Goal: Task Accomplishment & Management: Manage account settings

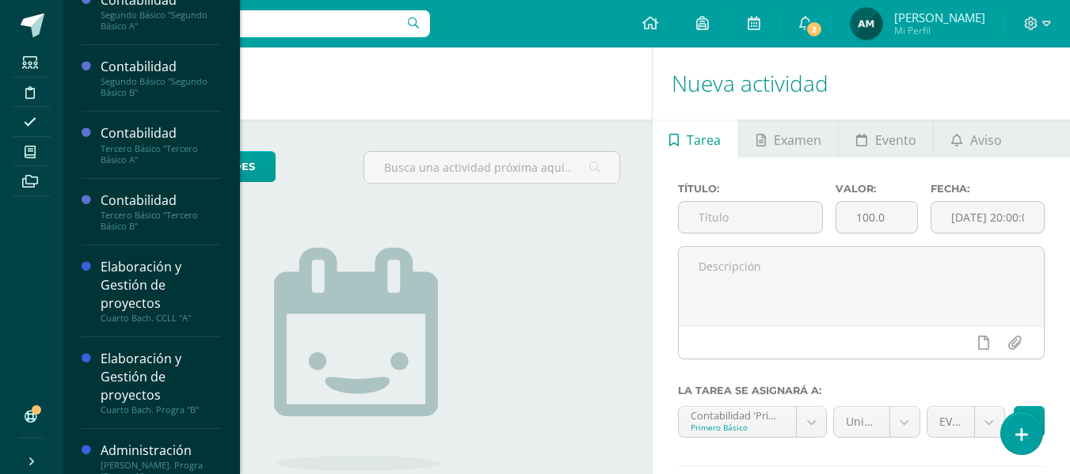
scroll to position [243, 0]
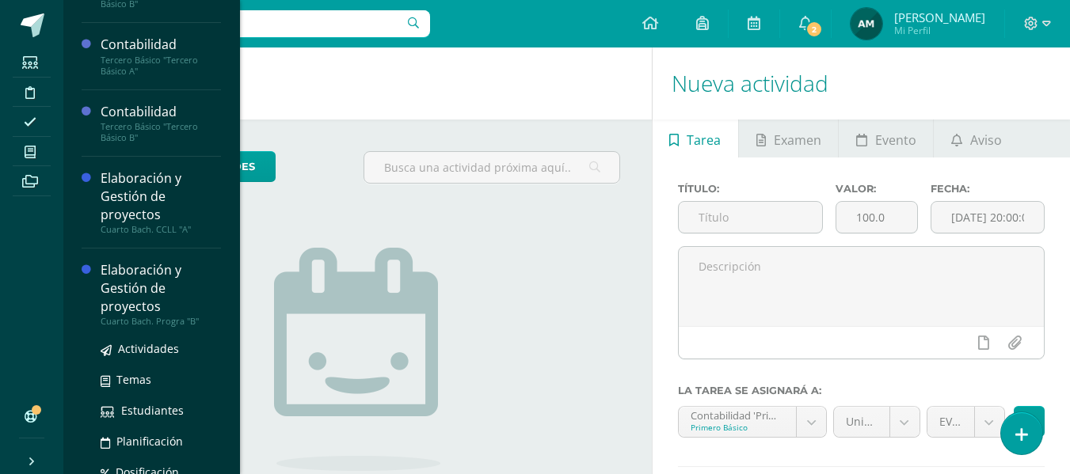
click at [148, 308] on div "Elaboración y Gestión de proyectos" at bounding box center [161, 288] width 120 height 55
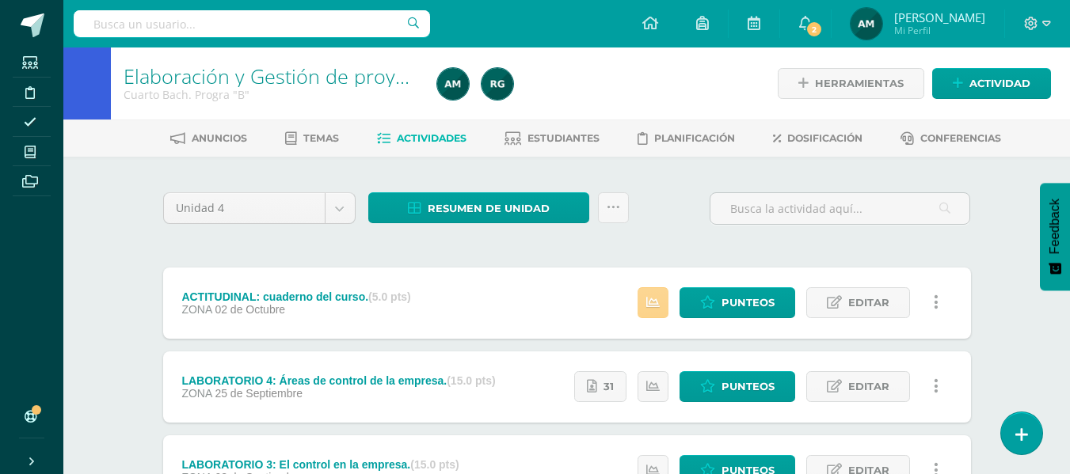
click at [650, 296] on icon at bounding box center [652, 302] width 13 height 13
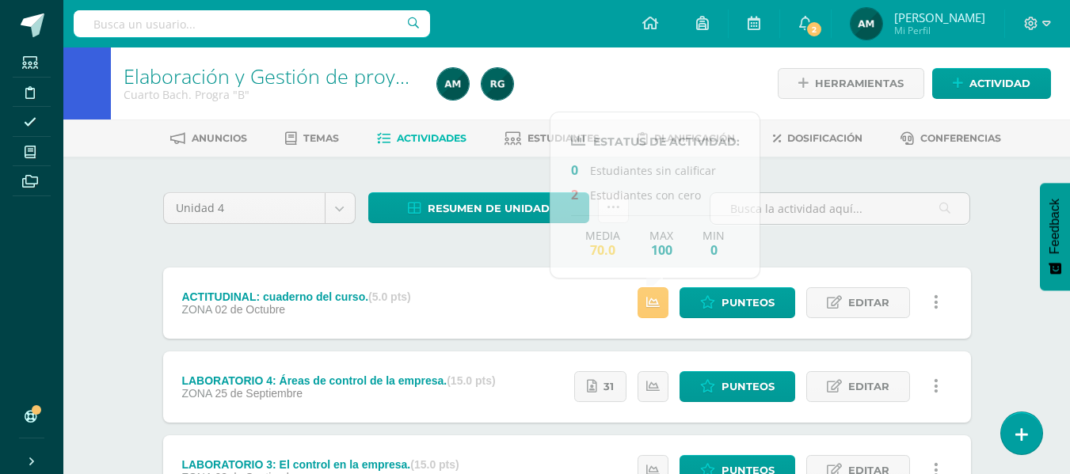
click at [784, 246] on div "Unidad 4 Unidad 1 Unidad 2 Unidad 3 Unidad 4 Resumen de unidad Descargar como H…" at bounding box center [567, 468] width 820 height 560
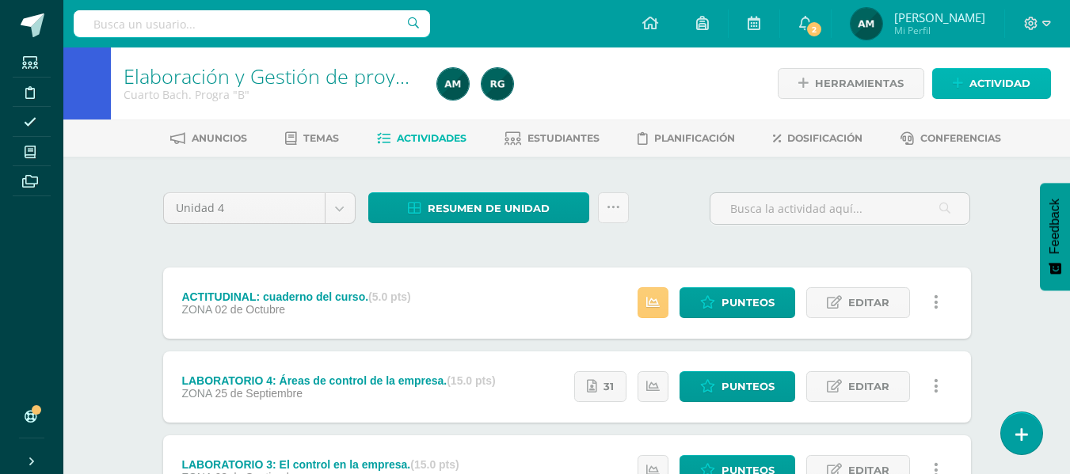
click at [973, 88] on span "Actividad" at bounding box center [999, 83] width 61 height 29
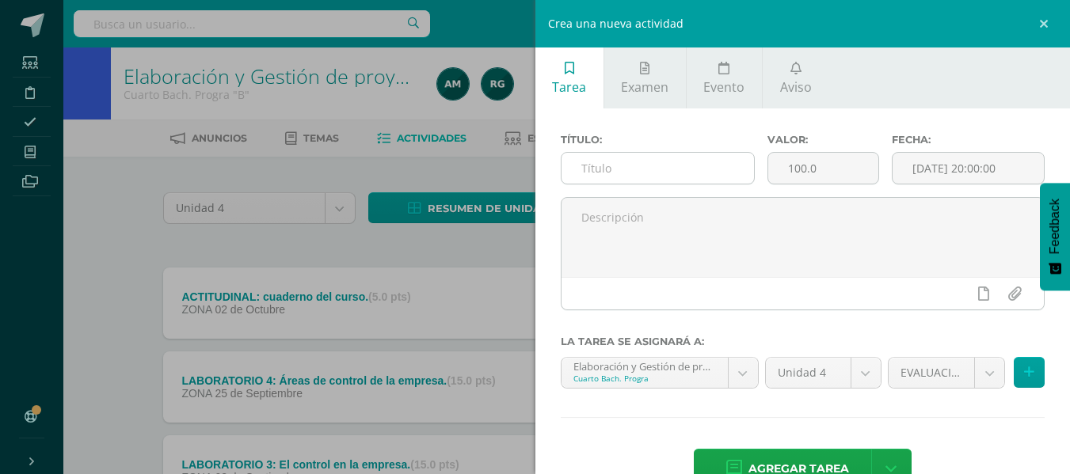
click at [621, 172] on input "text" at bounding box center [658, 168] width 192 height 31
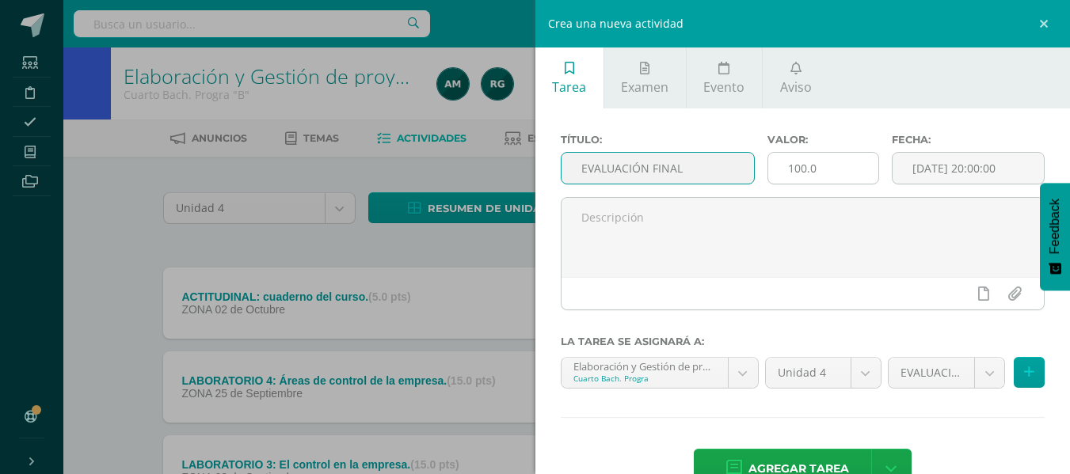
type input "EVALUACIÓN FINAL"
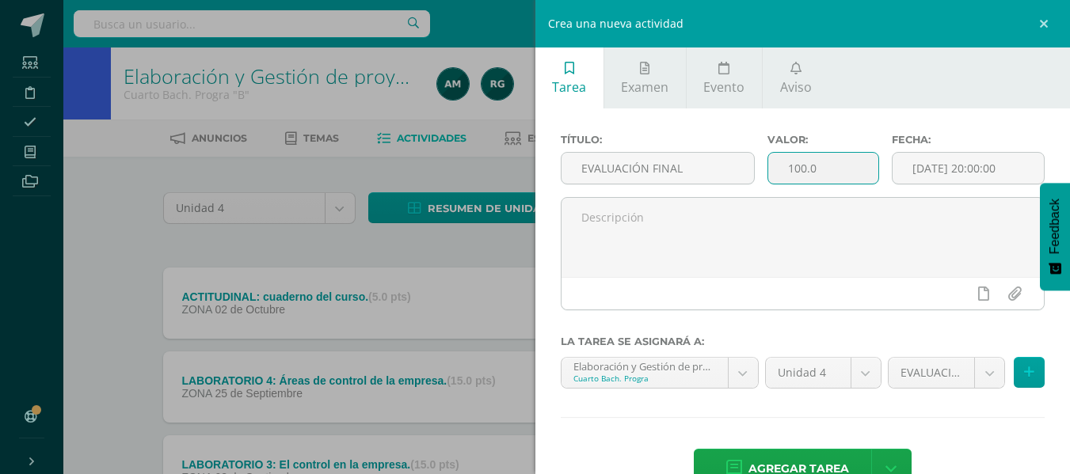
click at [801, 166] on input "100.0" at bounding box center [823, 168] width 110 height 31
type input "3.0"
click at [985, 172] on input "[DATE] 20:00:00" at bounding box center [968, 168] width 151 height 31
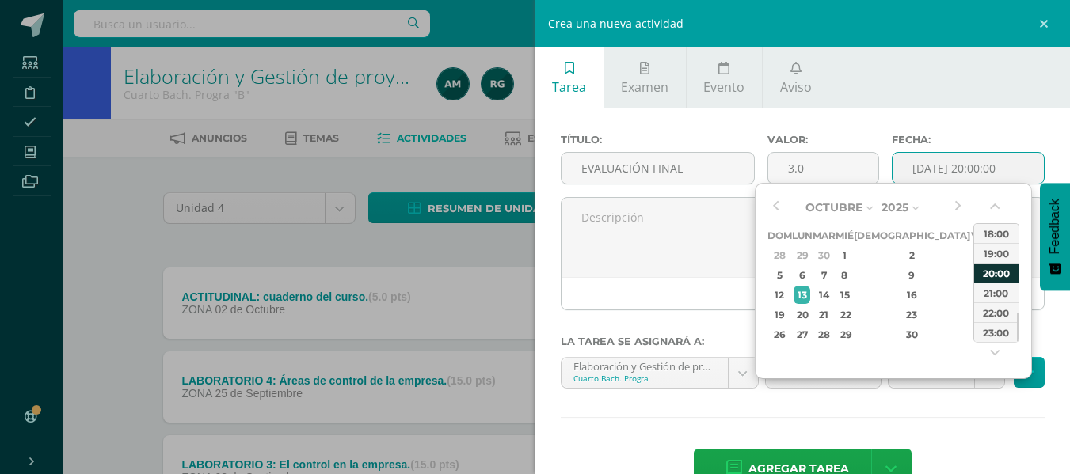
click at [1001, 272] on div "20:00" at bounding box center [996, 273] width 44 height 20
type input "2025-10-13 20:00"
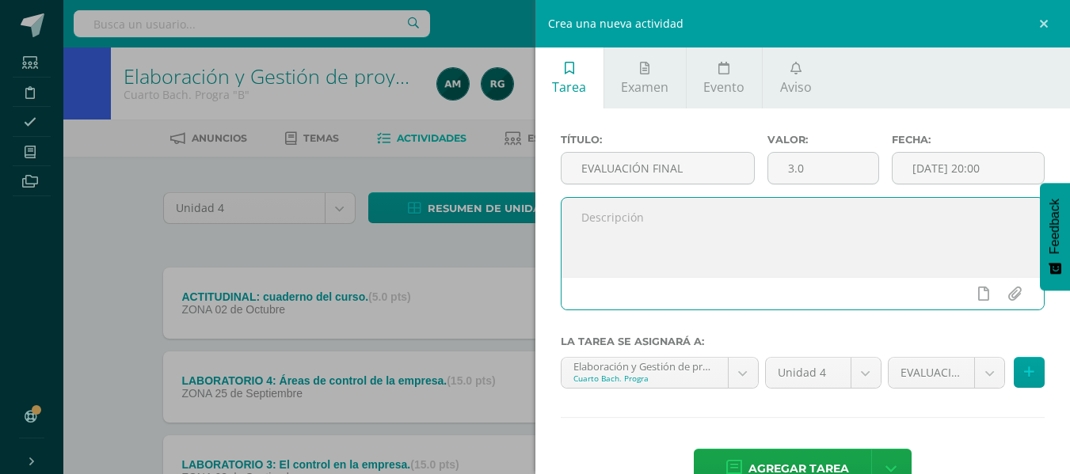
click at [747, 245] on textarea at bounding box center [803, 237] width 483 height 79
type textarea "e"
type textarea "Evaluación final de unidad."
click at [832, 458] on span "Agregar tarea" at bounding box center [798, 469] width 101 height 39
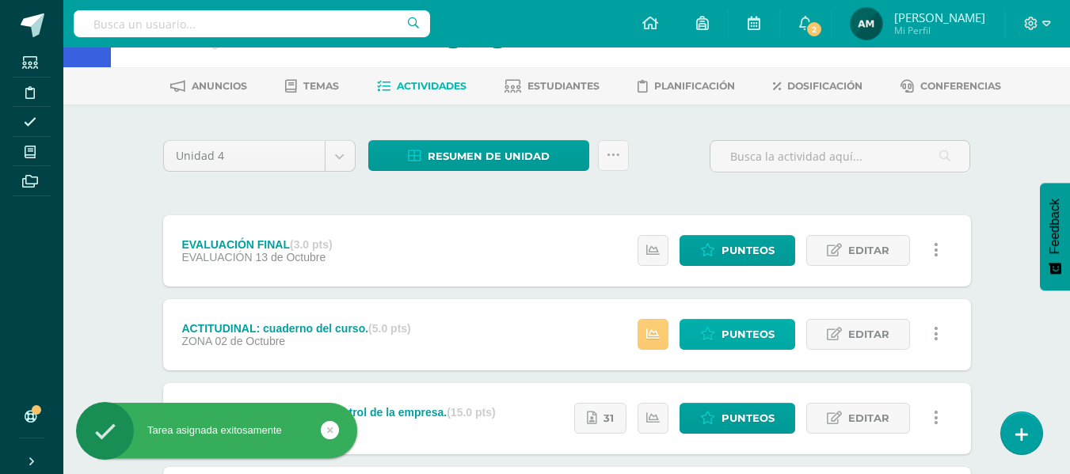
scroll to position [79, 0]
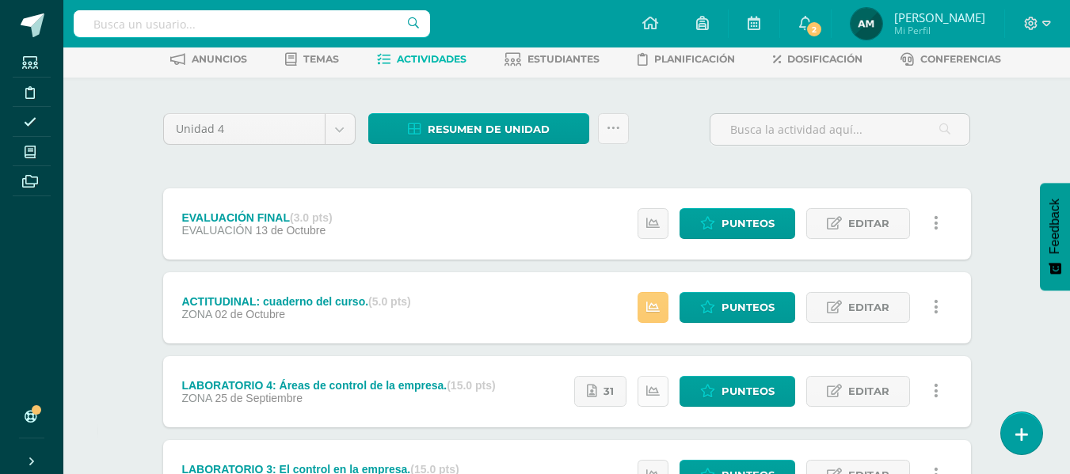
click at [657, 387] on icon at bounding box center [652, 391] width 13 height 13
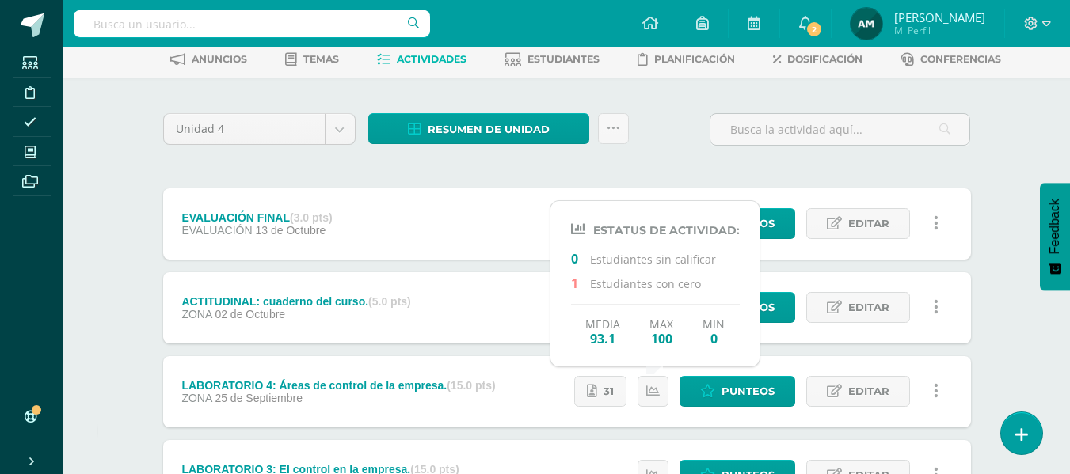
click at [1011, 291] on div "Elaboración y Gestión de proyectos Cuarto Bach. Progra "B" Herramientas Detalle…" at bounding box center [566, 376] width 1007 height 817
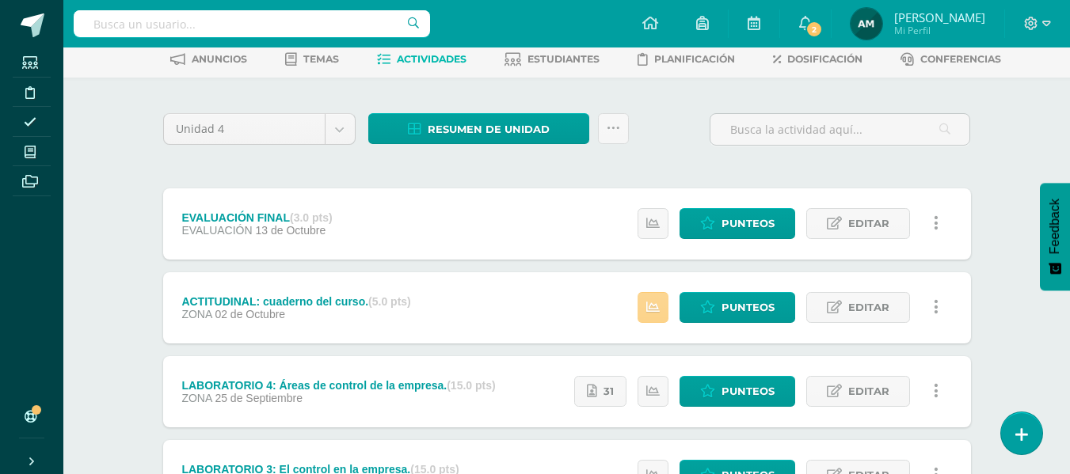
click at [661, 322] on link at bounding box center [653, 307] width 31 height 31
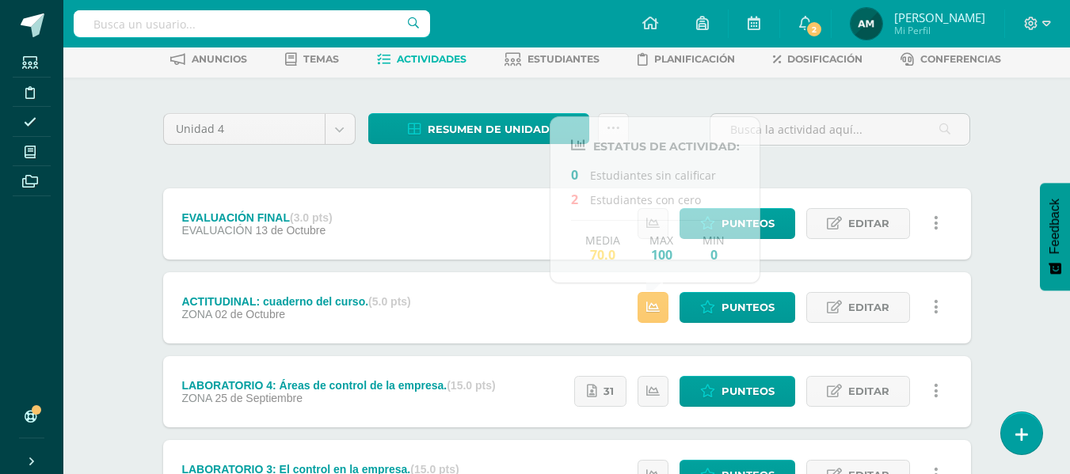
click at [927, 169] on div "Unidad 4 Unidad 1 Unidad 2 Unidad 3 Unidad 4 Resumen de unidad Descargar como H…" at bounding box center [567, 431] width 820 height 644
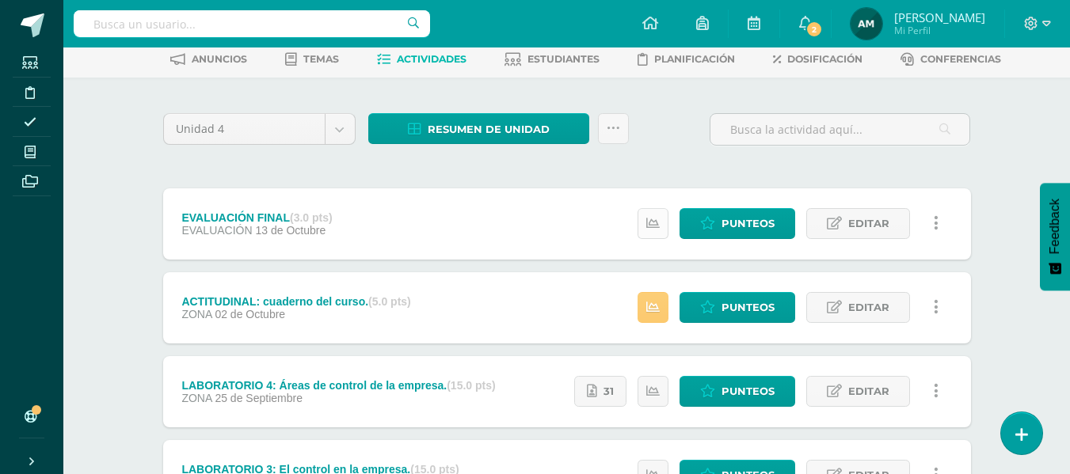
click at [655, 230] on icon at bounding box center [652, 223] width 13 height 13
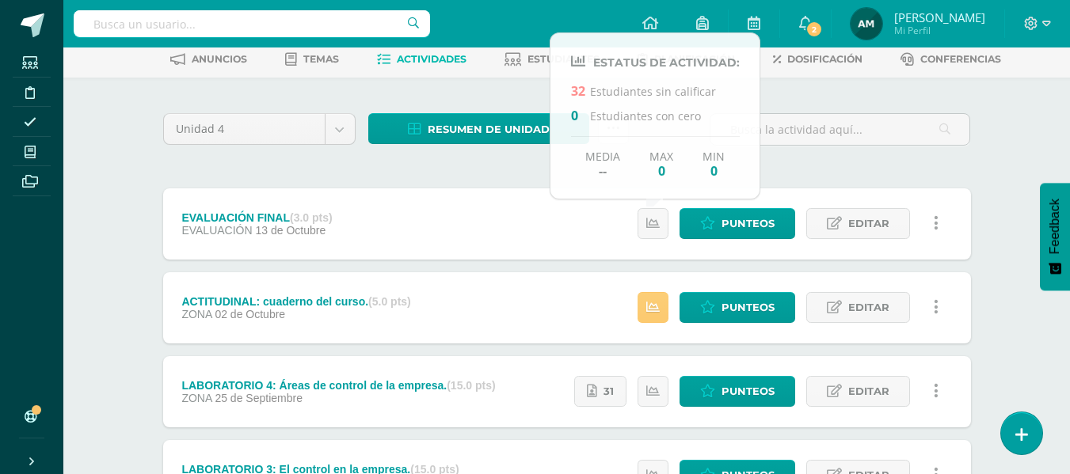
click at [873, 163] on div "Unidad 4 Unidad 1 Unidad 2 Unidad 3 Unidad 4 Resumen de unidad Descargar como H…" at bounding box center [567, 431] width 820 height 644
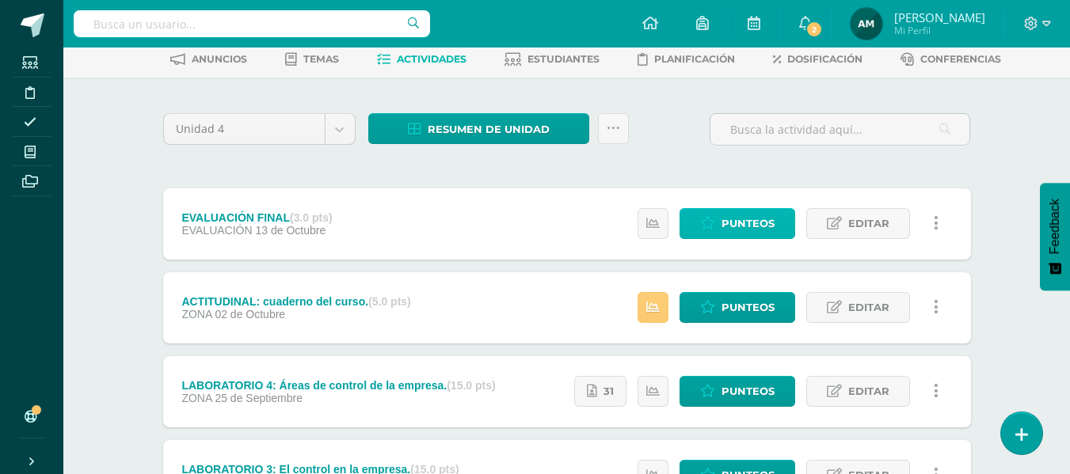
click at [756, 221] on span "Punteos" at bounding box center [747, 223] width 53 height 29
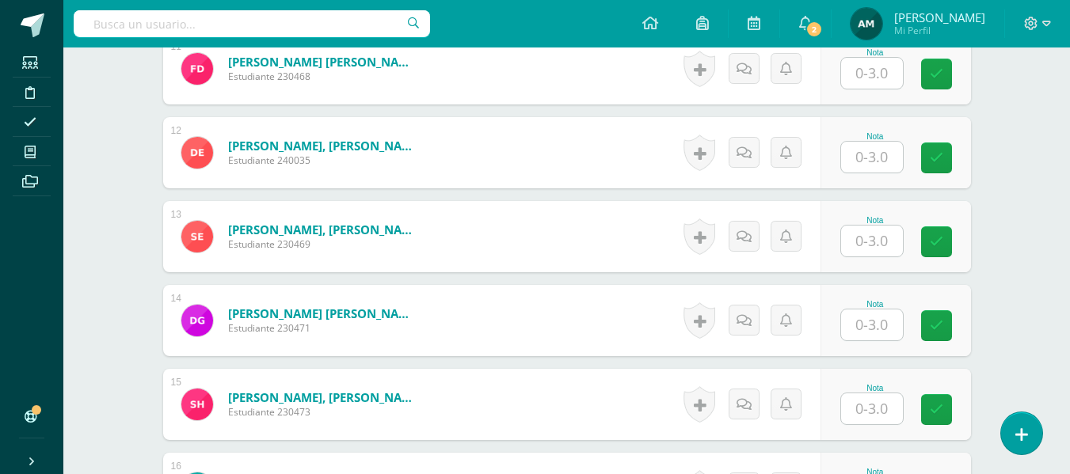
scroll to position [1372, 0]
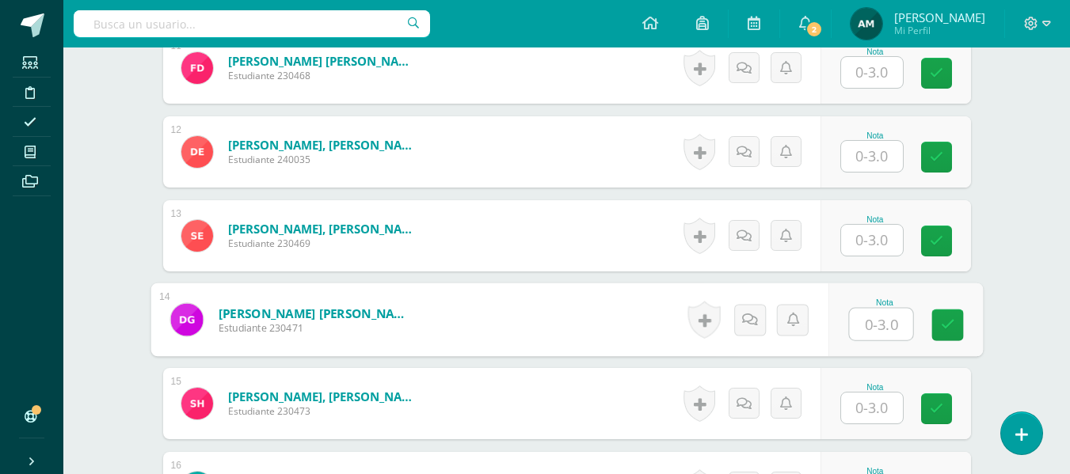
click at [866, 326] on input "text" at bounding box center [880, 325] width 63 height 32
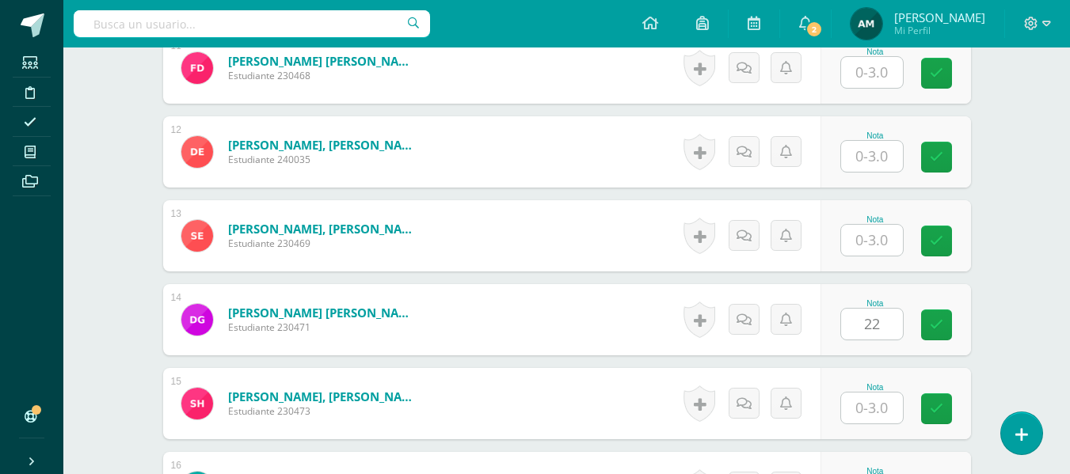
click at [1009, 276] on div "Elaboración y Gestión de proyectos Cuarto Bach. Progra "B" Herramientas Detalle…" at bounding box center [566, 361] width 1007 height 3373
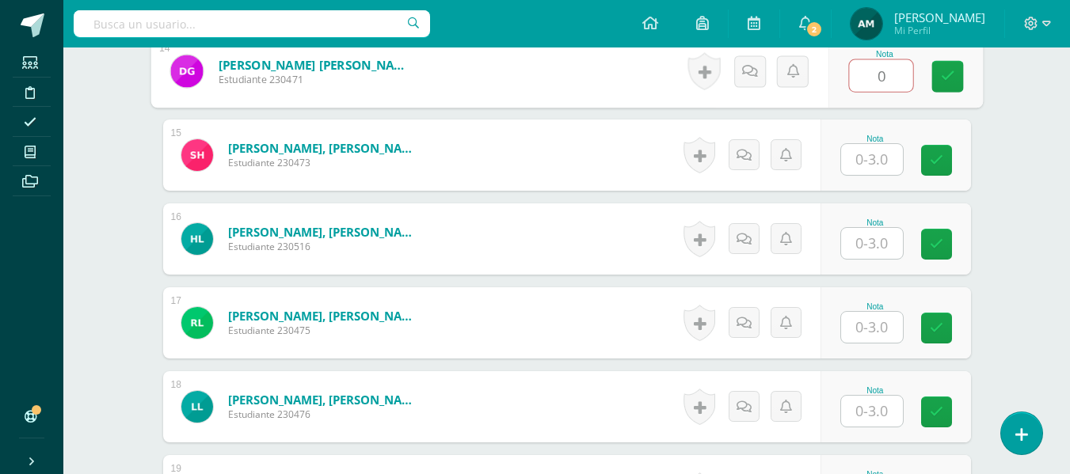
scroll to position [1610, 0]
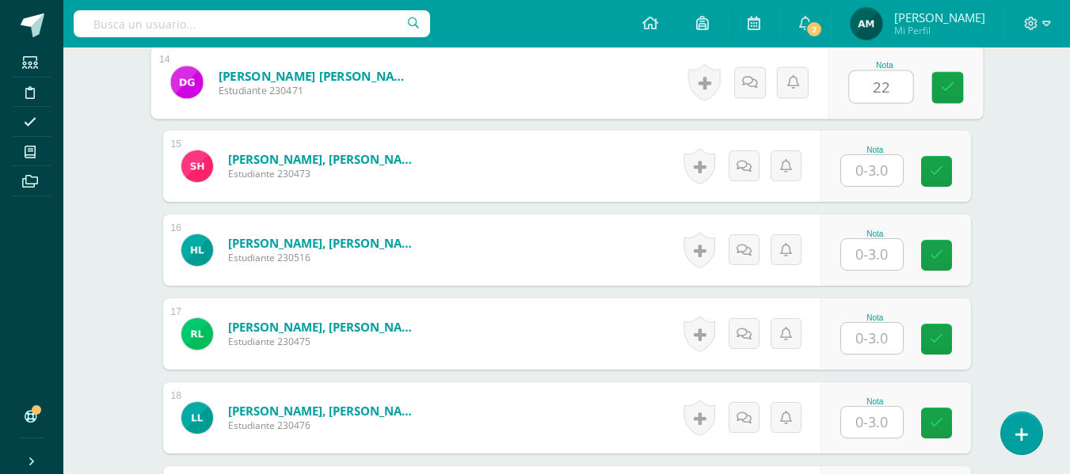
click at [994, 166] on div "¿Estás seguro que quieres eliminar esta actividad? Esto borrará la actividad y …" at bounding box center [566, 179] width 871 height 3264
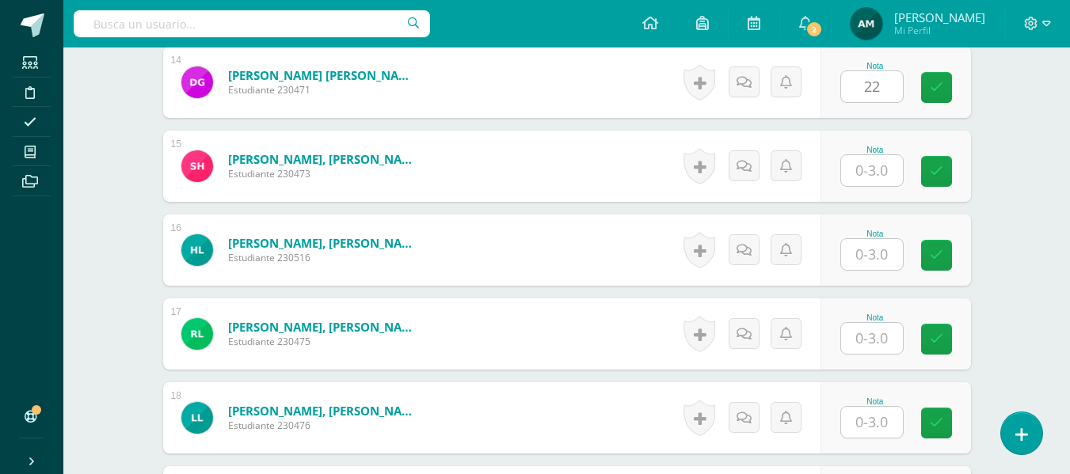
type input "0"
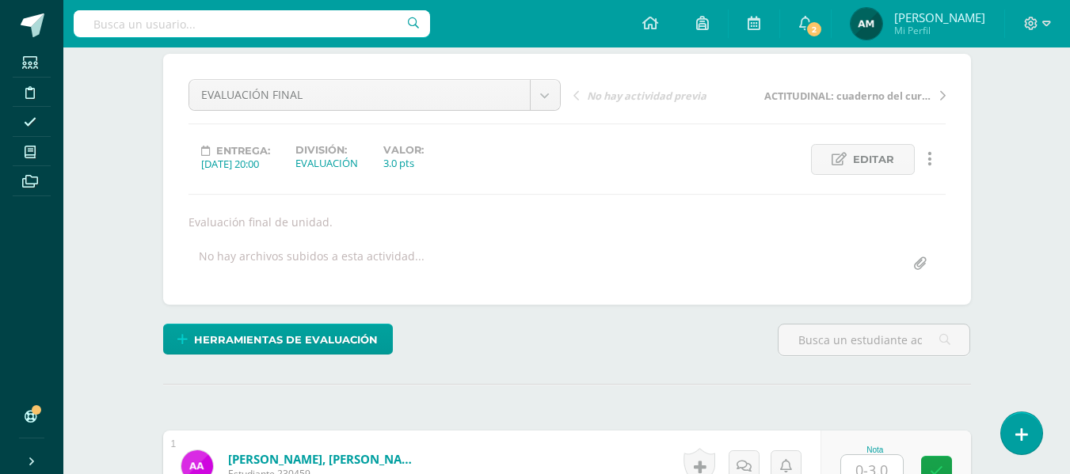
scroll to position [0, 0]
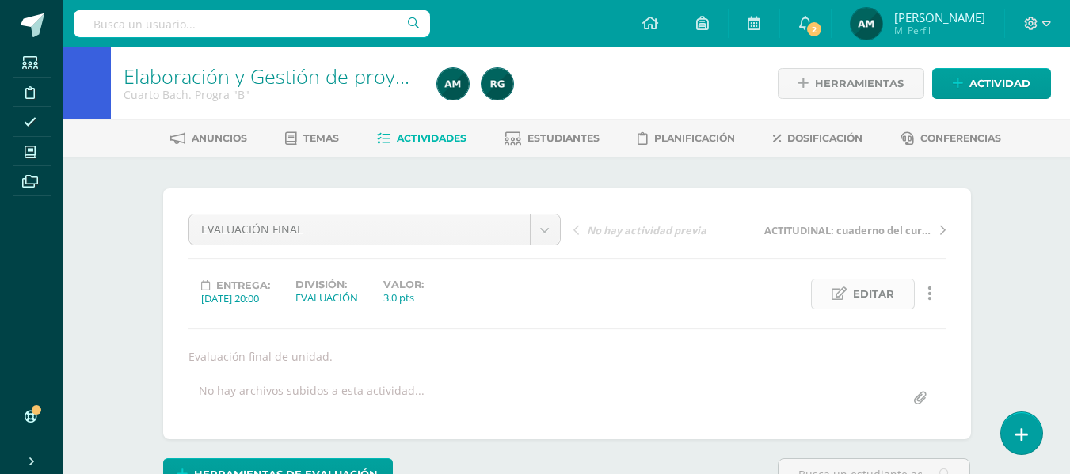
click at [877, 300] on span "Editar" at bounding box center [873, 294] width 41 height 29
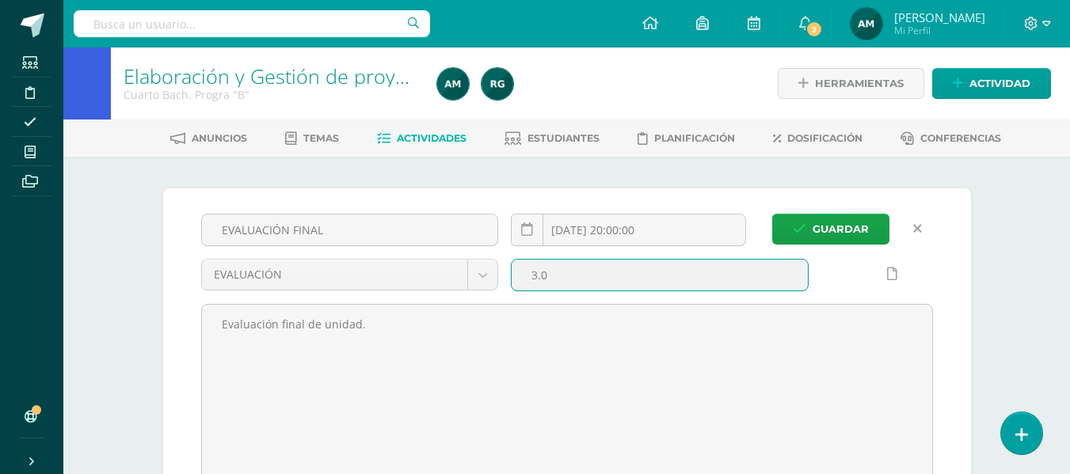
click at [543, 276] on input "3.0" at bounding box center [660, 275] width 296 height 31
type input "30.0"
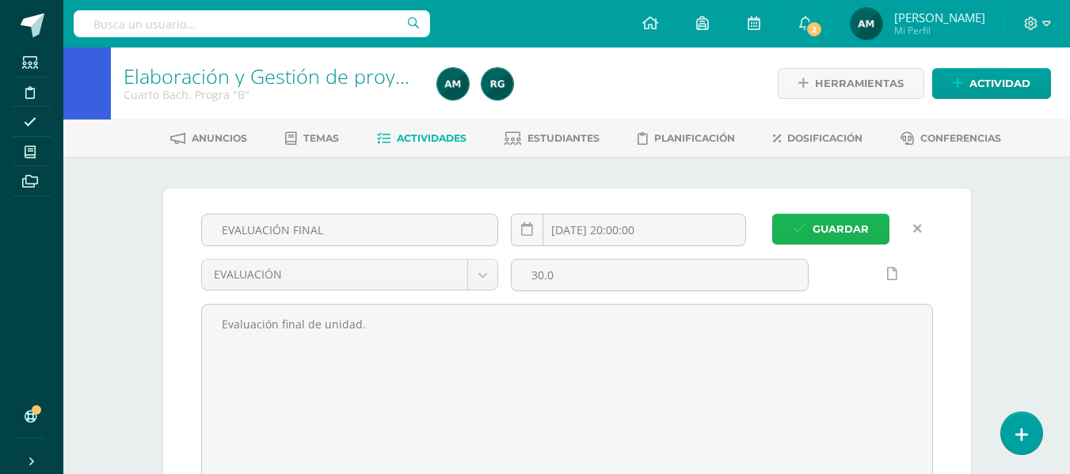
click at [828, 217] on span "Guardar" at bounding box center [841, 229] width 56 height 29
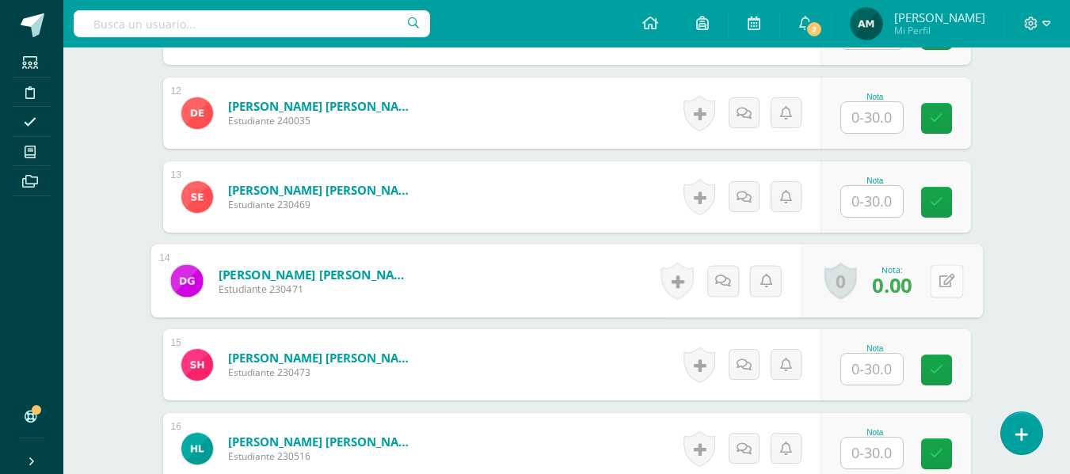
scroll to position [1412, 0]
click at [930, 284] on button at bounding box center [946, 280] width 33 height 33
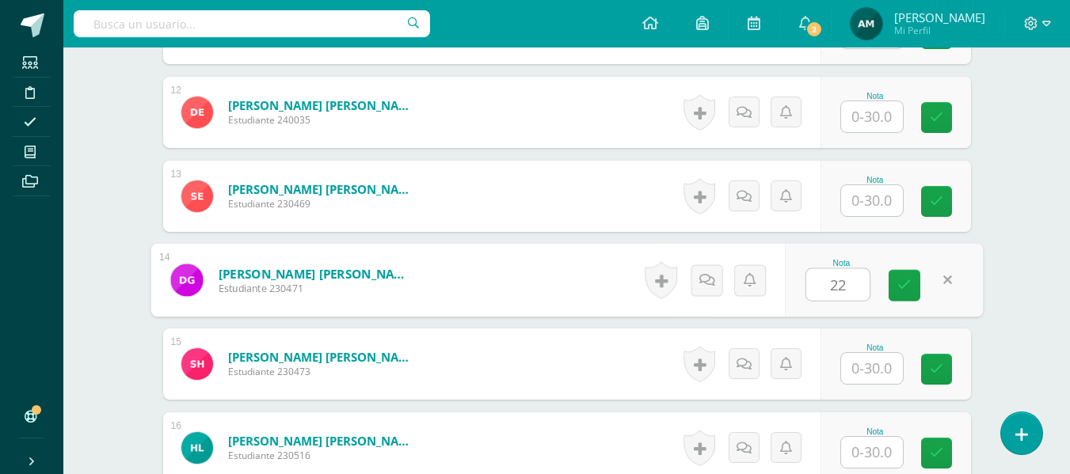
scroll to position [1413, 0]
type input "22"
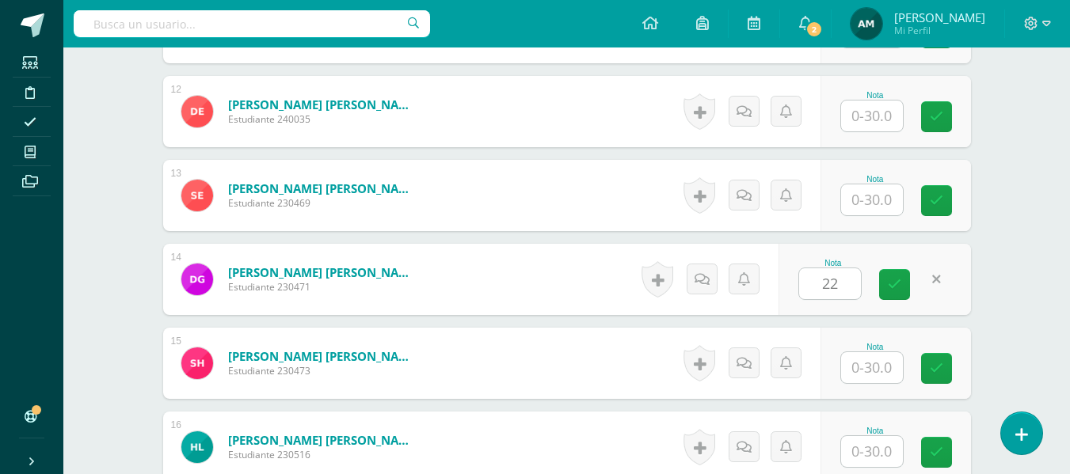
click at [1003, 265] on div "Elaboración y Gestión de proyectos Cuarto Bach. Progra "B" Herramientas Detalle…" at bounding box center [566, 321] width 1007 height 3373
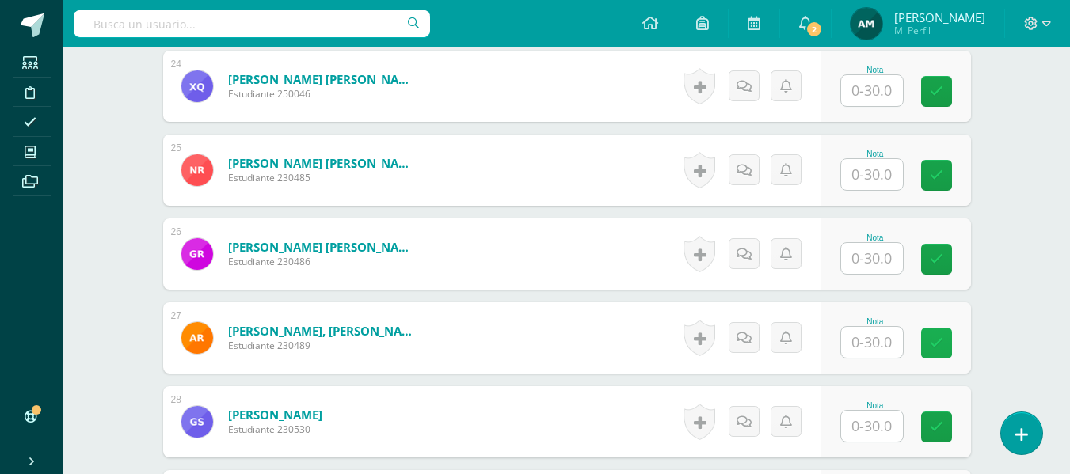
scroll to position [2522, 0]
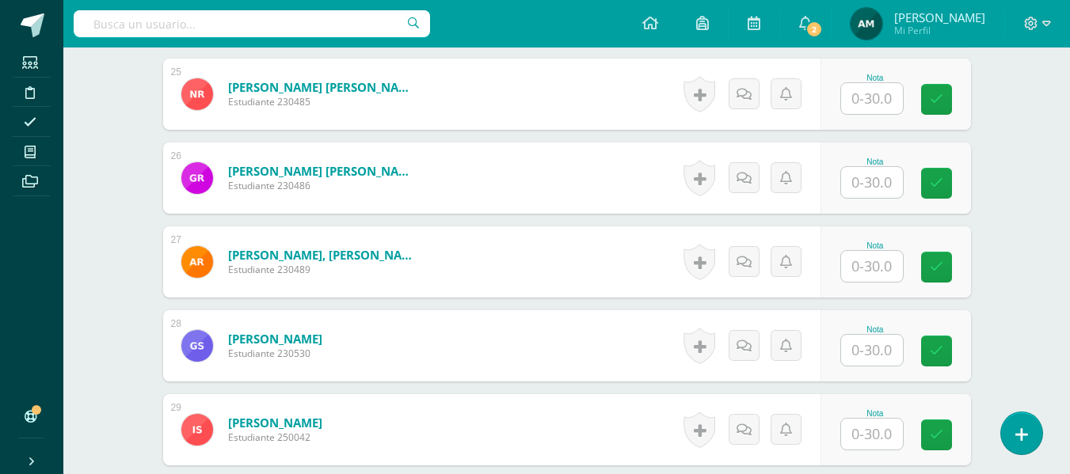
click at [865, 188] on input "text" at bounding box center [872, 182] width 62 height 31
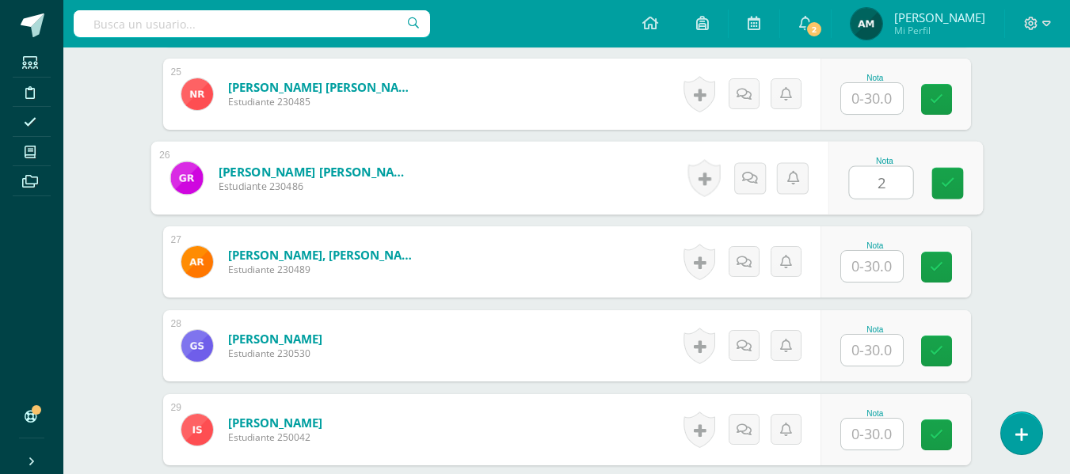
type input "2"
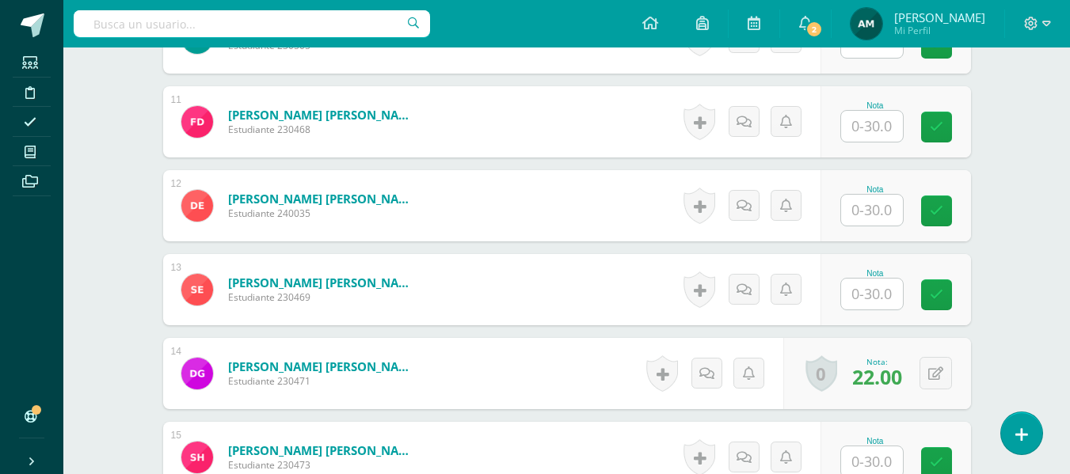
scroll to position [1313, 0]
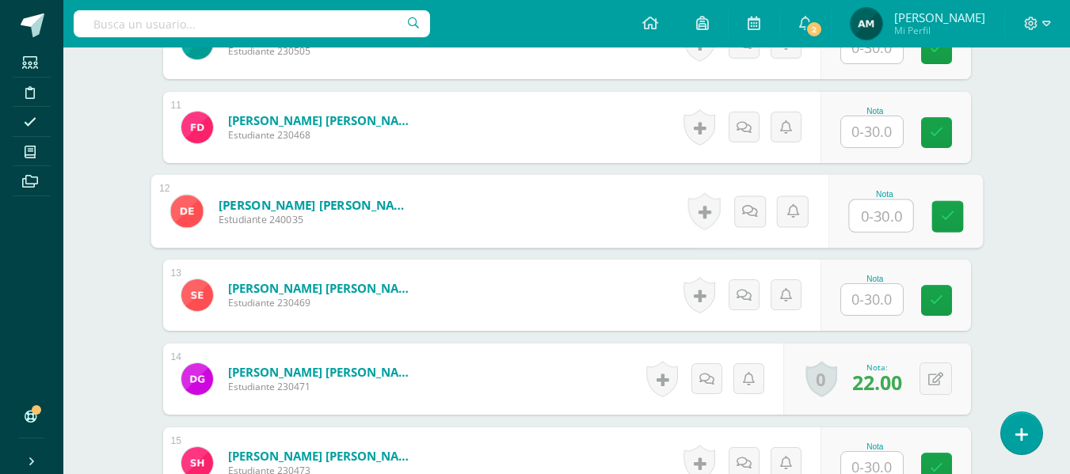
click at [881, 218] on input "text" at bounding box center [880, 216] width 63 height 32
type input "8"
click at [1022, 257] on div "Elaboración y Gestión de proyectos Cuarto Bach. Progra "B" Herramientas Detalle…" at bounding box center [566, 420] width 1007 height 3373
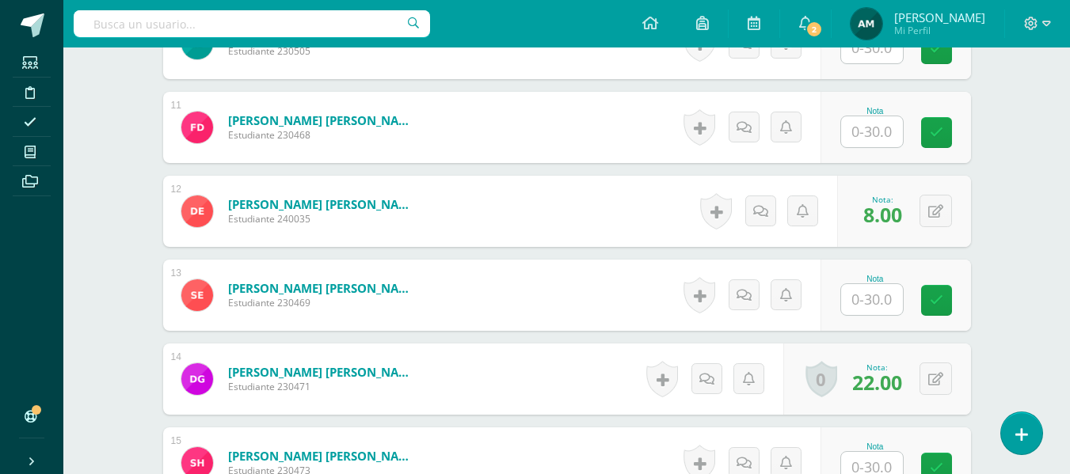
scroll to position [1307, 0]
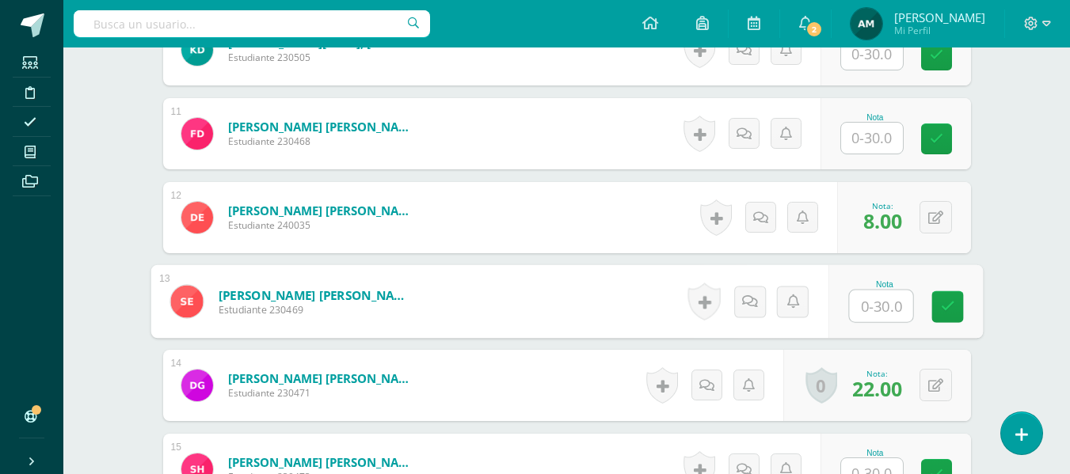
click at [878, 303] on input "text" at bounding box center [880, 307] width 63 height 32
type input "7"
click at [992, 281] on div "¿Estás seguro que quieres eliminar esta actividad? Esto borrará la actividad y …" at bounding box center [566, 482] width 871 height 3264
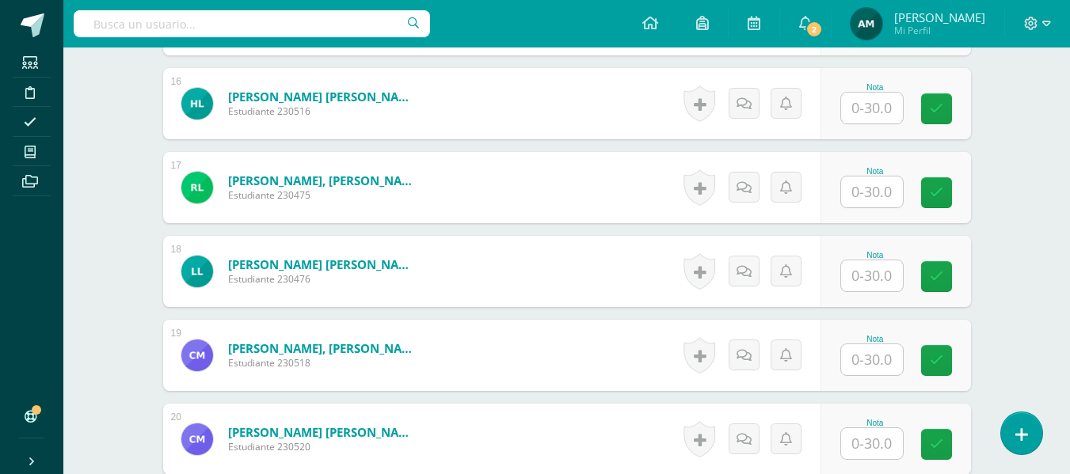
scroll to position [1762, 0]
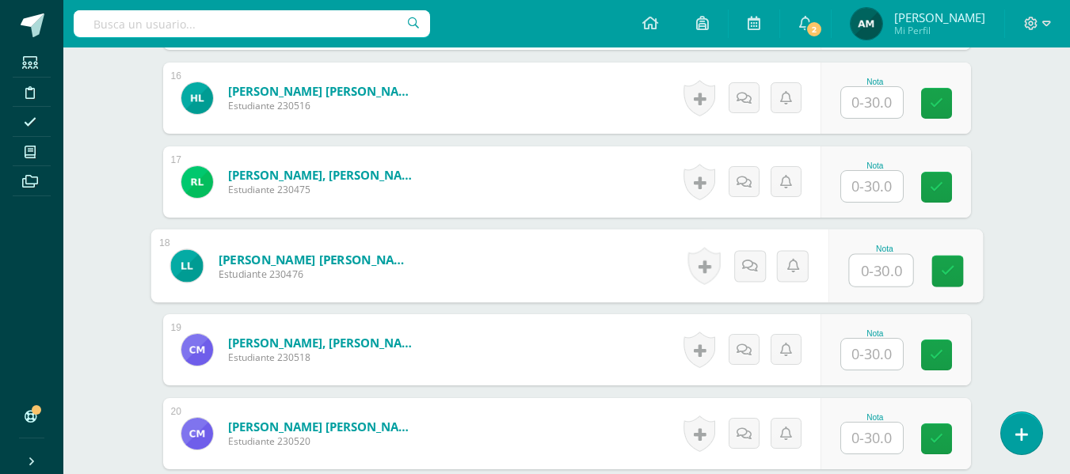
click at [877, 261] on input "text" at bounding box center [880, 271] width 63 height 32
type input "14"
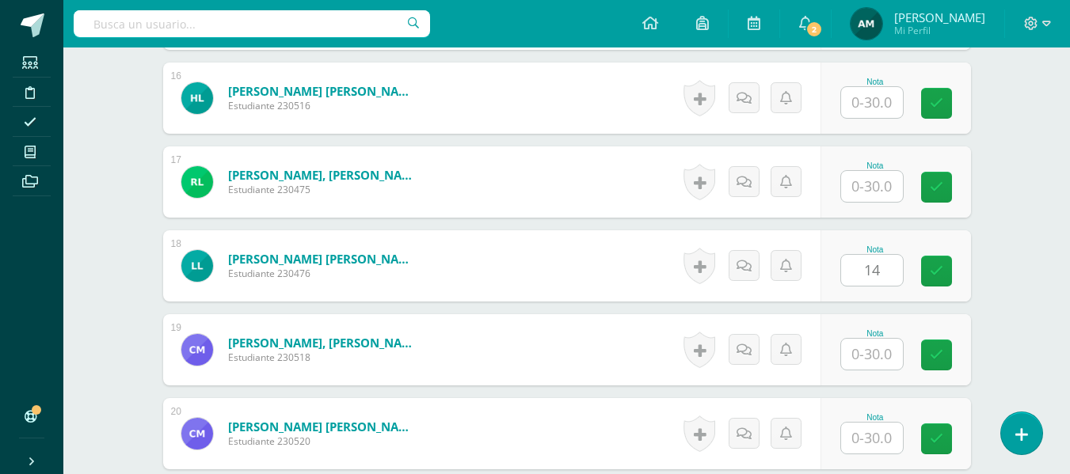
drag, startPoint x: 1004, startPoint y: 265, endPoint x: 988, endPoint y: 257, distance: 18.1
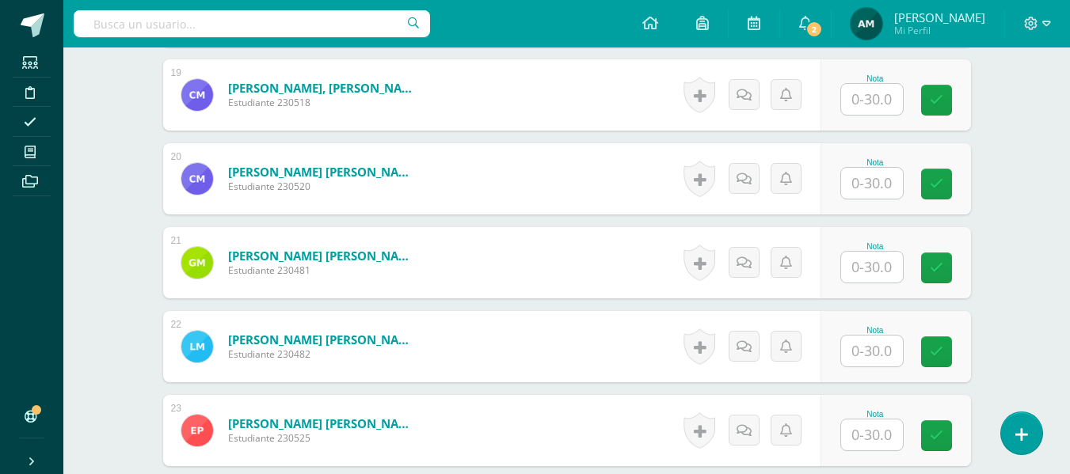
scroll to position [2030, 0]
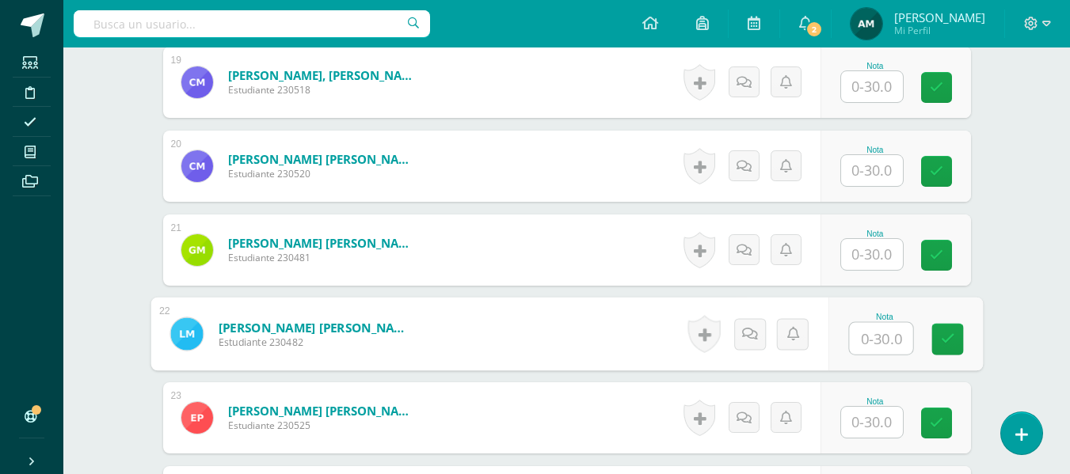
click at [872, 339] on input "text" at bounding box center [880, 339] width 63 height 32
type input "8"
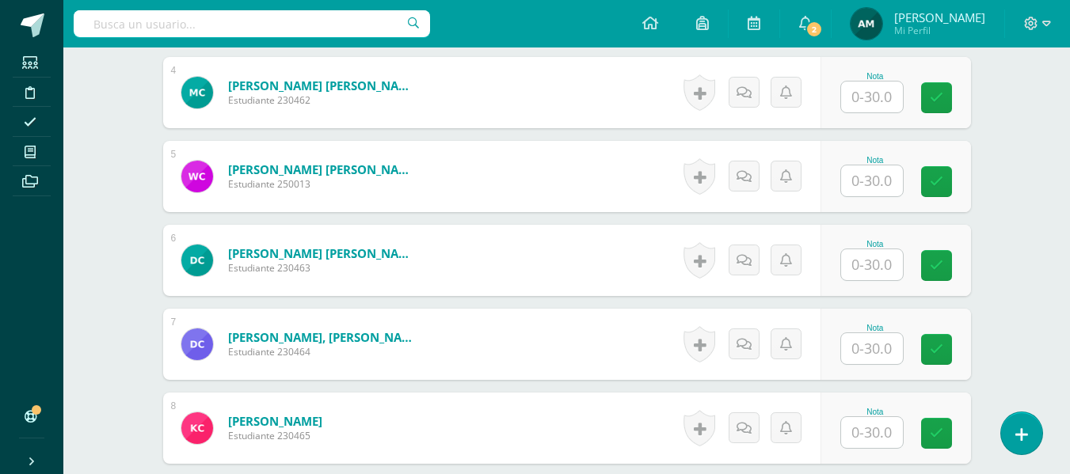
scroll to position [754, 0]
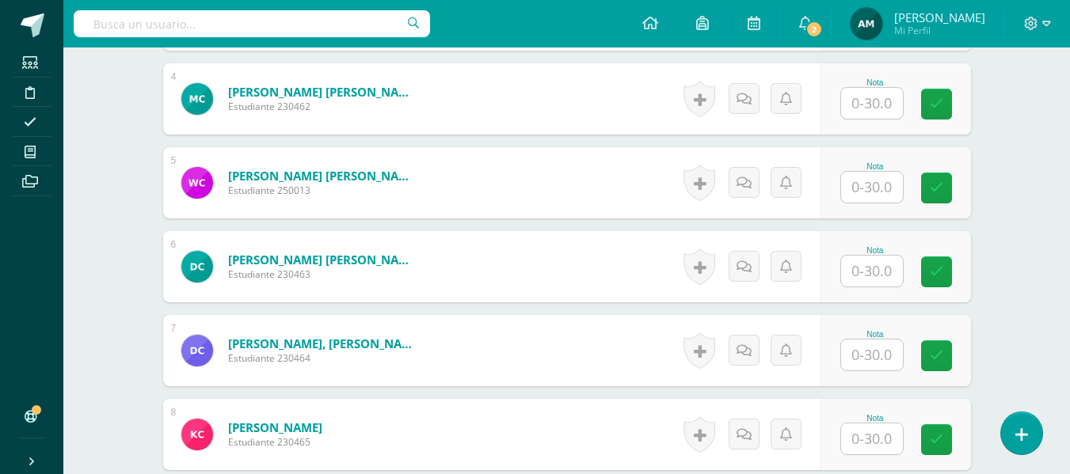
click at [868, 362] on input "text" at bounding box center [872, 355] width 62 height 31
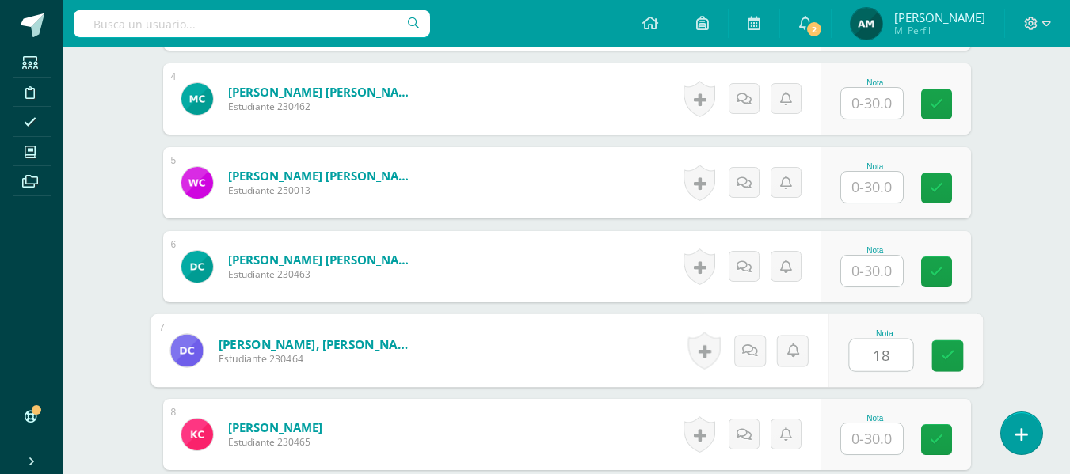
type input "18"
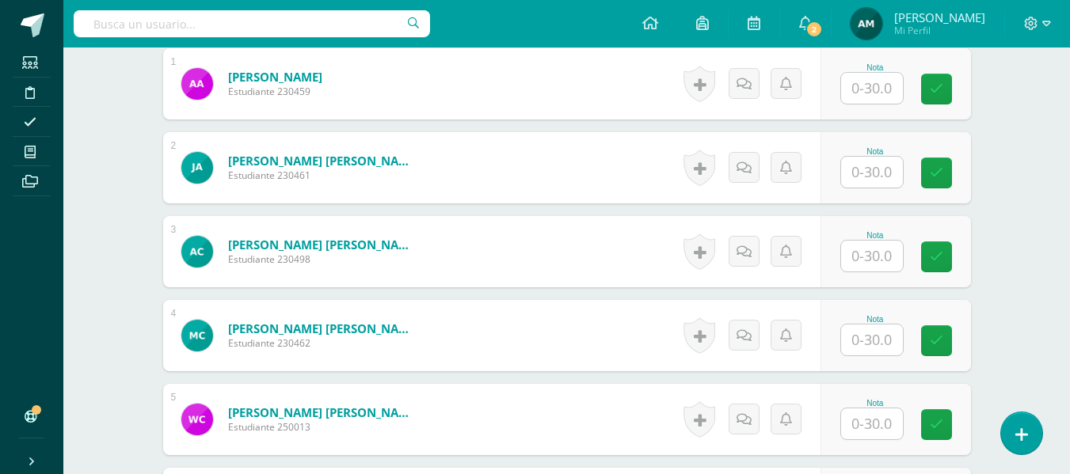
scroll to position [523, 0]
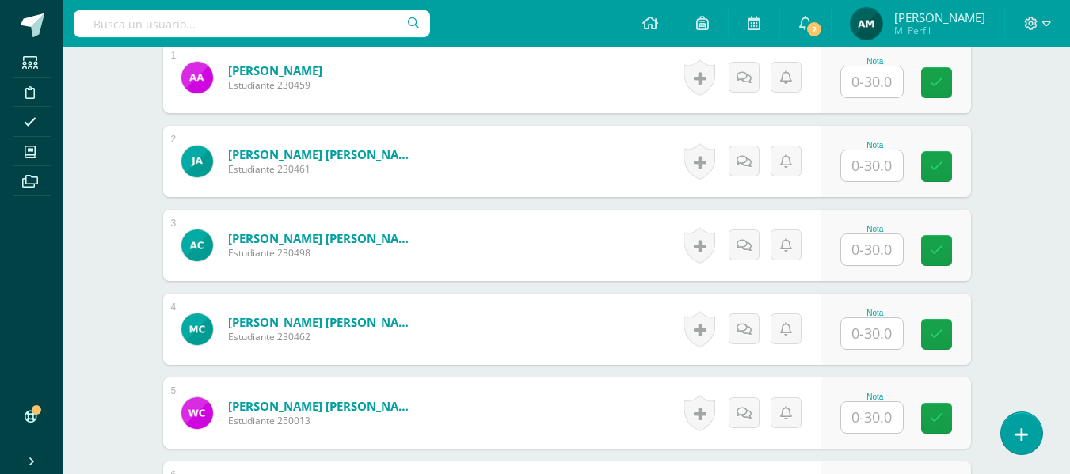
click at [876, 257] on input "text" at bounding box center [872, 249] width 62 height 31
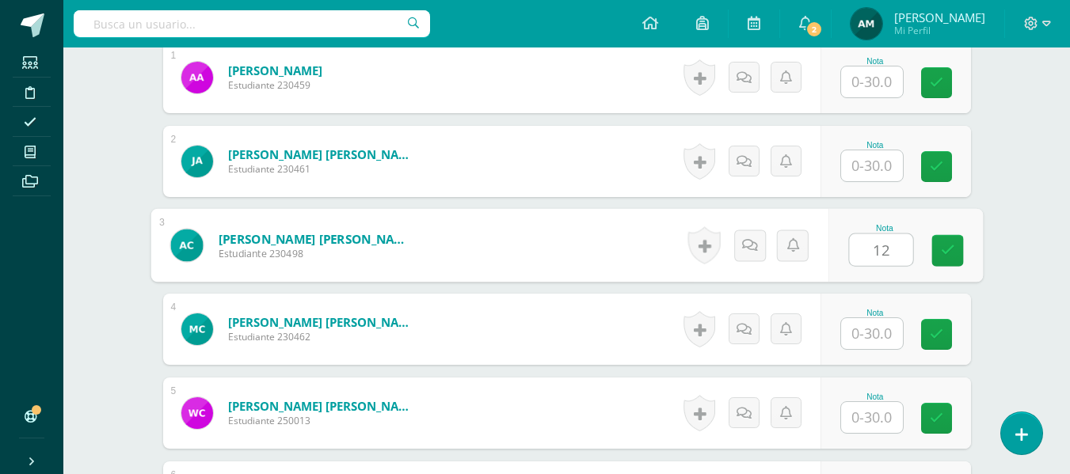
type input "12"
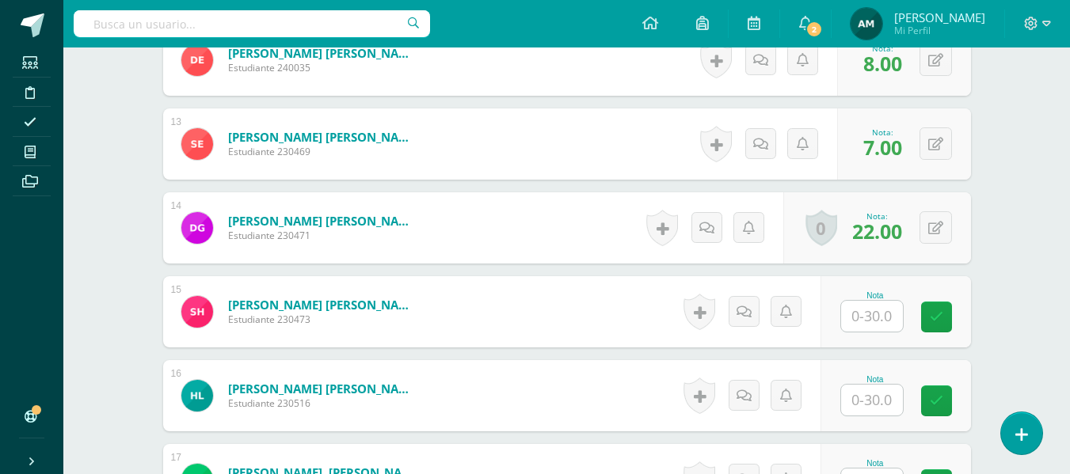
scroll to position [1471, 0]
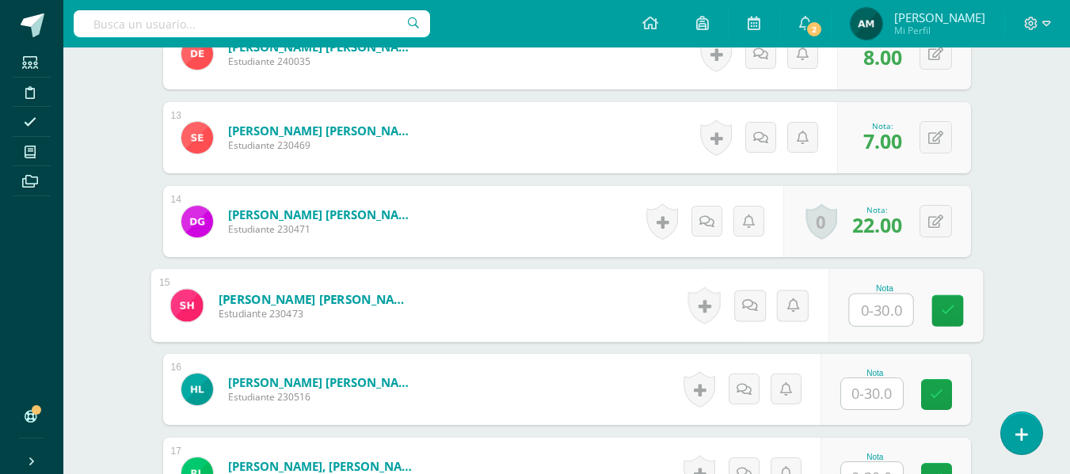
click at [866, 309] on input "text" at bounding box center [880, 311] width 63 height 32
type input "2"
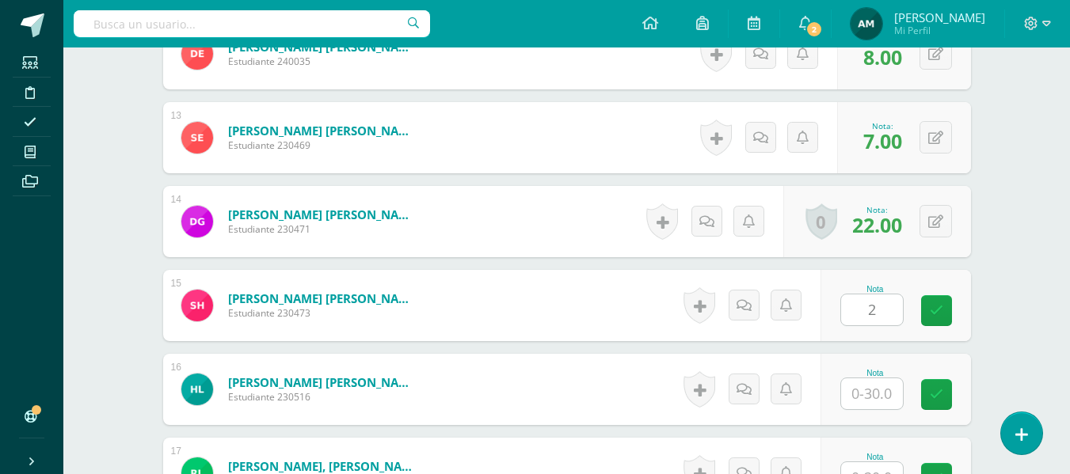
click at [1001, 289] on div "¿Estás seguro que quieres eliminar esta actividad? Esto borrará la actividad y …" at bounding box center [566, 318] width 871 height 3264
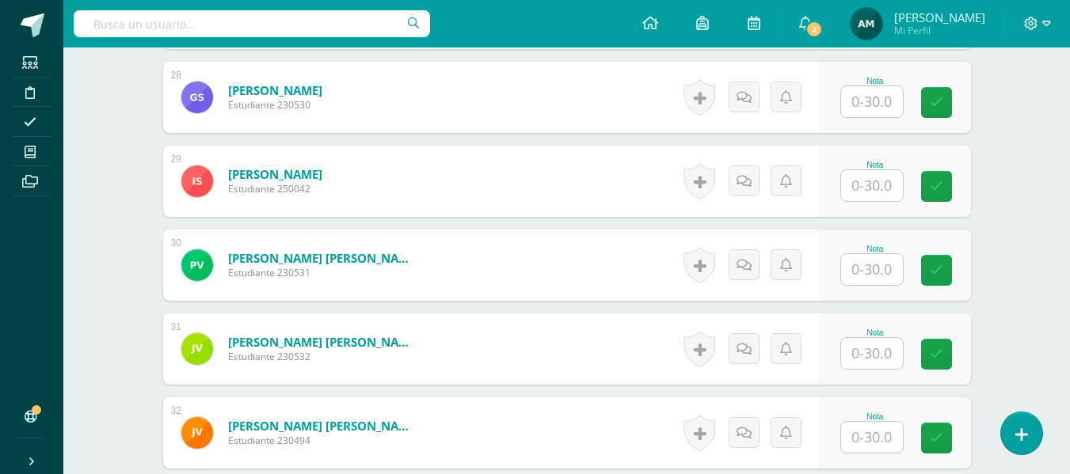
scroll to position [2783, 0]
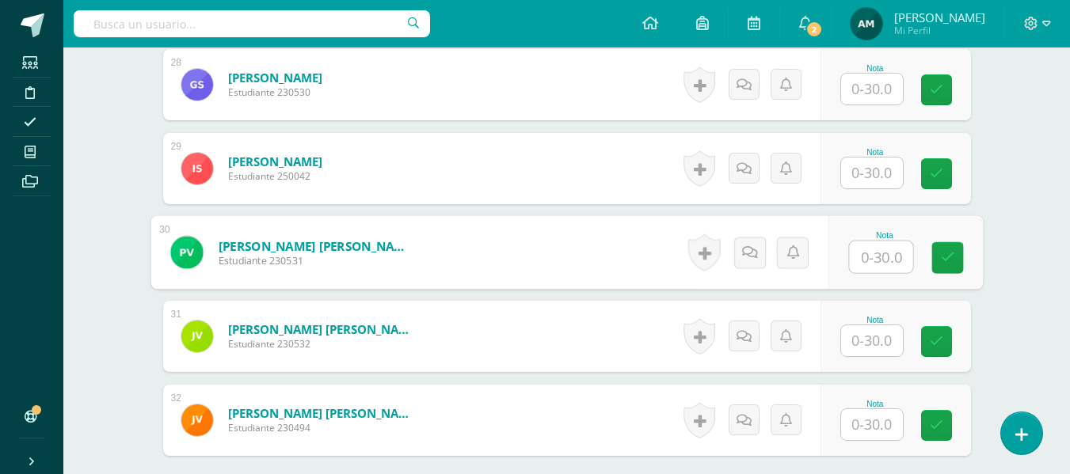
click at [881, 261] on input "text" at bounding box center [880, 258] width 63 height 32
type input "2"
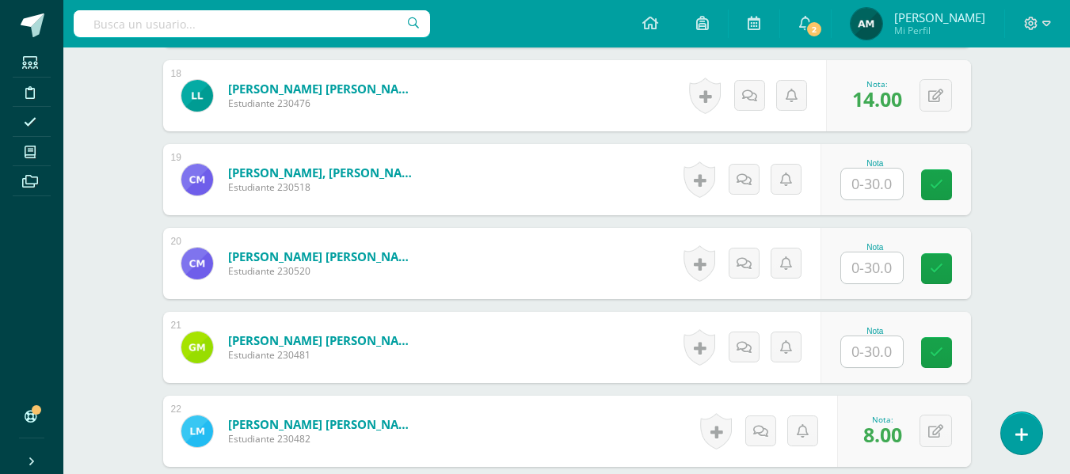
scroll to position [1921, 0]
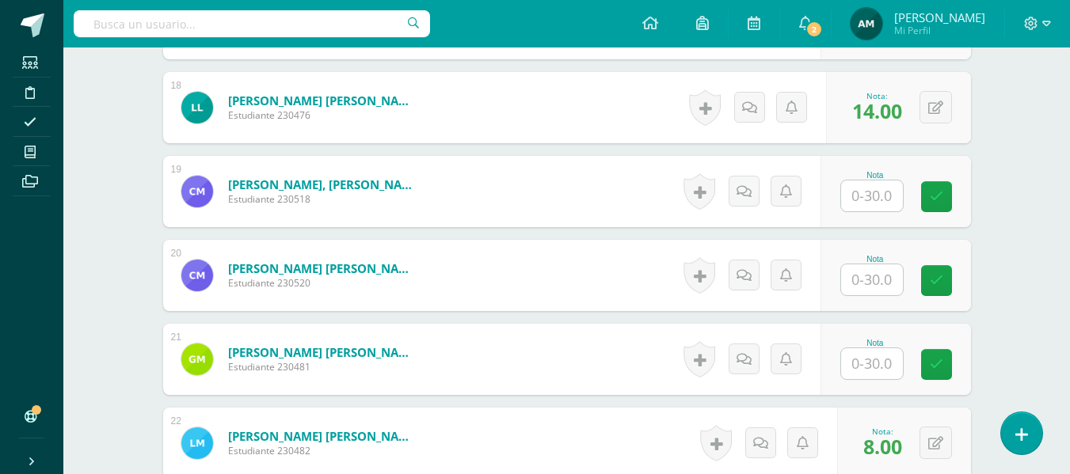
click at [870, 200] on input "text" at bounding box center [872, 196] width 62 height 31
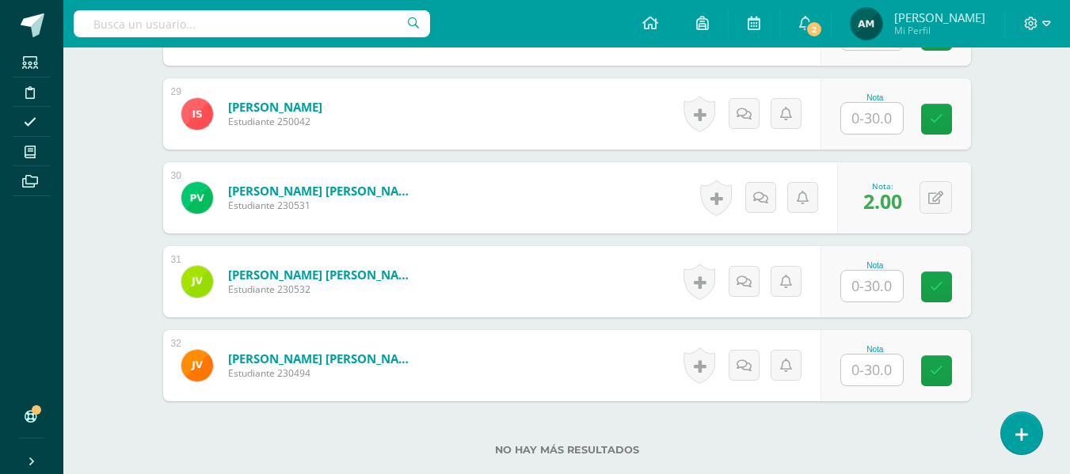
scroll to position [2856, 0]
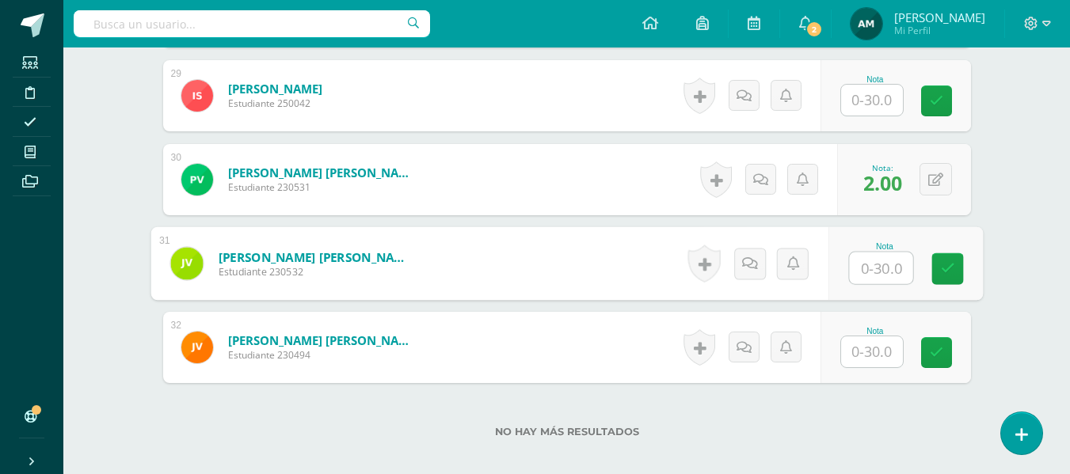
click at [870, 265] on input "text" at bounding box center [880, 269] width 63 height 32
type input "15"
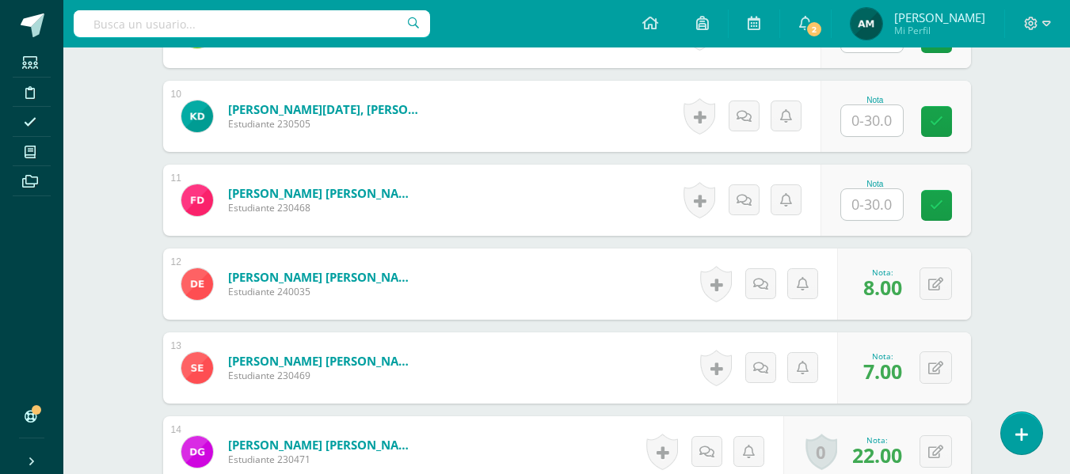
scroll to position [1222, 0]
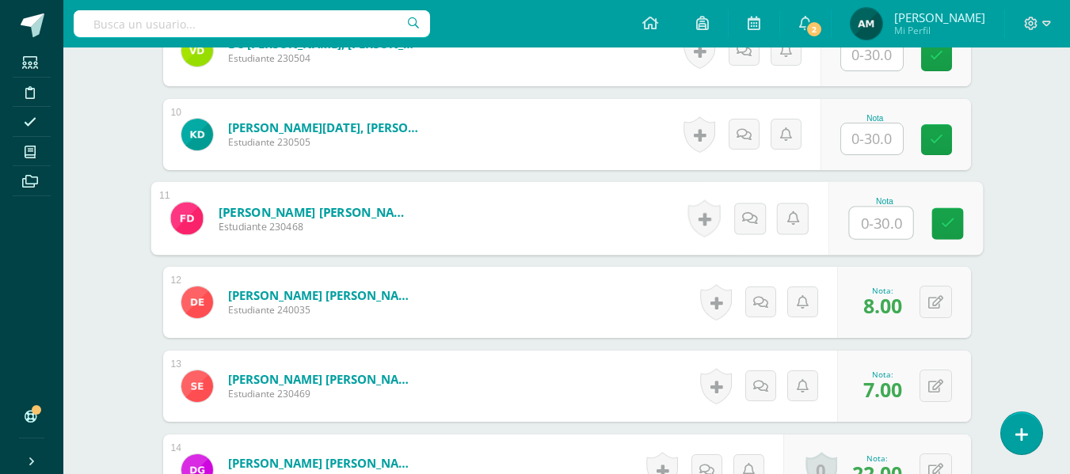
click at [870, 223] on input "text" at bounding box center [880, 223] width 63 height 32
type input "9"
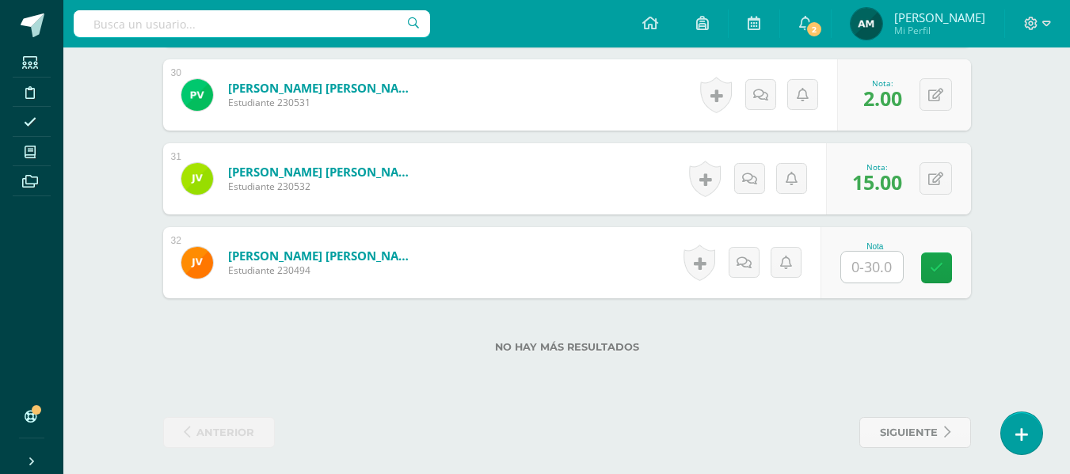
scroll to position [2946, 0]
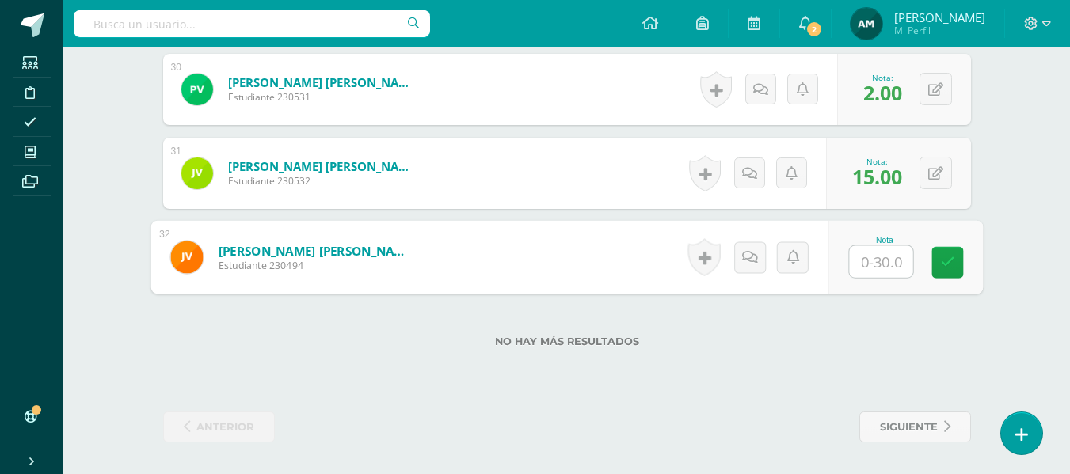
click at [866, 257] on input "text" at bounding box center [880, 262] width 63 height 32
type input "2"
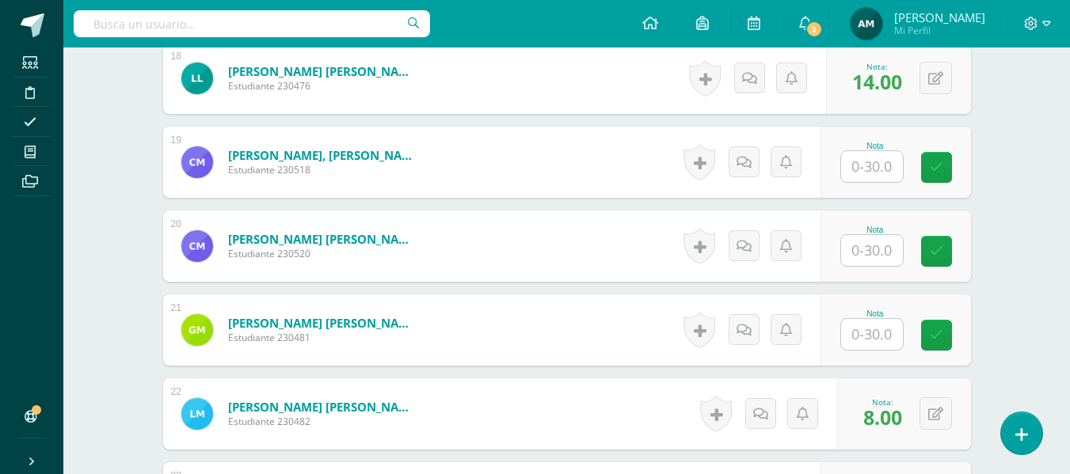
scroll to position [1938, 0]
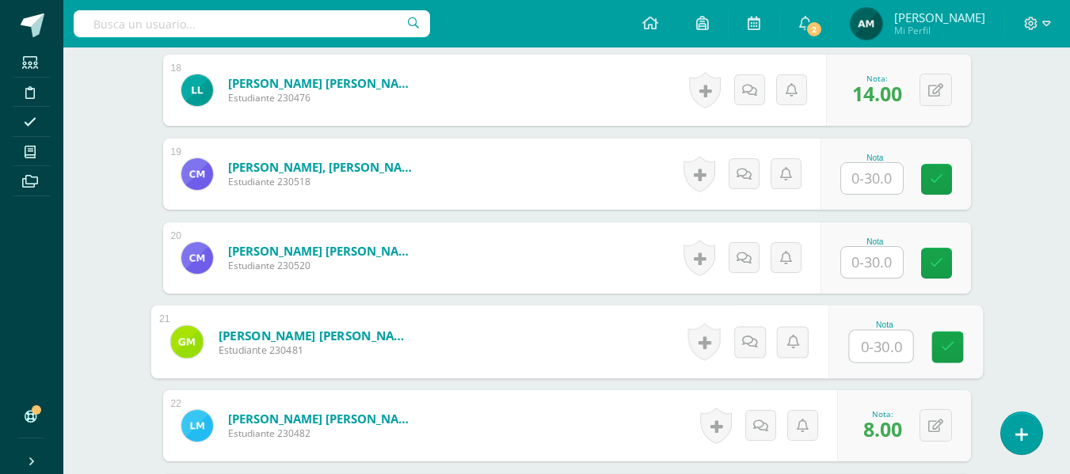
click at [872, 339] on input "text" at bounding box center [880, 347] width 63 height 32
type input "13"
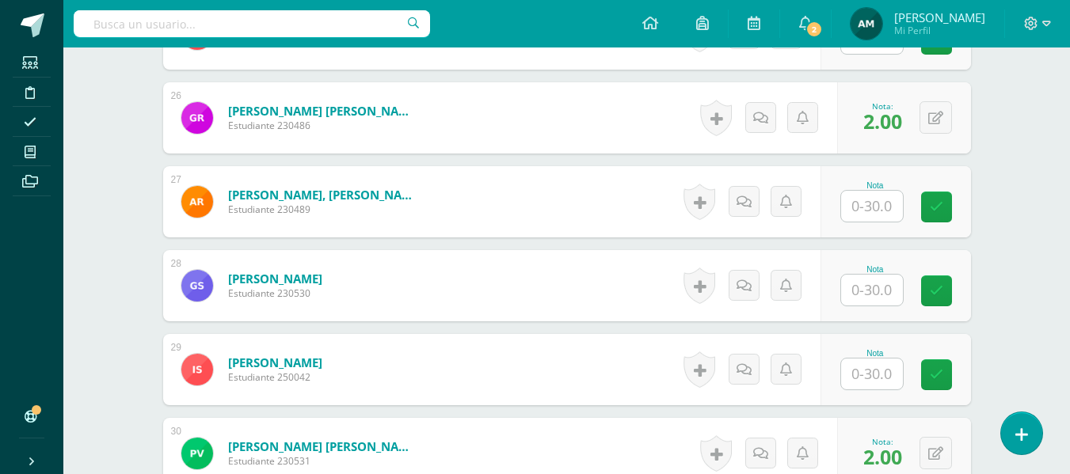
scroll to position [2587, 0]
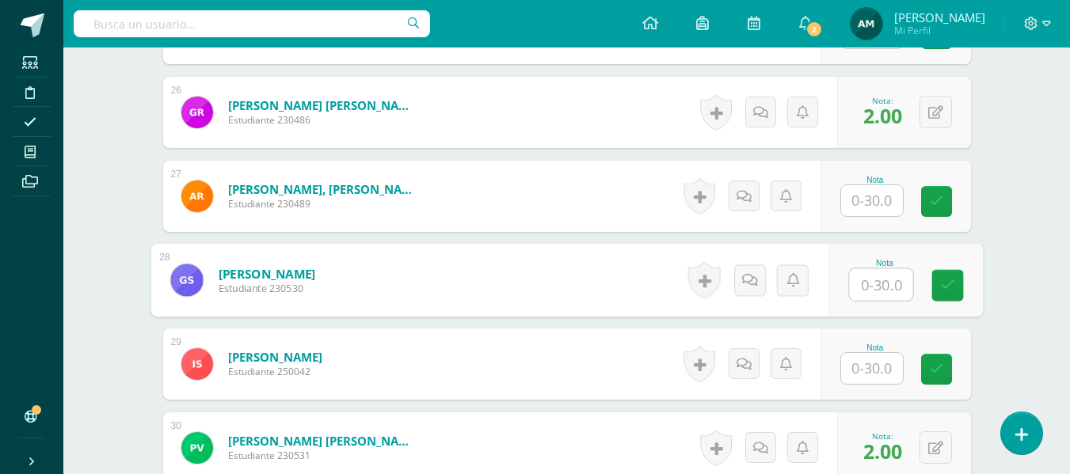
click at [875, 282] on input "text" at bounding box center [880, 285] width 63 height 32
type input "2"
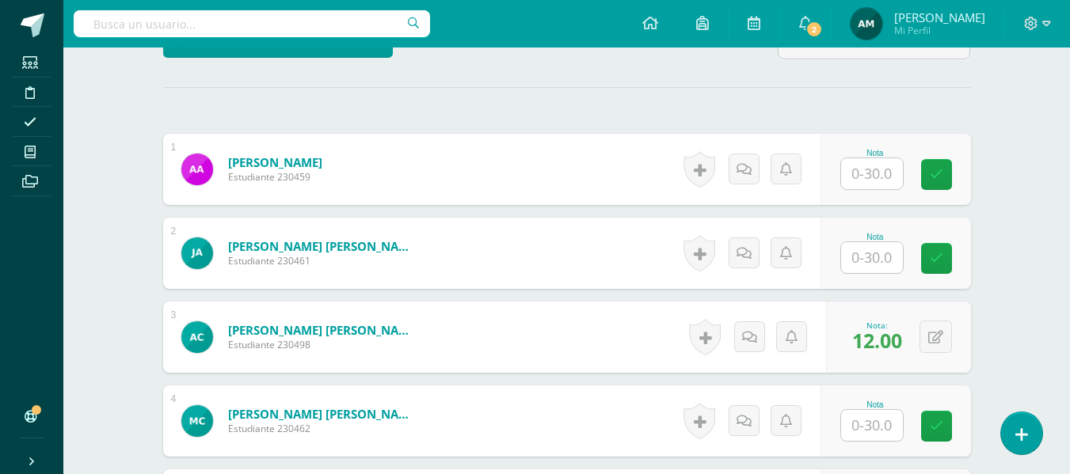
scroll to position [425, 0]
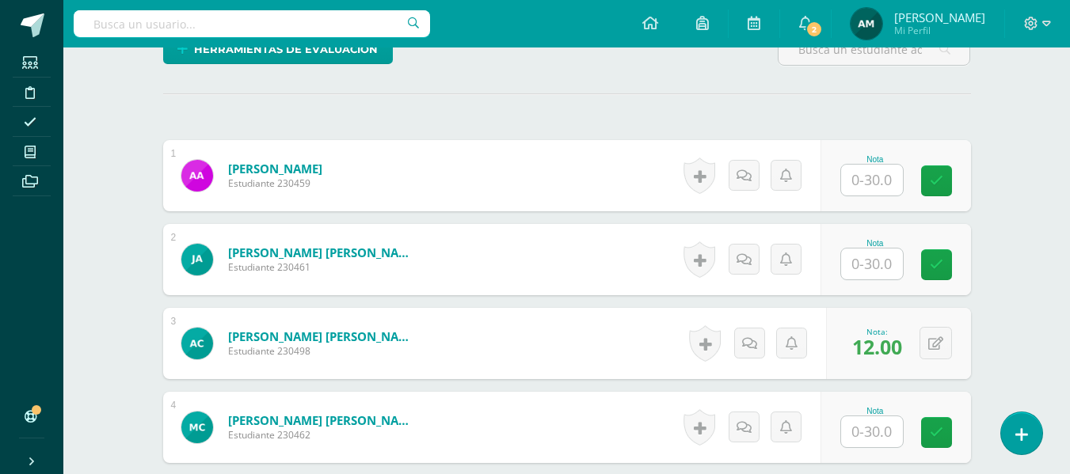
click at [870, 181] on input "text" at bounding box center [872, 180] width 62 height 31
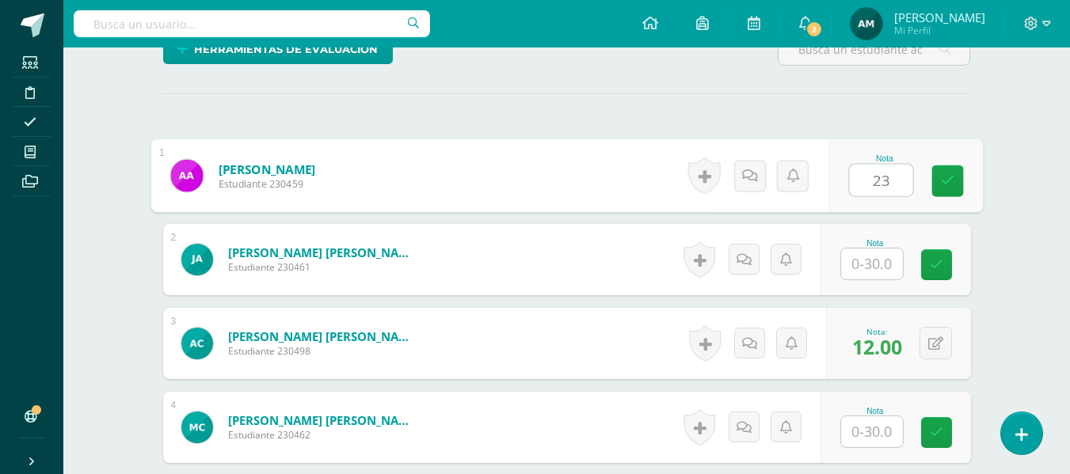
type input "23"
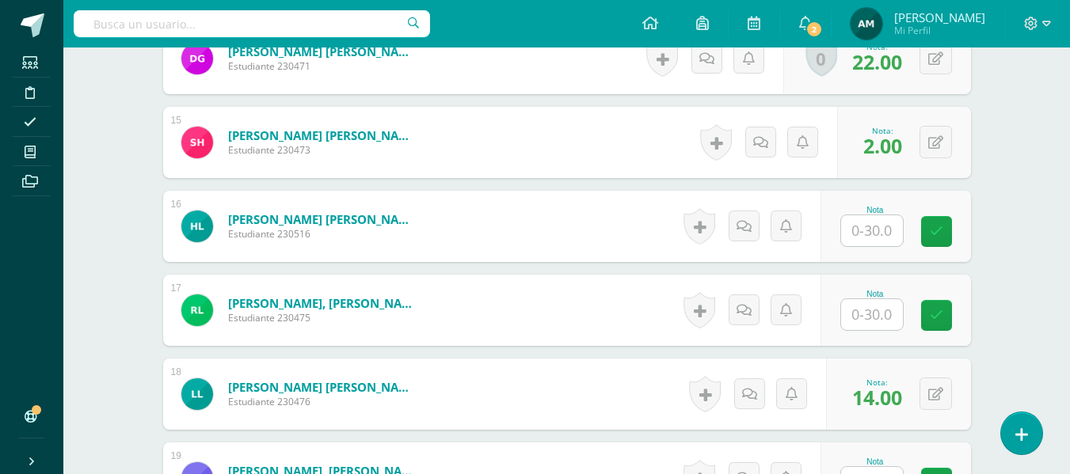
scroll to position [1640, 0]
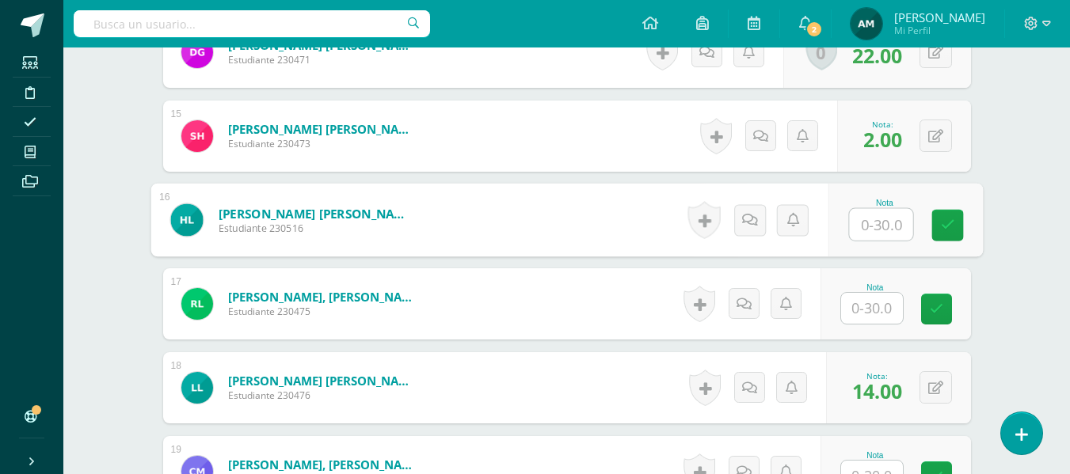
click at [874, 232] on input "text" at bounding box center [880, 225] width 63 height 32
type input "1"
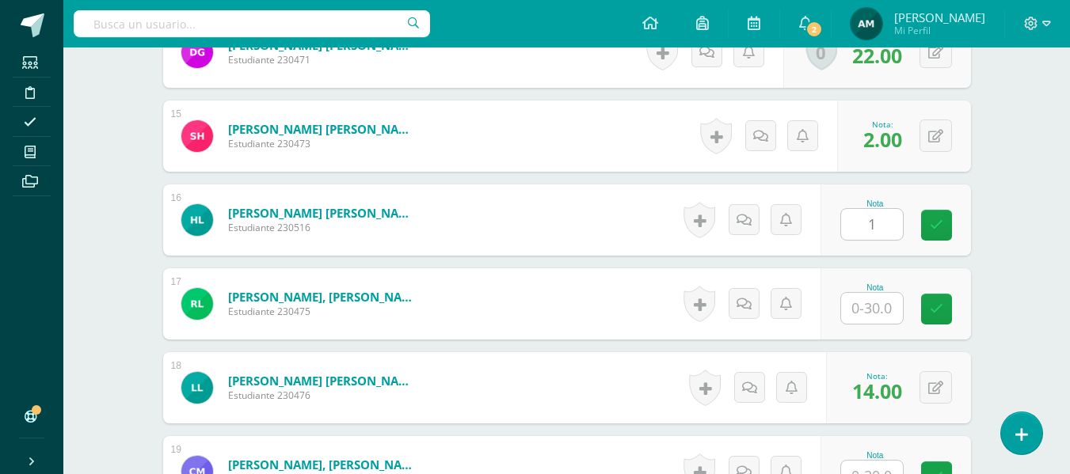
click at [1002, 226] on div "¿Estás seguro que quieres eliminar esta actividad? Esto borrará la actividad y …" at bounding box center [566, 149] width 871 height 3264
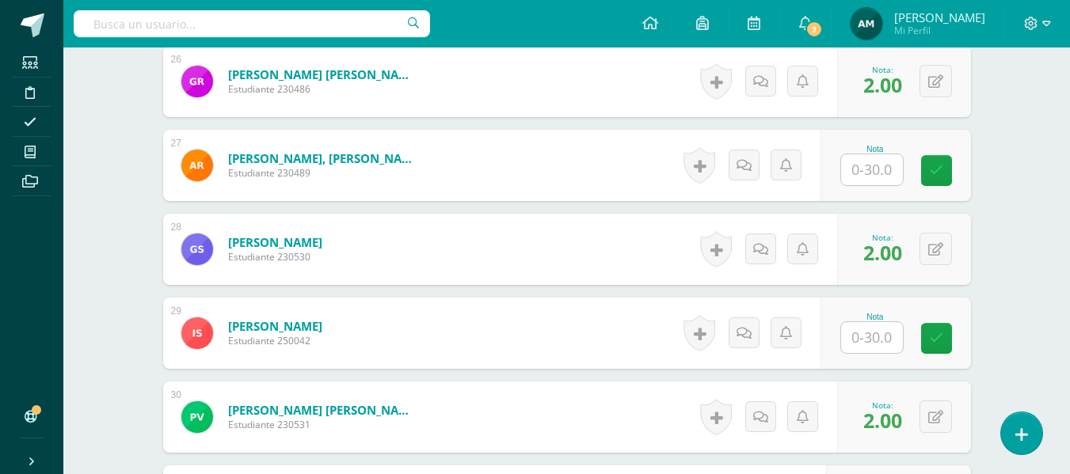
scroll to position [2624, 0]
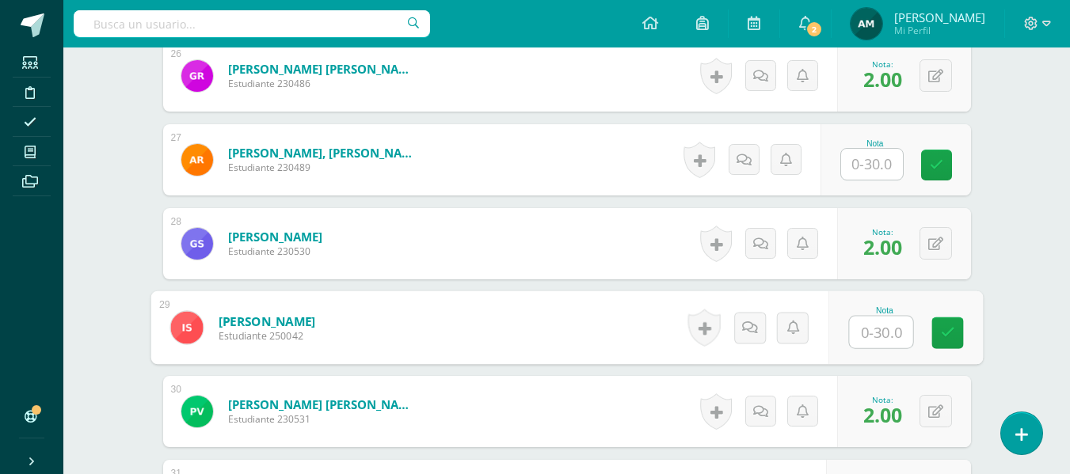
click at [856, 326] on input "text" at bounding box center [880, 333] width 63 height 32
type input "4"
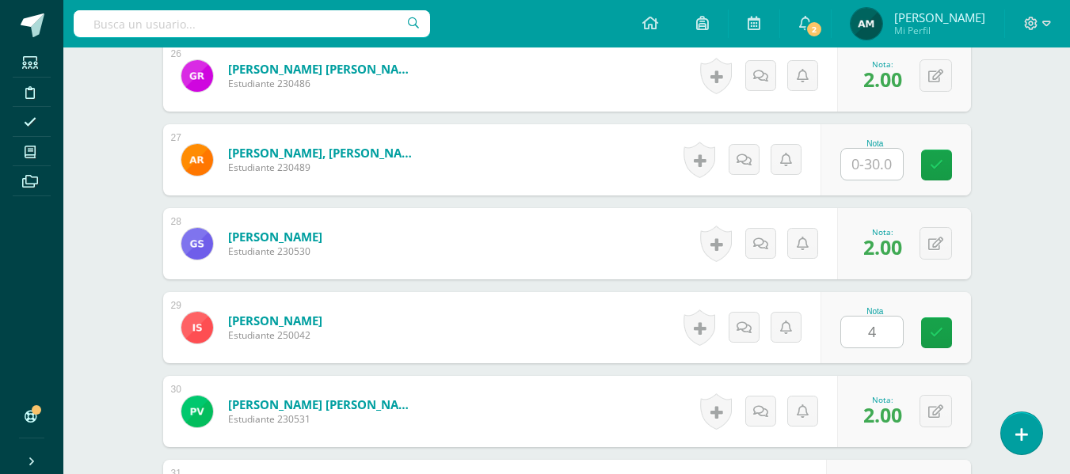
click at [966, 264] on div "0 Logros Logros obtenidos Aún no hay logros agregados Nota: 2.00" at bounding box center [904, 243] width 134 height 71
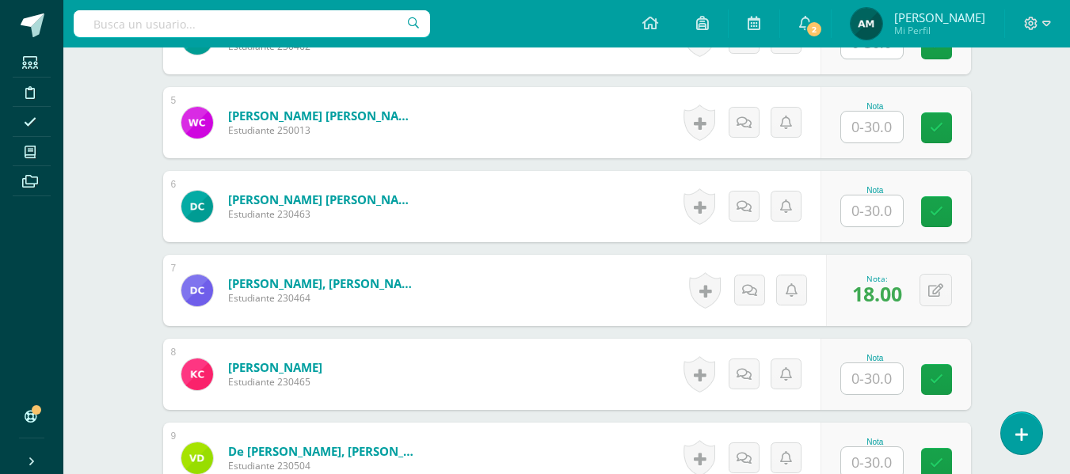
scroll to position [783, 0]
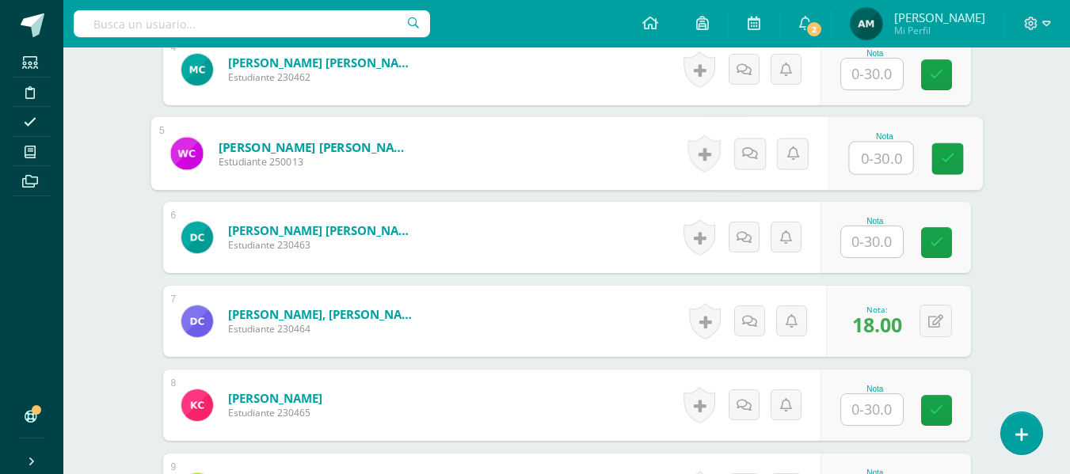
click at [866, 162] on input "text" at bounding box center [880, 159] width 63 height 32
type input "7"
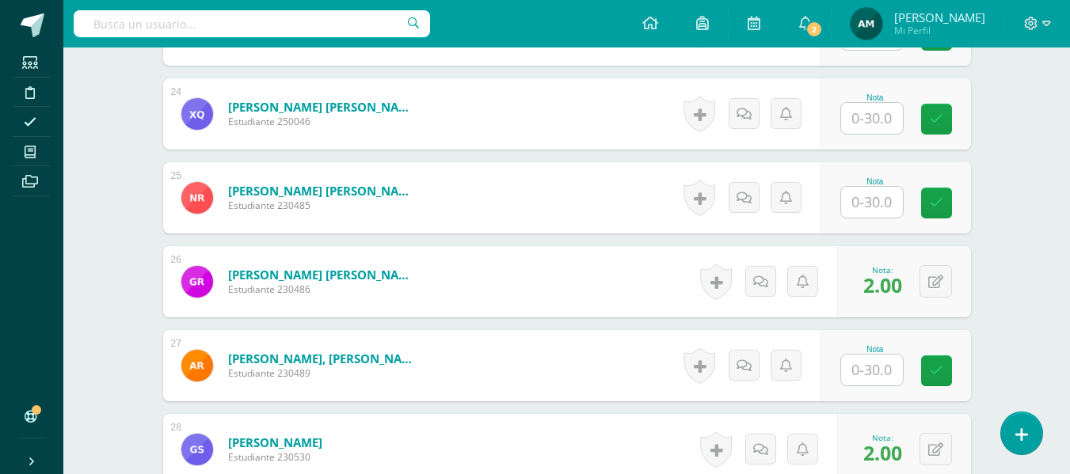
scroll to position [2442, 0]
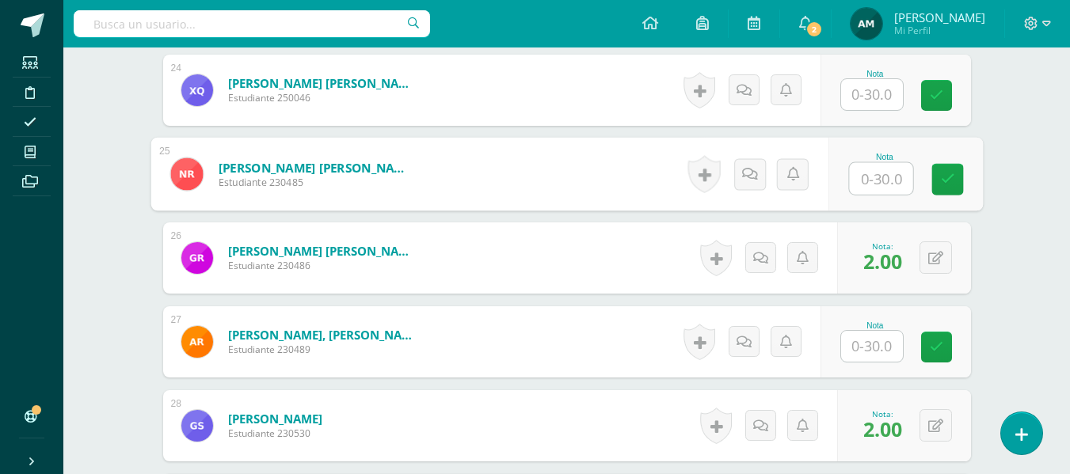
click at [871, 177] on input "text" at bounding box center [880, 179] width 63 height 32
type input "16"
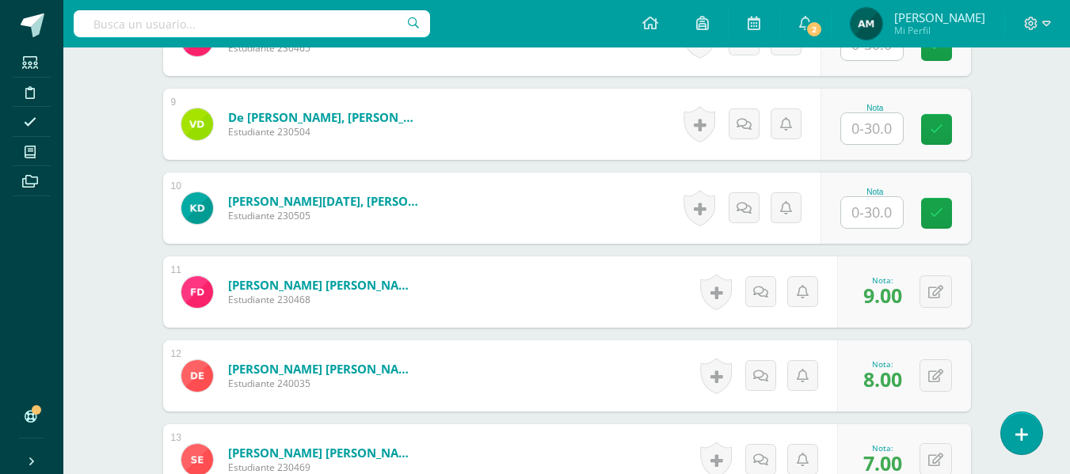
scroll to position [1130, 0]
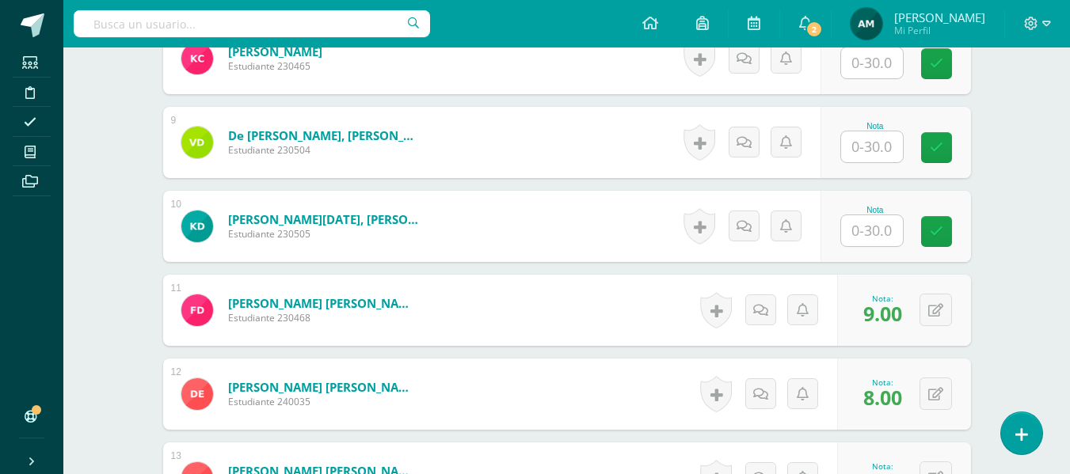
click at [881, 134] on input "text" at bounding box center [872, 146] width 62 height 31
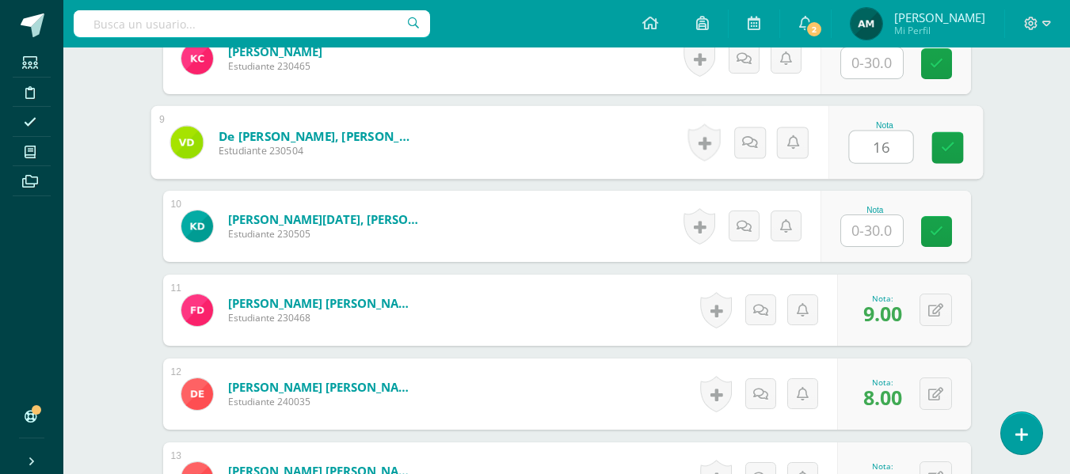
type input "16"
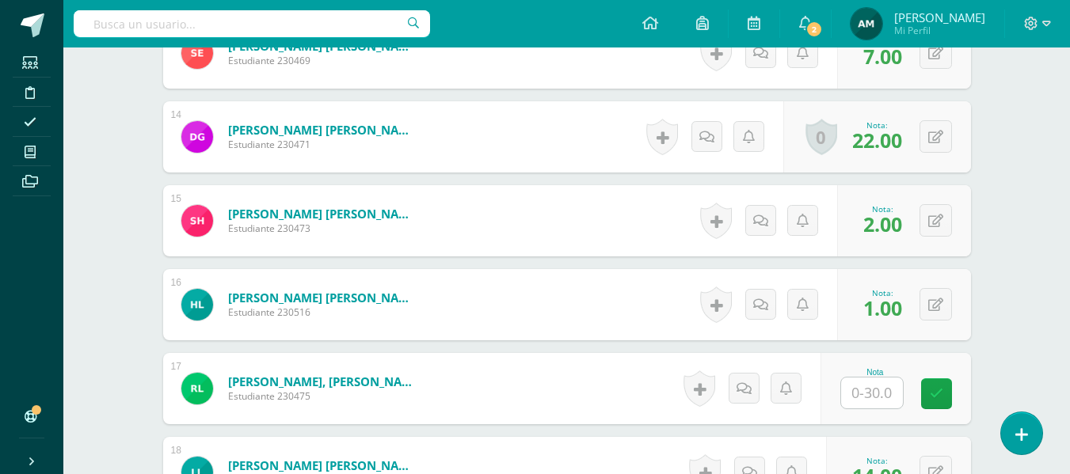
scroll to position [1634, 0]
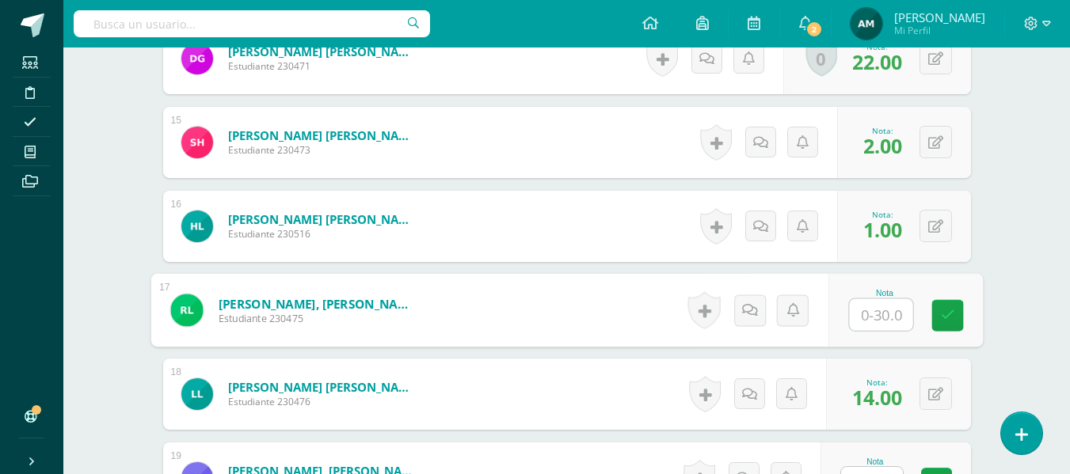
click at [871, 317] on input "text" at bounding box center [880, 315] width 63 height 32
type input "1"
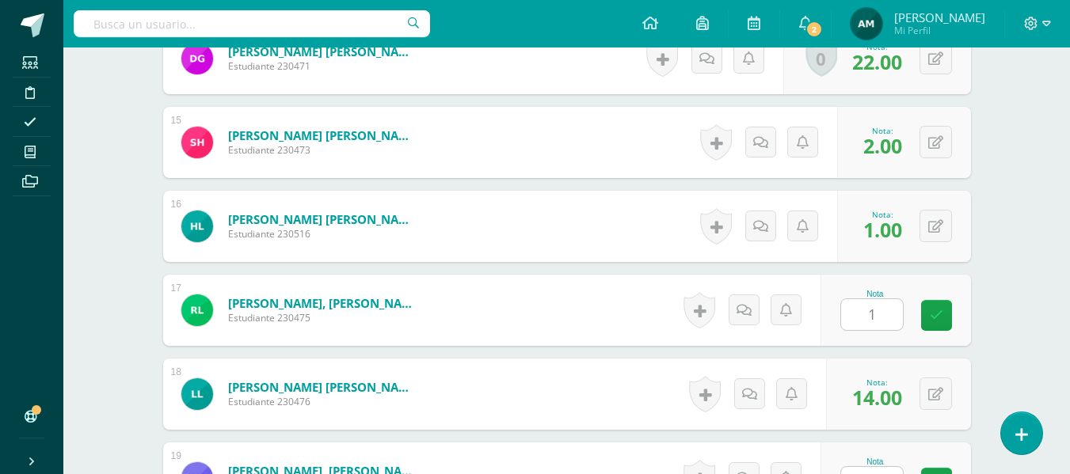
click at [1011, 258] on div "Elaboración y Gestión de proyectos Cuarto Bach. Progra "B" Herramientas Detalle…" at bounding box center [566, 100] width 1007 height 3373
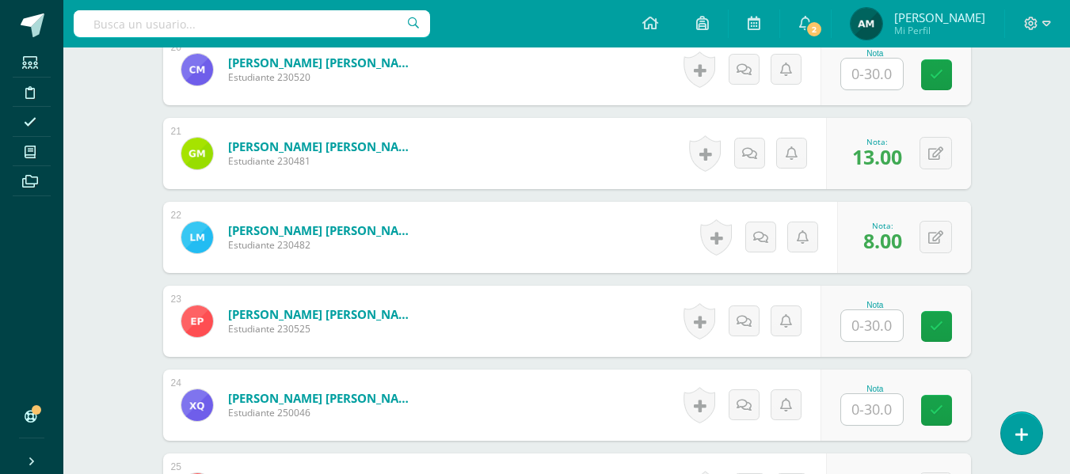
scroll to position [2218, 0]
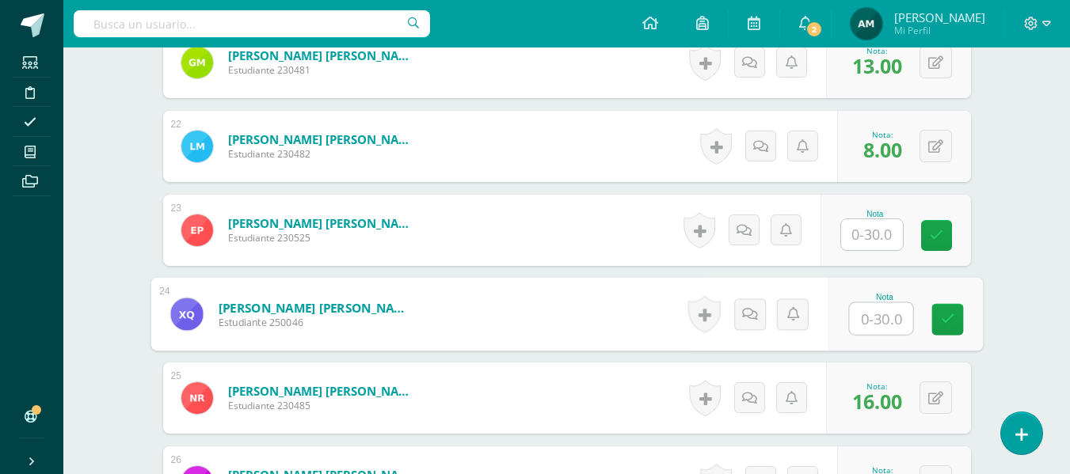
click at [861, 321] on input "text" at bounding box center [880, 319] width 63 height 32
type input "2"
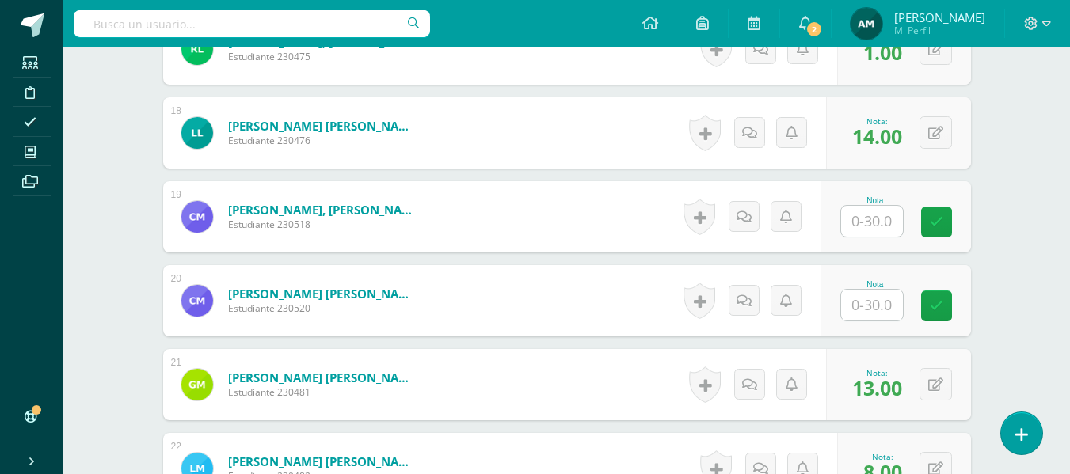
scroll to position [1883, 0]
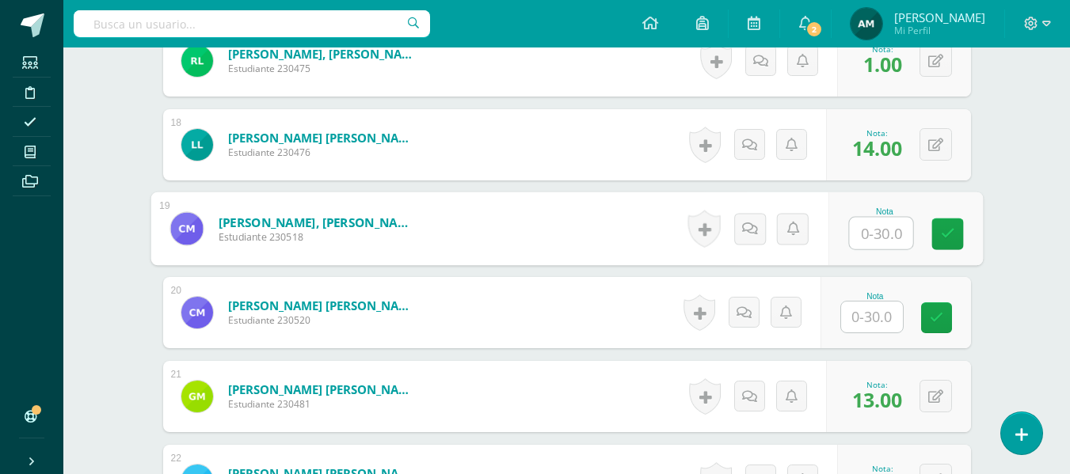
click at [873, 231] on input "text" at bounding box center [880, 234] width 63 height 32
type input "11"
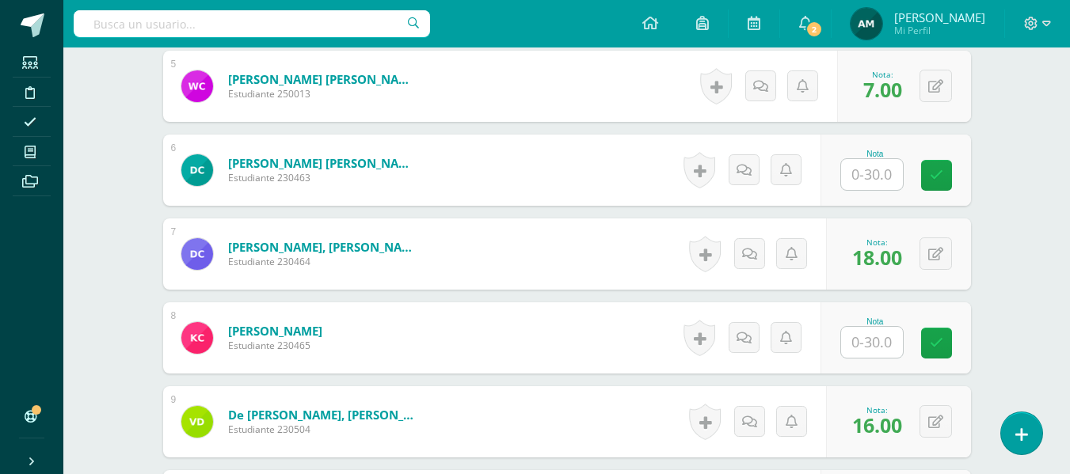
scroll to position [844, 0]
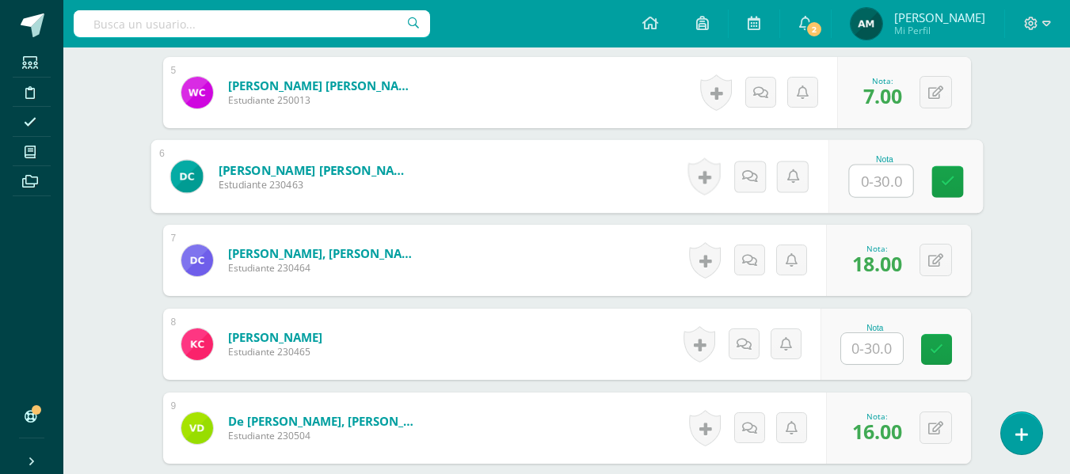
click at [870, 184] on input "text" at bounding box center [880, 182] width 63 height 32
type input "14"
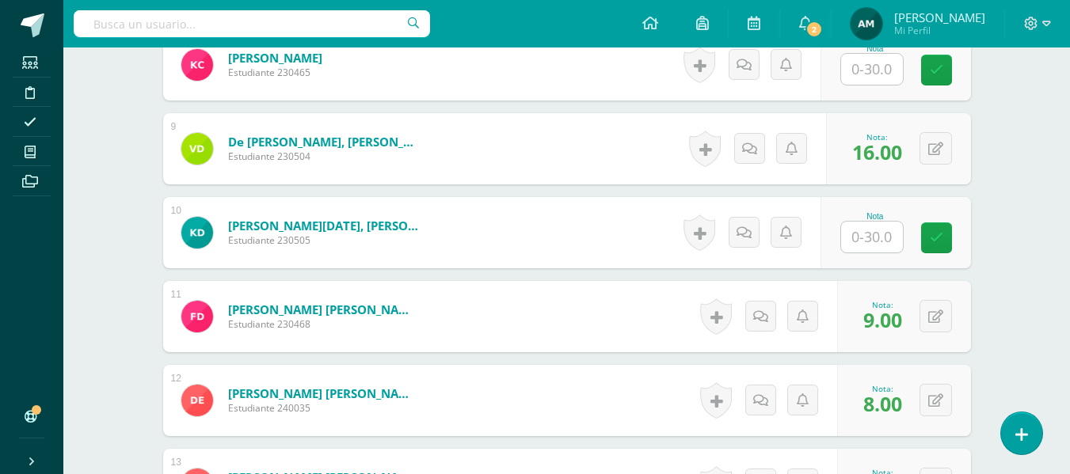
scroll to position [1148, 0]
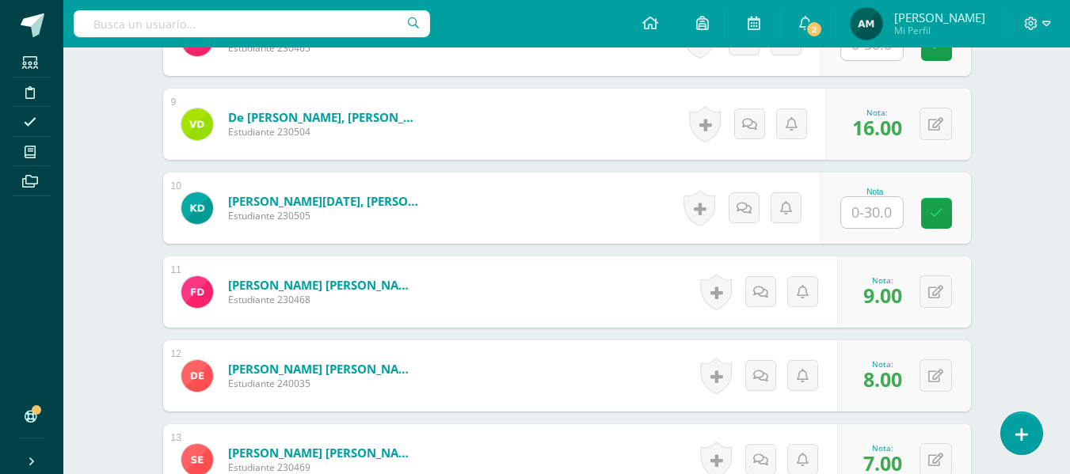
click at [870, 216] on input "text" at bounding box center [872, 212] width 62 height 31
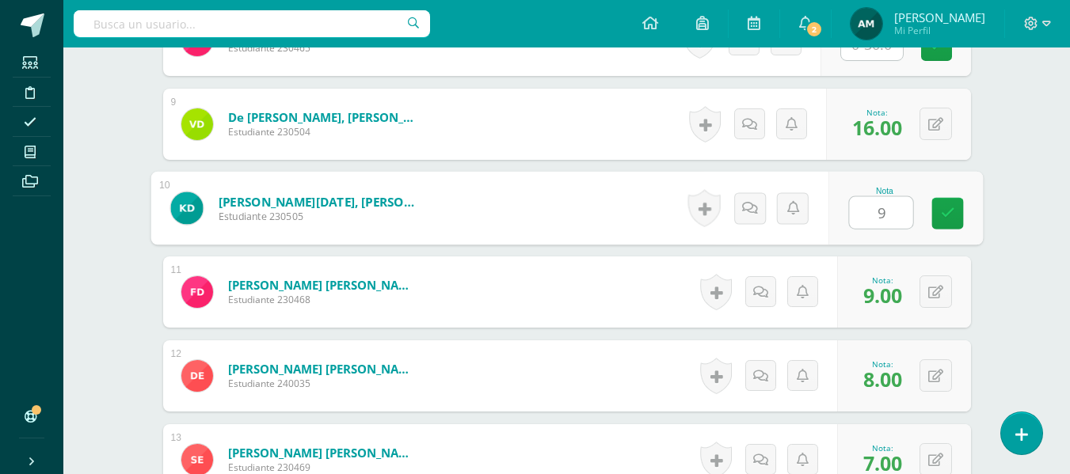
type input "9"
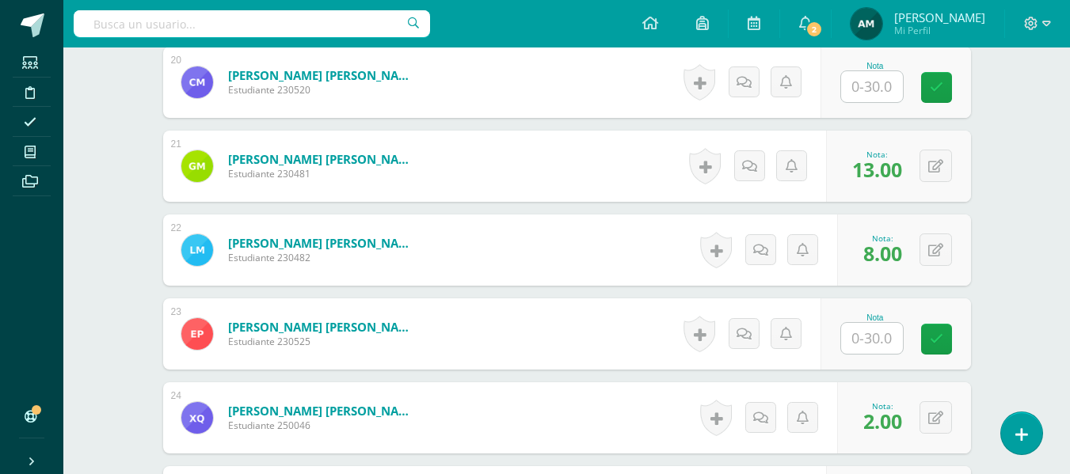
scroll to position [2126, 0]
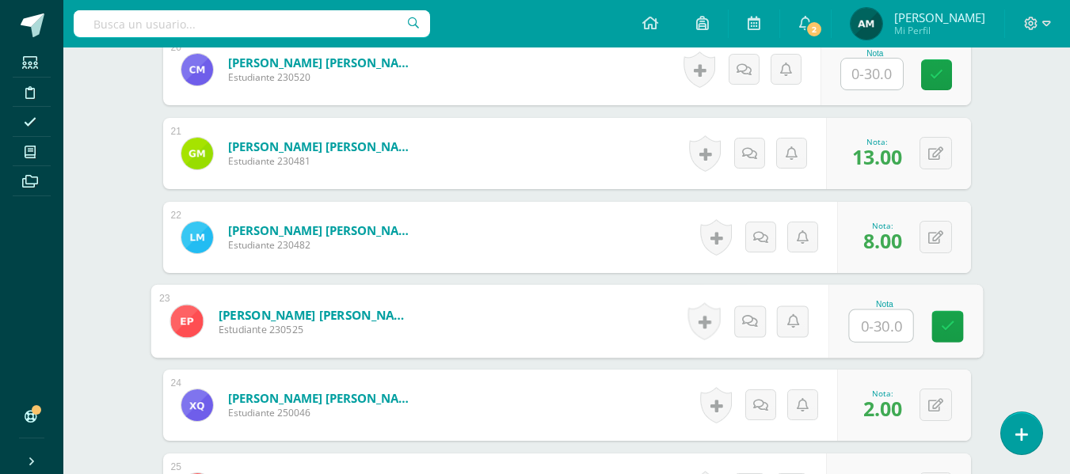
click at [874, 319] on input "text" at bounding box center [880, 326] width 63 height 32
type input "9"
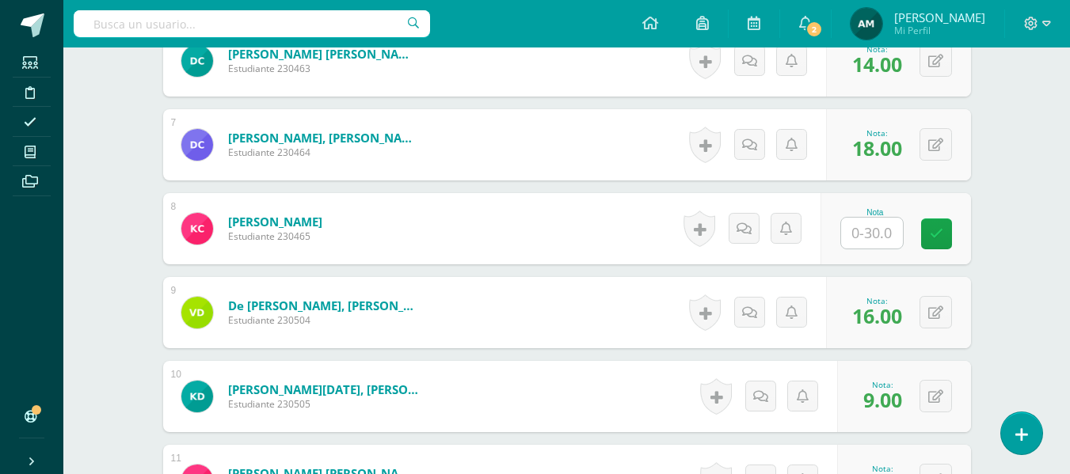
scroll to position [948, 0]
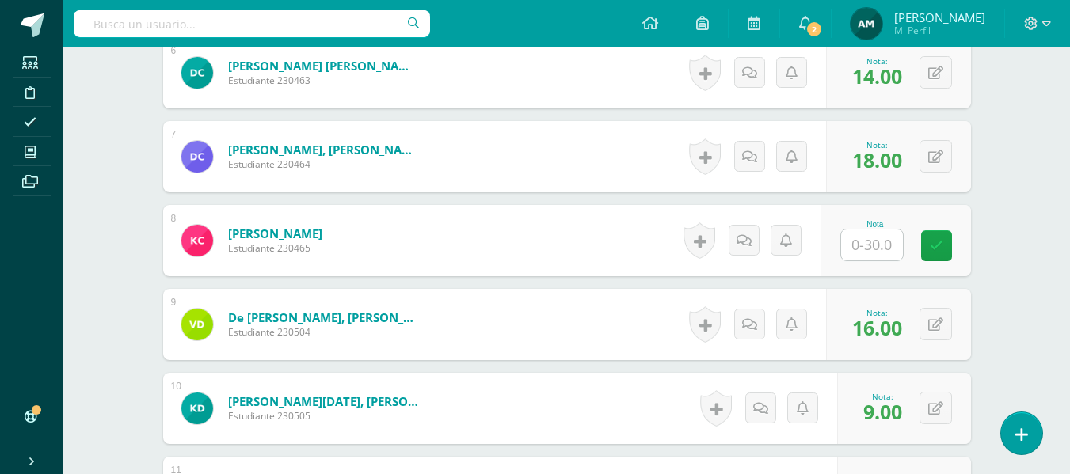
click at [868, 242] on input "text" at bounding box center [872, 245] width 62 height 31
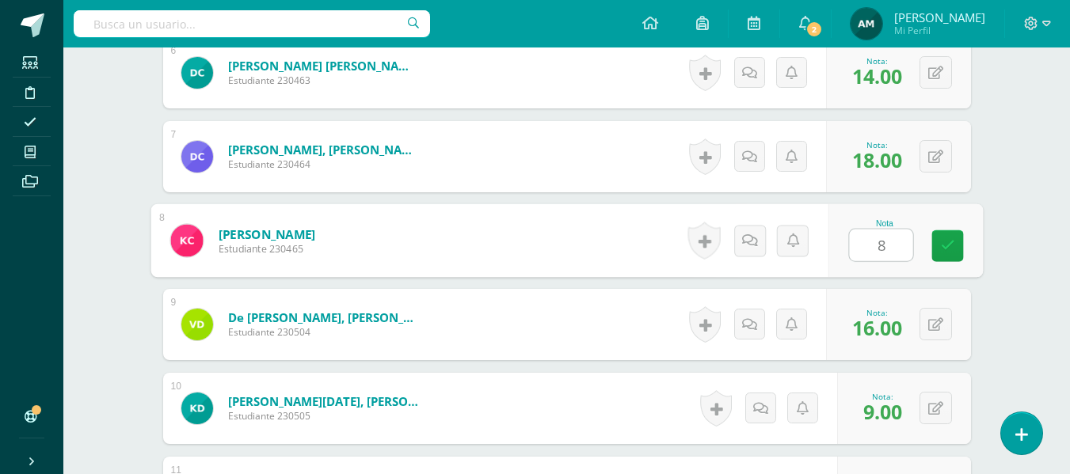
type input "8"
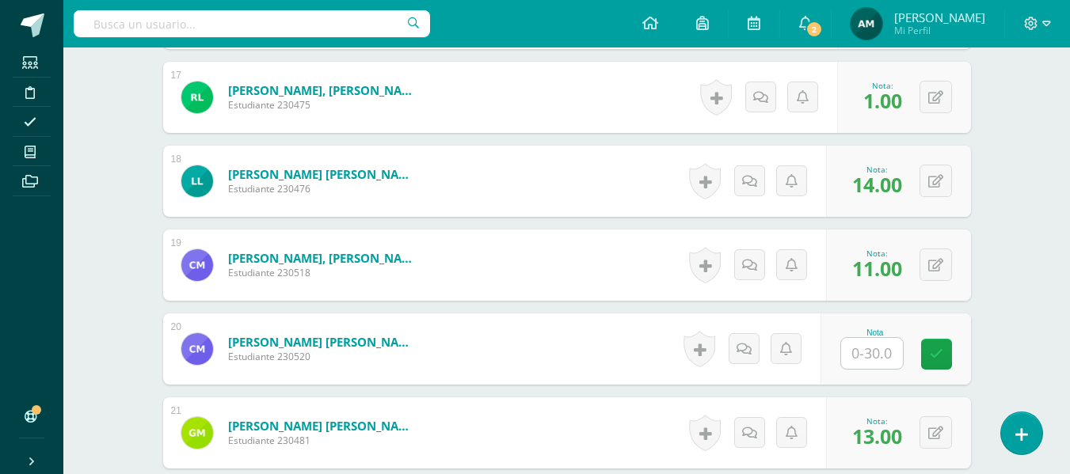
scroll to position [1865, 0]
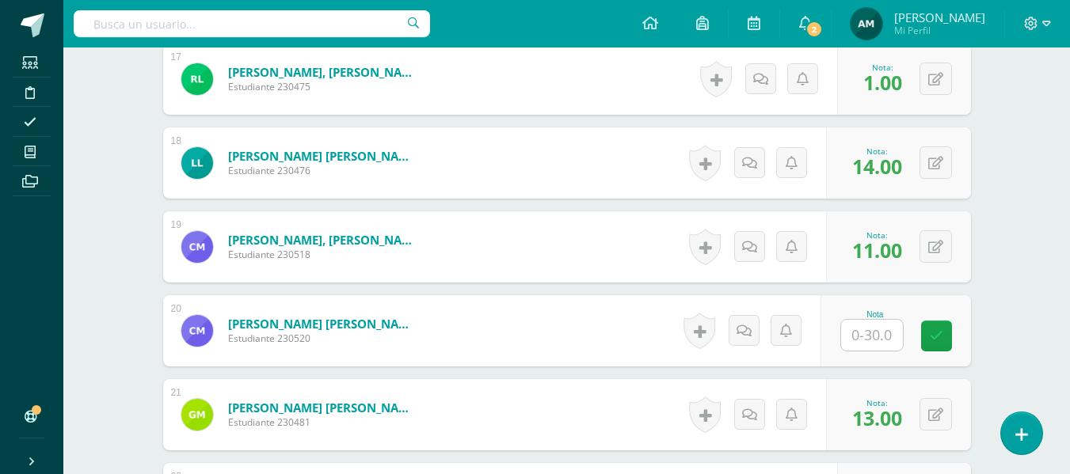
click at [870, 333] on input "text" at bounding box center [872, 335] width 62 height 31
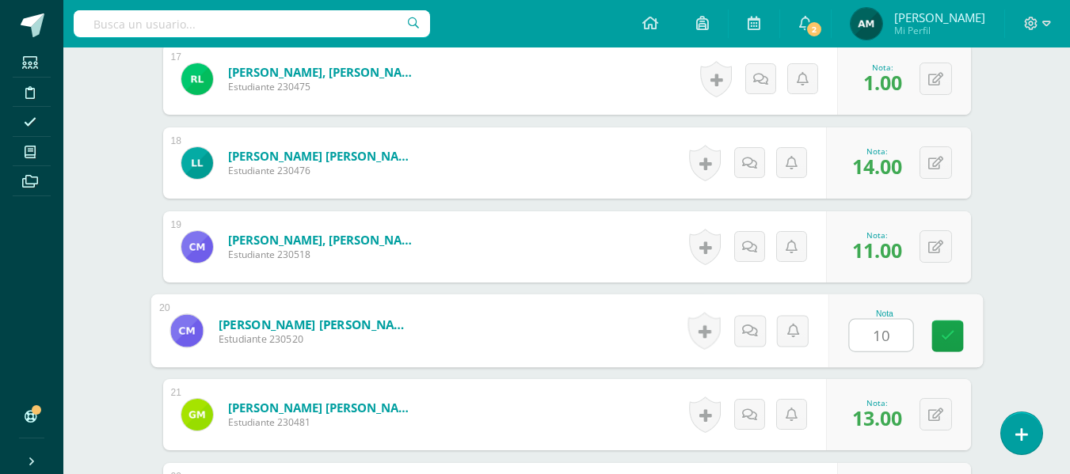
type input "10"
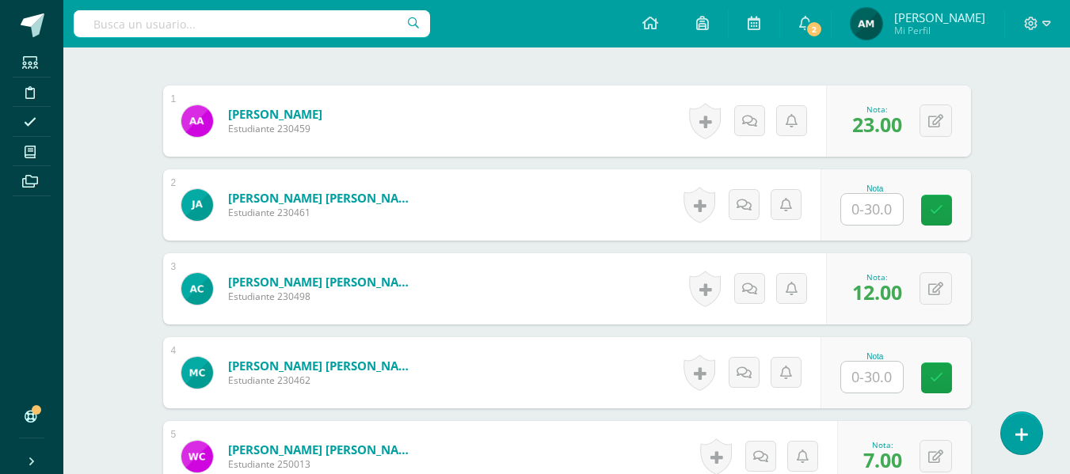
scroll to position [474, 0]
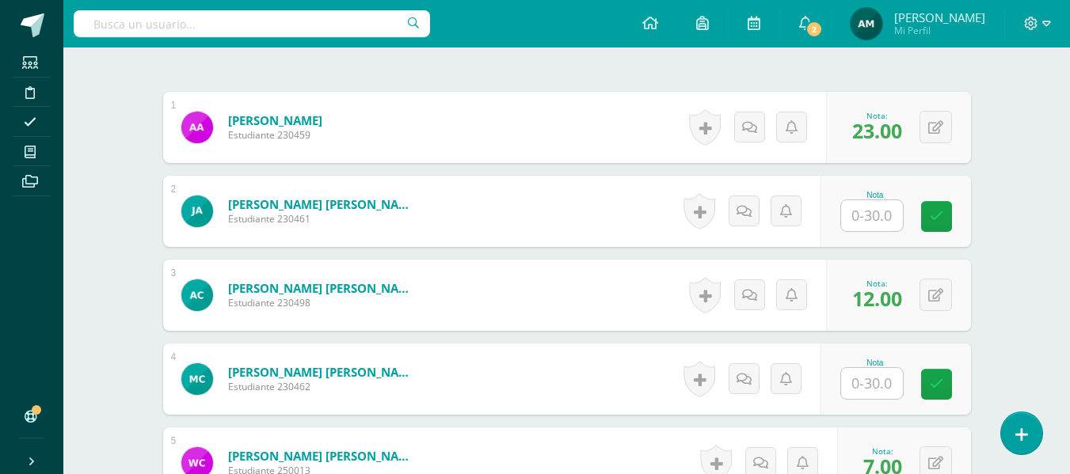
click at [874, 213] on input "text" at bounding box center [872, 215] width 62 height 31
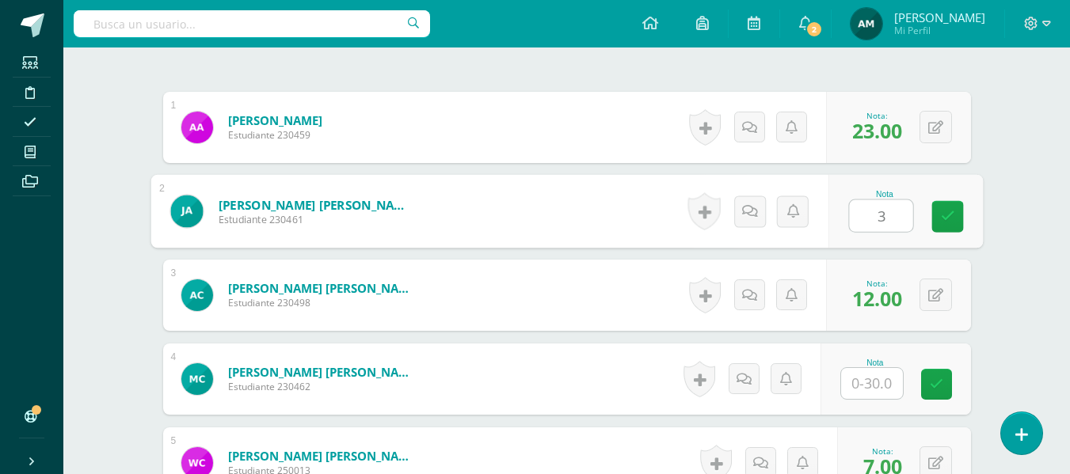
type input "3"
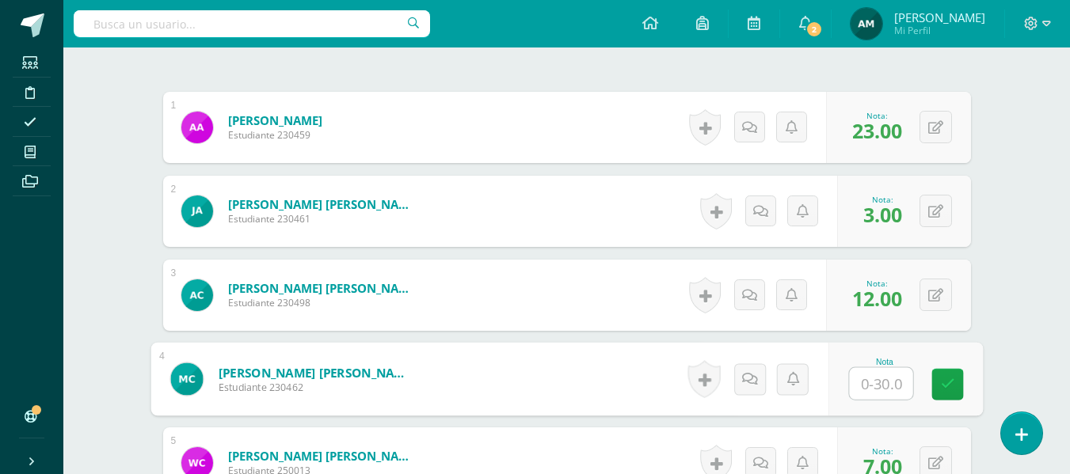
click at [865, 378] on input "text" at bounding box center [880, 384] width 63 height 32
type input "11"
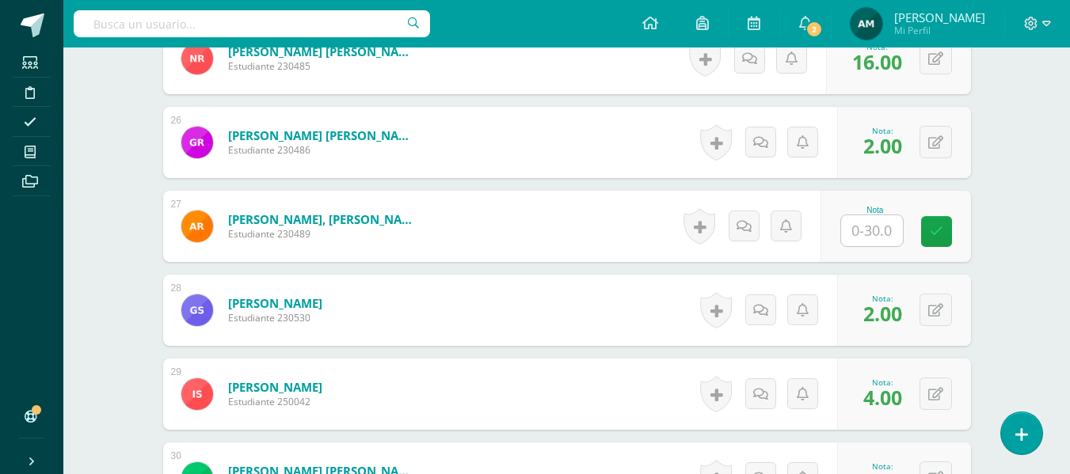
scroll to position [2569, 0]
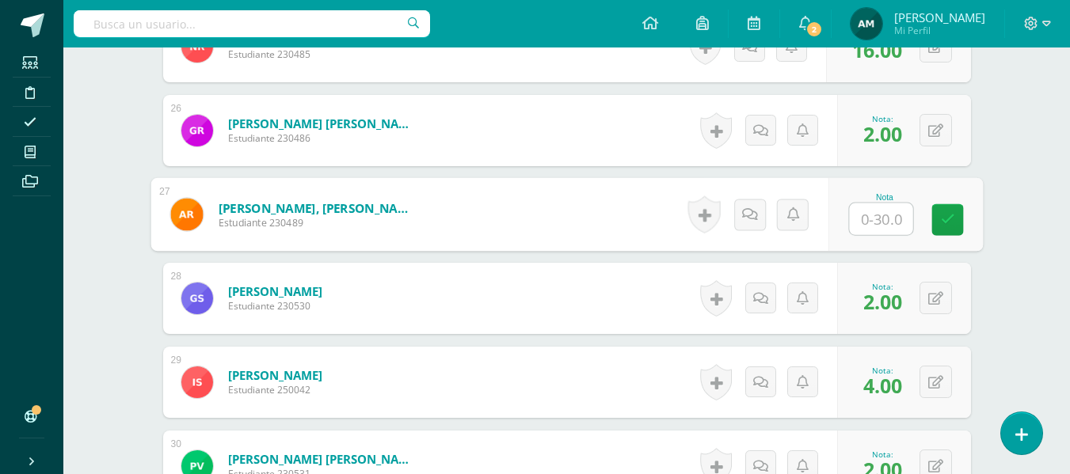
click at [878, 223] on input "text" at bounding box center [880, 220] width 63 height 32
type input "4"
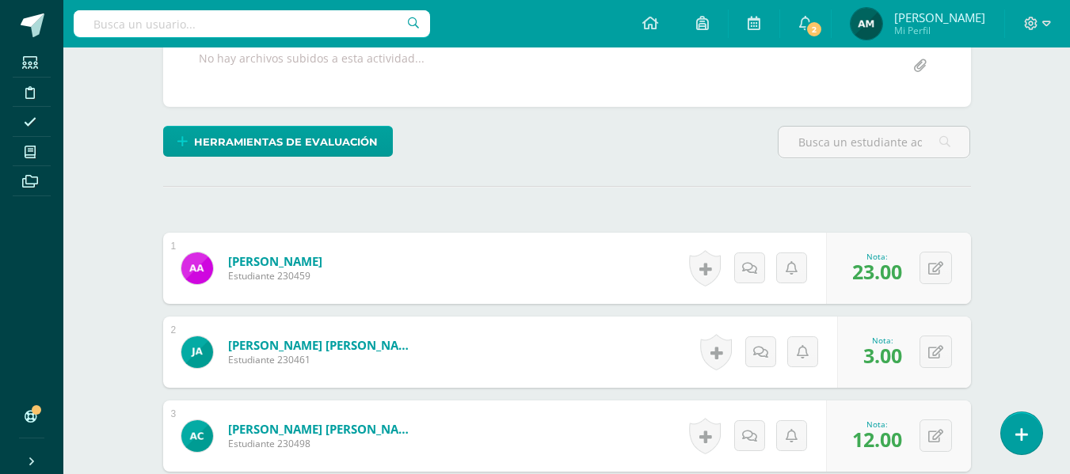
scroll to position [0, 0]
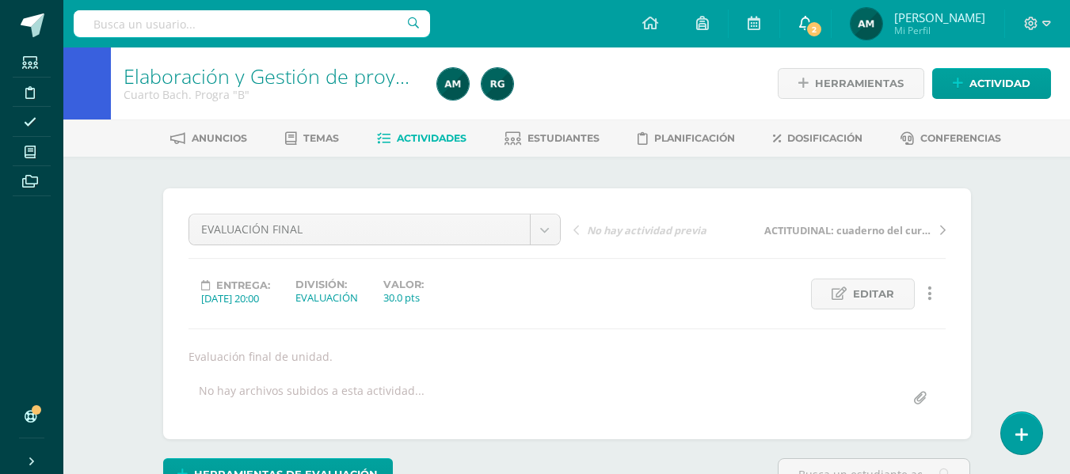
click at [823, 28] on span "2" at bounding box center [813, 29] width 17 height 17
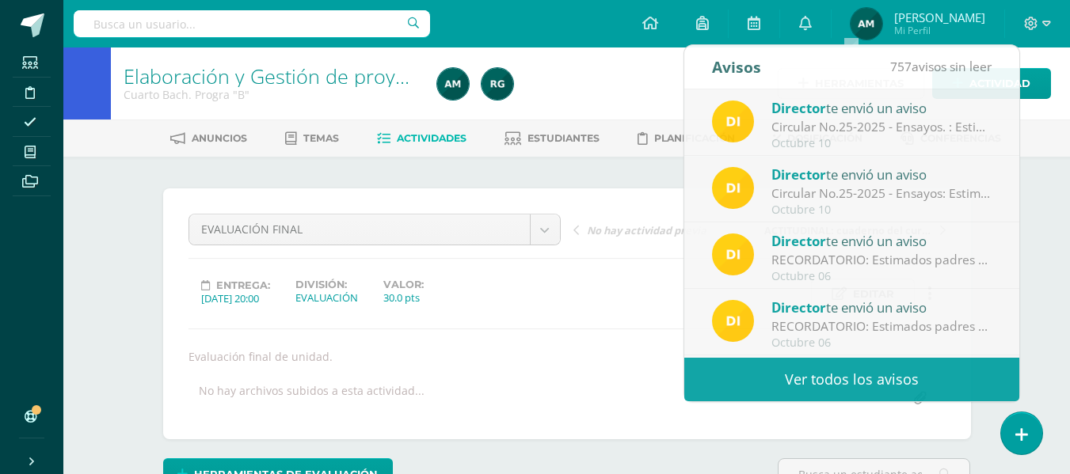
click at [439, 140] on span "Actividades" at bounding box center [432, 138] width 70 height 12
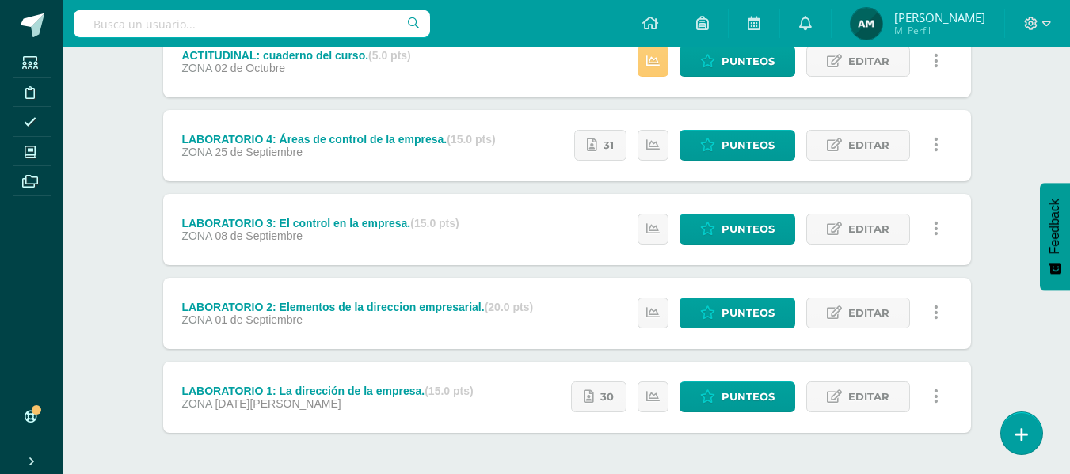
scroll to position [327, 0]
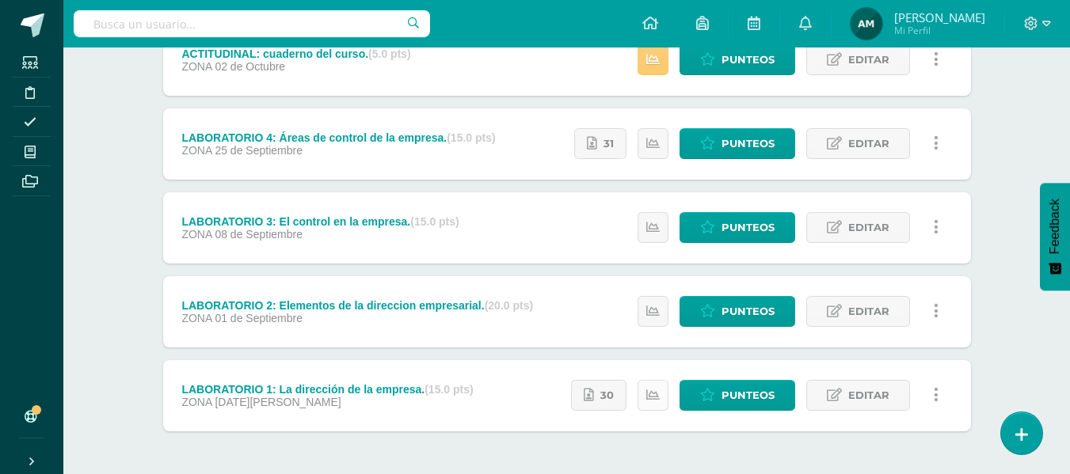
click at [648, 400] on icon at bounding box center [652, 395] width 13 height 13
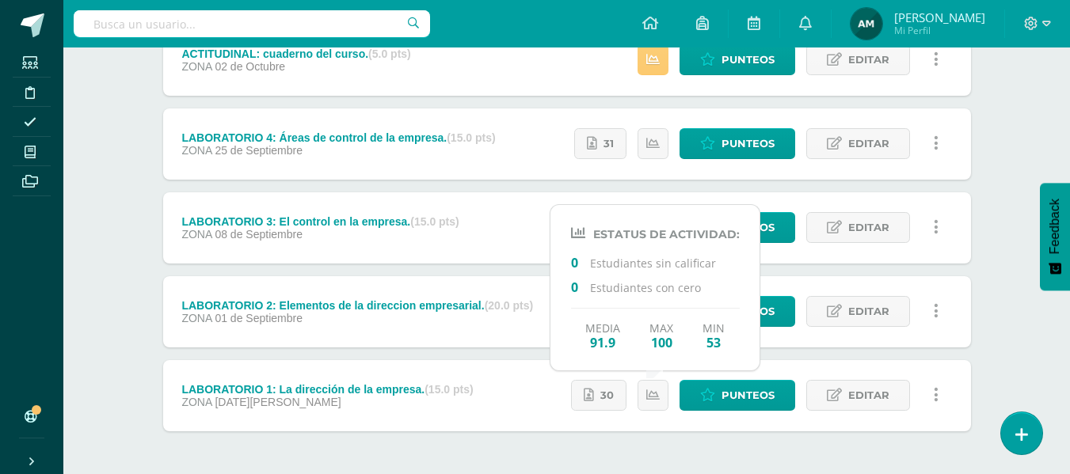
click at [732, 451] on div "No hay más resultados" at bounding box center [567, 469] width 808 height 74
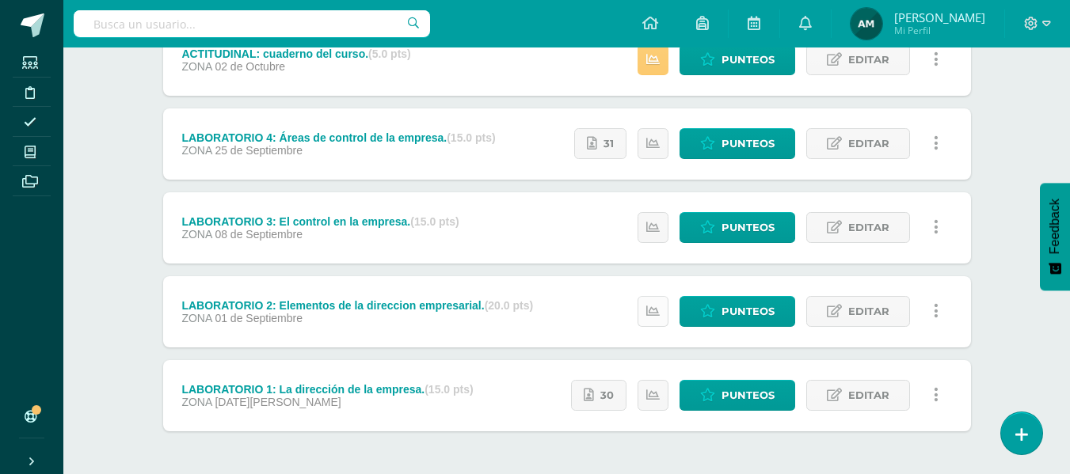
click at [654, 319] on link at bounding box center [653, 311] width 31 height 31
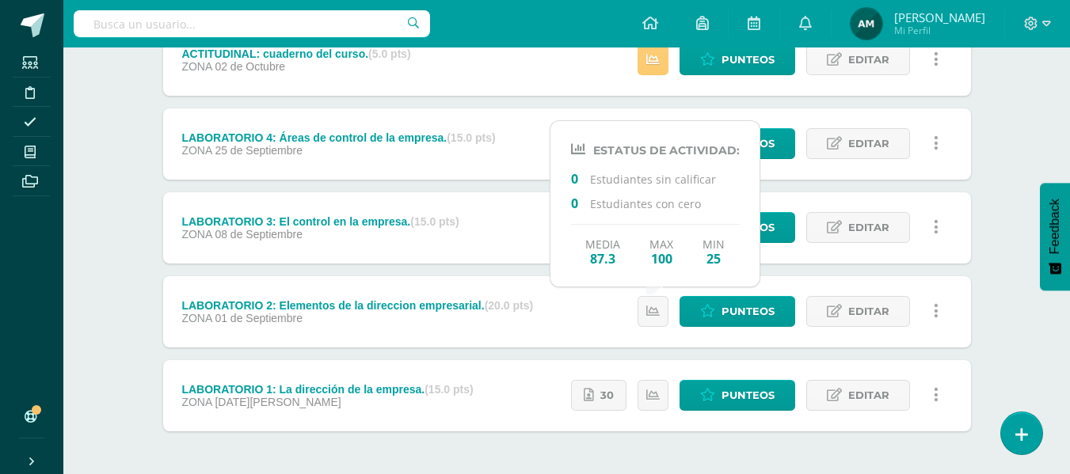
click at [786, 456] on div "No hay más resultados" at bounding box center [567, 469] width 808 height 74
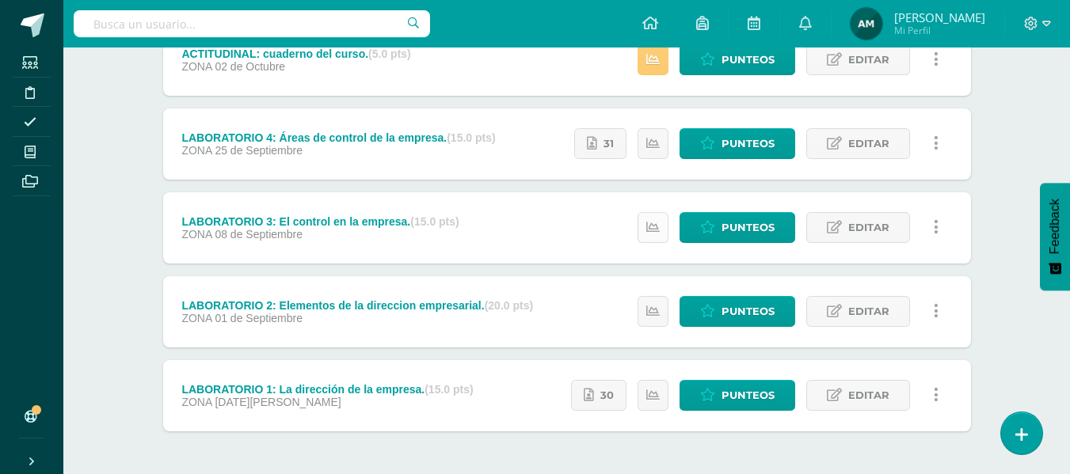
click at [658, 232] on icon at bounding box center [652, 227] width 13 height 13
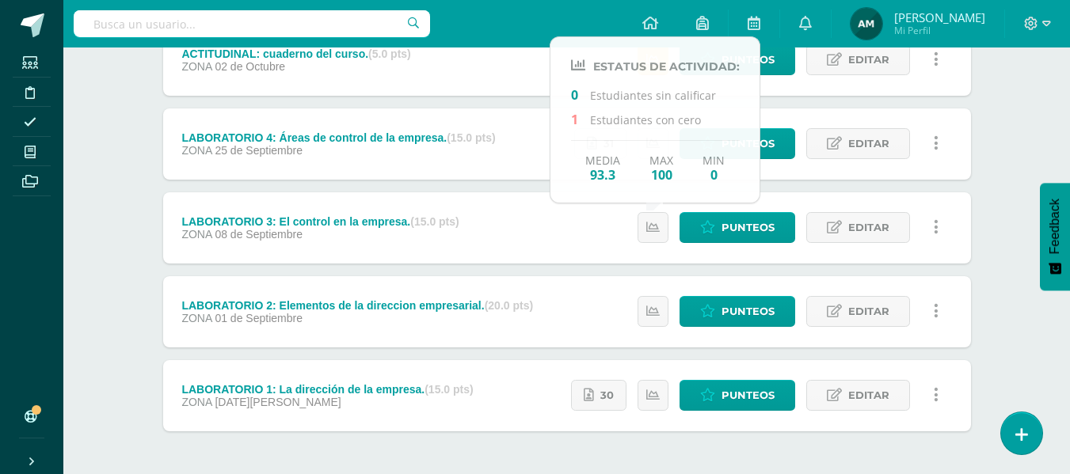
click at [977, 326] on div "Unidad 4 Unidad 1 Unidad 2 Unidad 3 Unidad 4 Resumen de unidad Descargar como H…" at bounding box center [567, 183] width 820 height 644
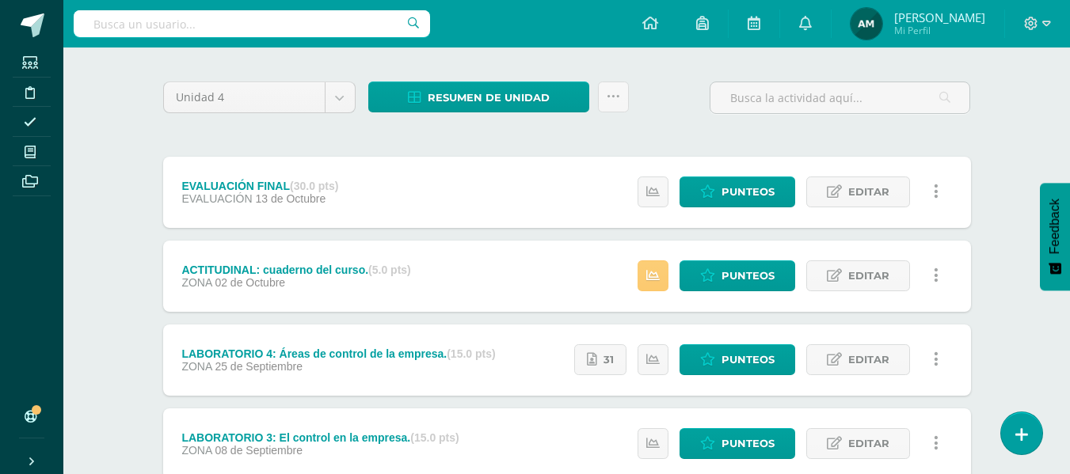
scroll to position [108, 0]
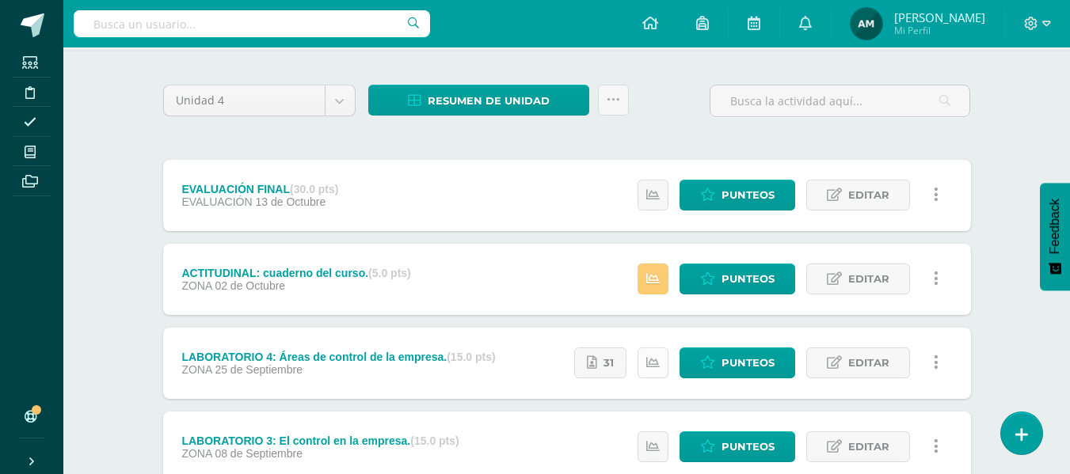
click at [657, 360] on icon at bounding box center [652, 362] width 13 height 13
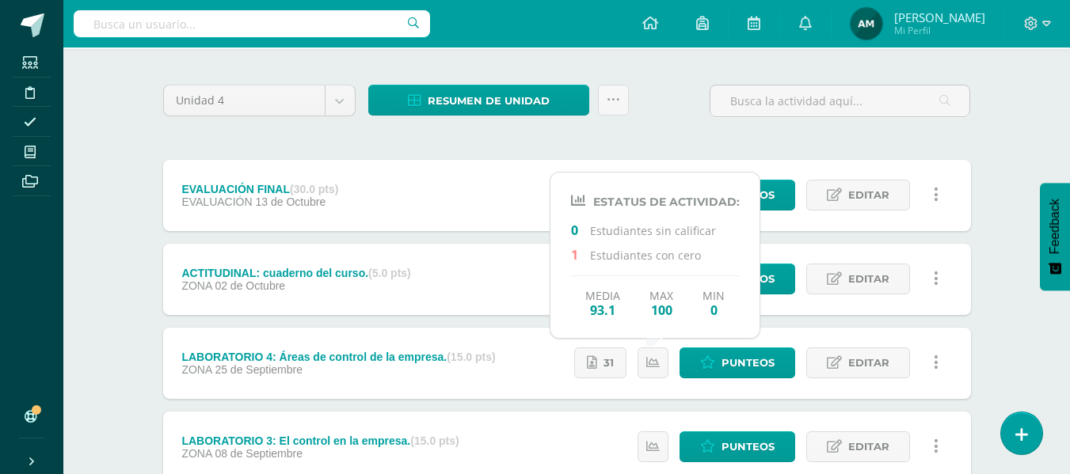
click at [1007, 335] on div "Elaboración y Gestión de proyectos Cuarto Bach. Progra "B" Herramientas Detalle…" at bounding box center [566, 348] width 1007 height 817
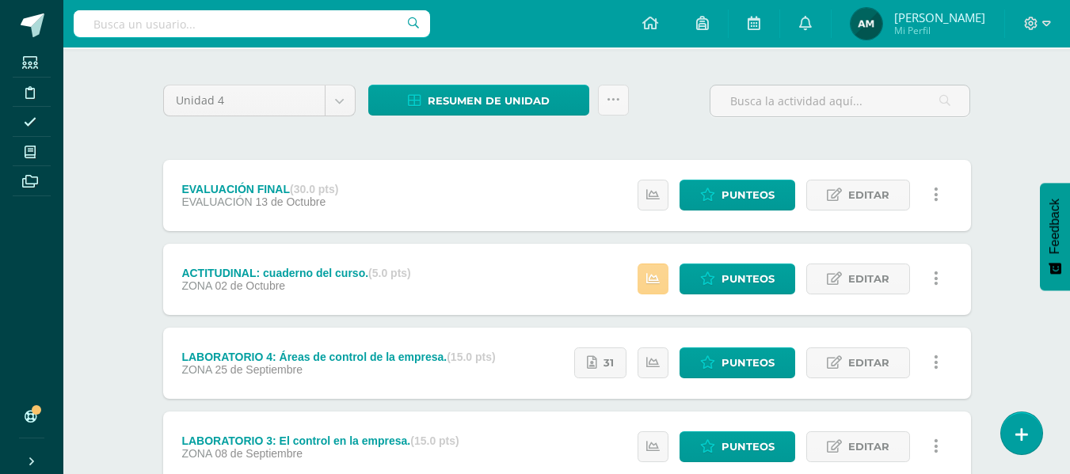
click at [661, 288] on link at bounding box center [653, 279] width 31 height 31
click at [999, 166] on div "Unidad 4 Unidad 1 Unidad 2 Unidad 3 Unidad 4 Resumen de unidad Descargar como H…" at bounding box center [566, 402] width 871 height 707
click at [659, 202] on icon at bounding box center [652, 194] width 13 height 13
click at [984, 126] on div "Unidad 4 Unidad 1 Unidad 2 Unidad 3 Unidad 4 Resumen de unidad Descargar como H…" at bounding box center [566, 402] width 871 height 707
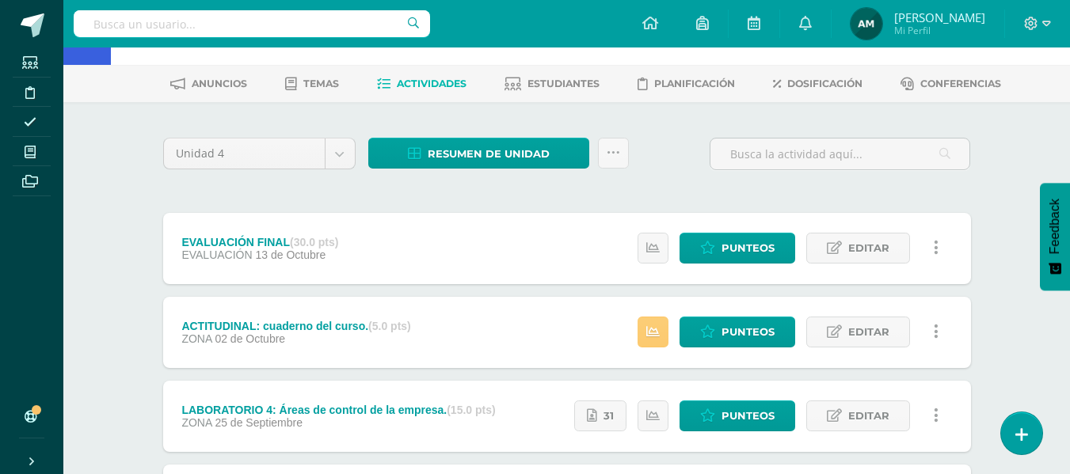
scroll to position [0, 0]
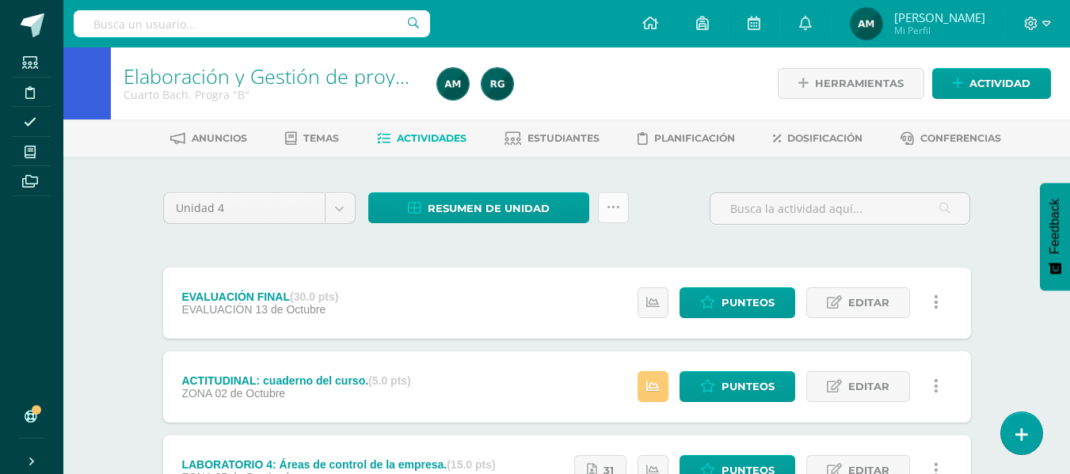
click at [616, 208] on icon at bounding box center [613, 207] width 13 height 13
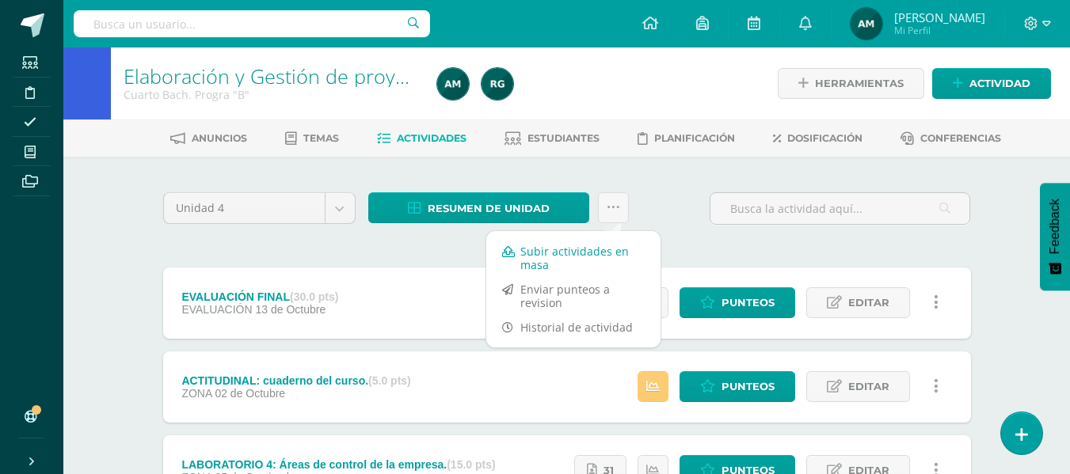
click at [565, 261] on link "Subir actividades en masa" at bounding box center [573, 258] width 174 height 38
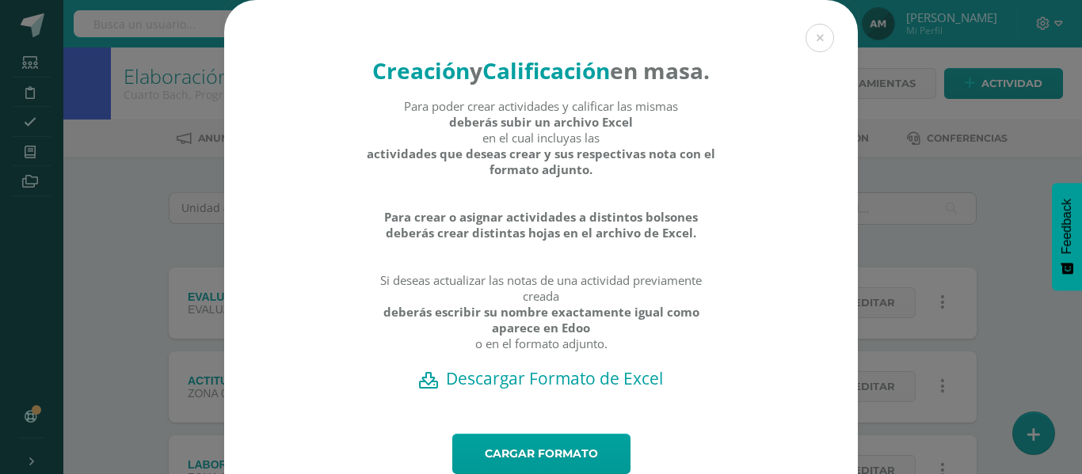
click at [574, 390] on h2 "Descargar Formato de Excel" at bounding box center [541, 378] width 578 height 22
click at [817, 38] on button at bounding box center [819, 38] width 29 height 29
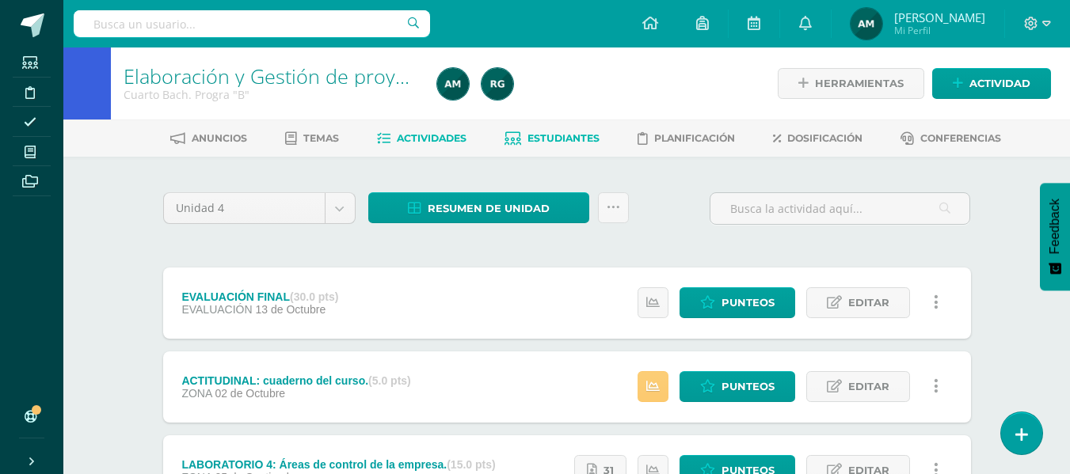
click at [565, 135] on span "Estudiantes" at bounding box center [563, 138] width 72 height 12
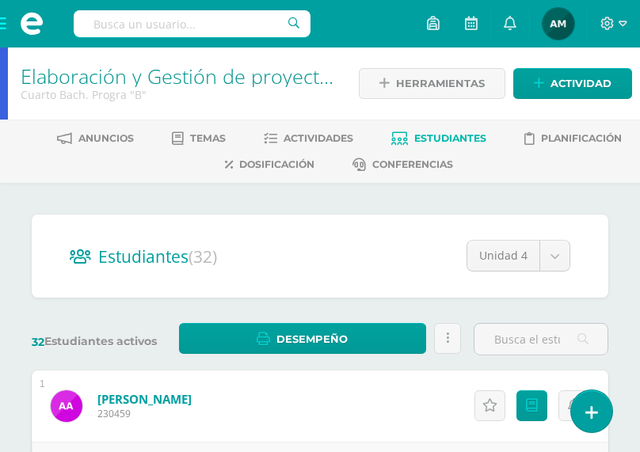
click at [543, 181] on div "Anuncios Temas Actividades Estudiantes Planificación Dosificación Conferencias" at bounding box center [339, 151] width 678 height 63
click at [563, 167] on ul "Anuncios Temas Actividades Estudiantes Planificación Dosificación Conferencias" at bounding box center [339, 151] width 640 height 52
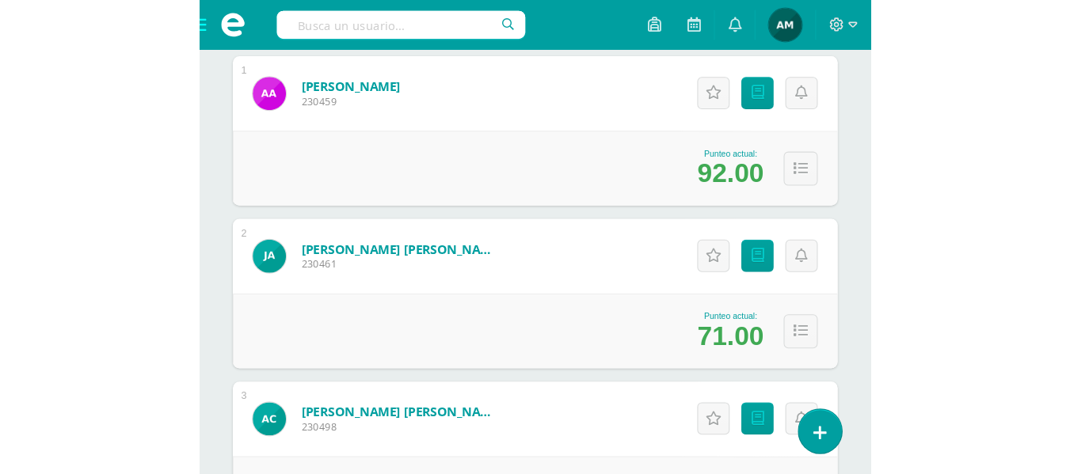
scroll to position [291, 0]
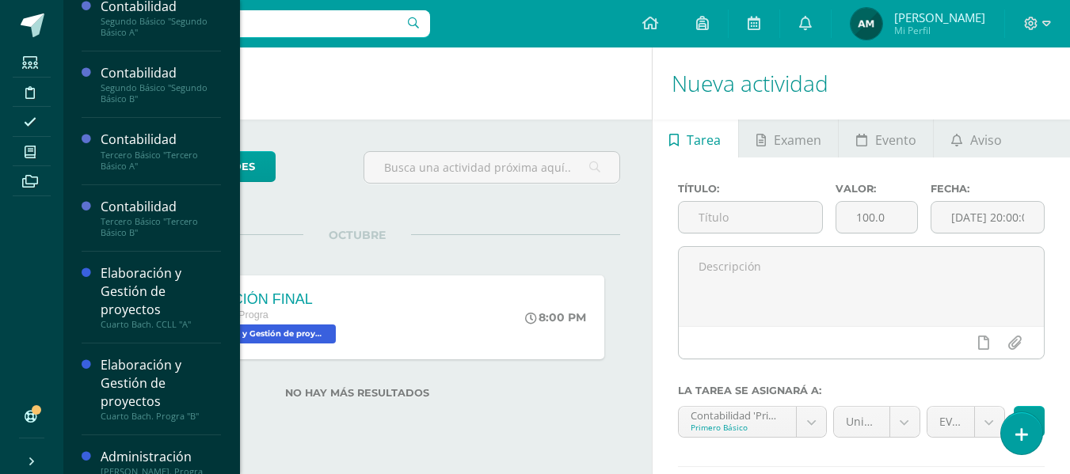
scroll to position [243, 0]
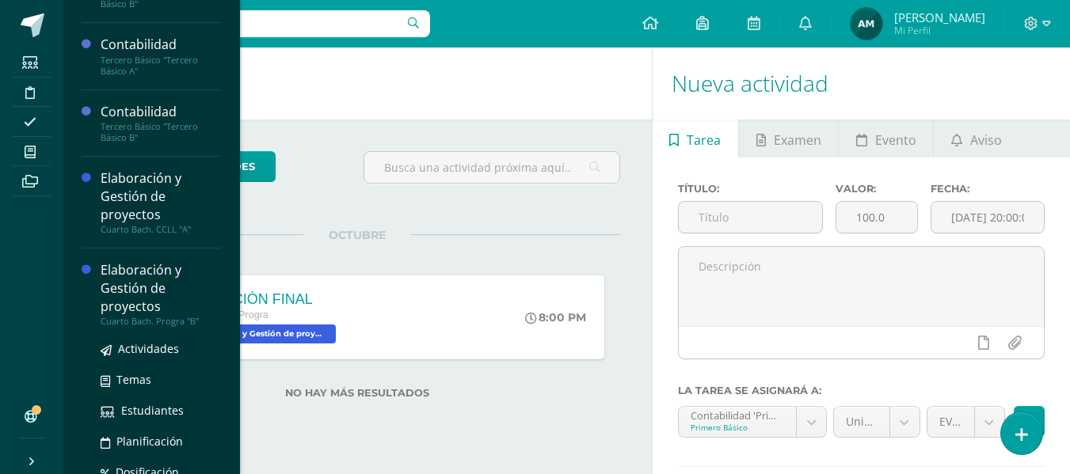
click at [169, 318] on div "Cuarto Bach. Progra "B"" at bounding box center [161, 321] width 120 height 11
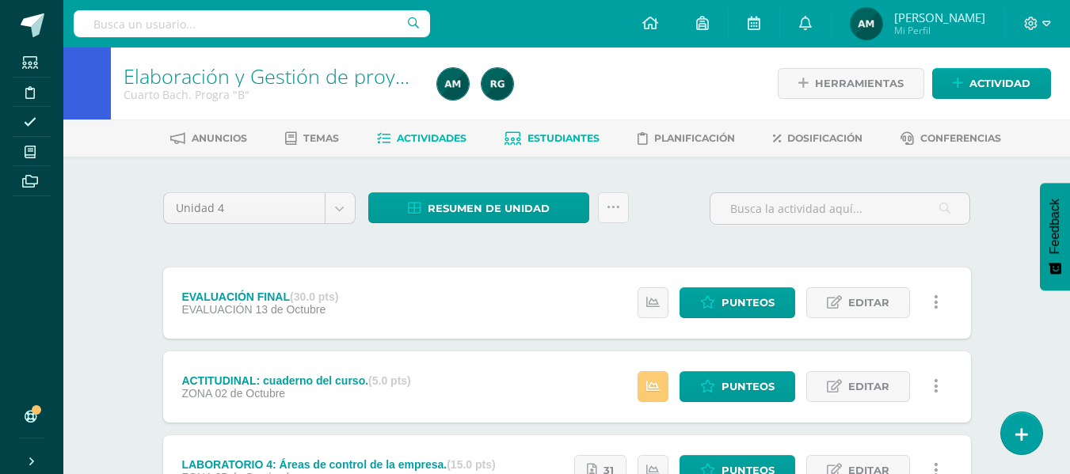
click at [547, 130] on link "Estudiantes" at bounding box center [551, 138] width 95 height 25
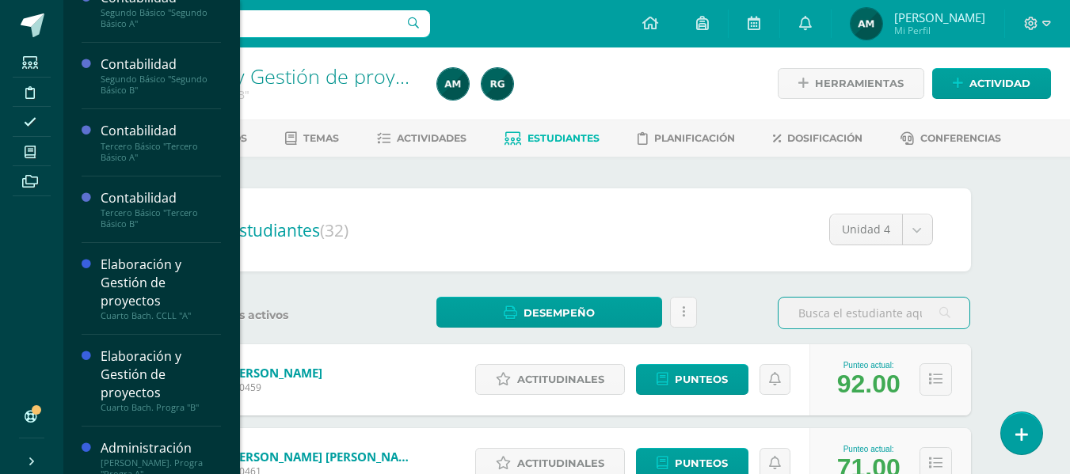
scroll to position [243, 0]
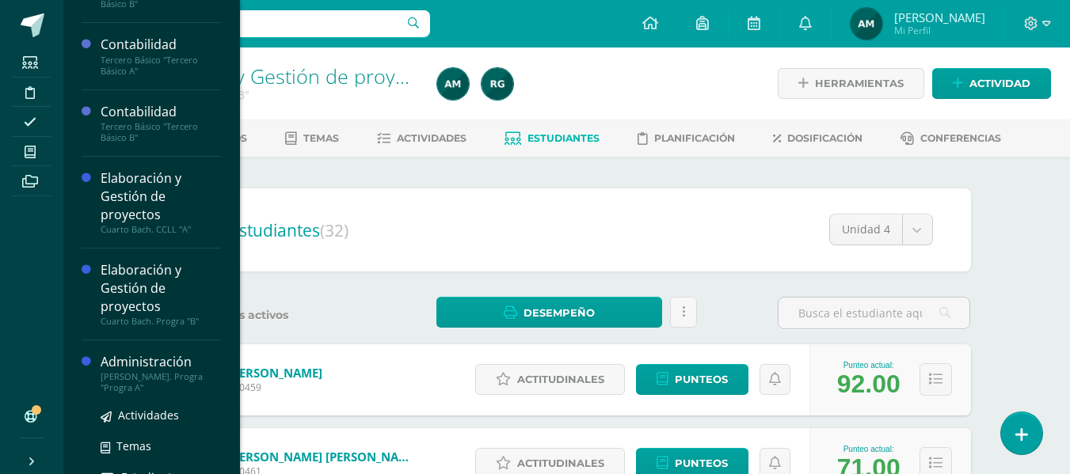
click at [173, 372] on div "[PERSON_NAME]. Progra "Progra A"" at bounding box center [161, 382] width 120 height 22
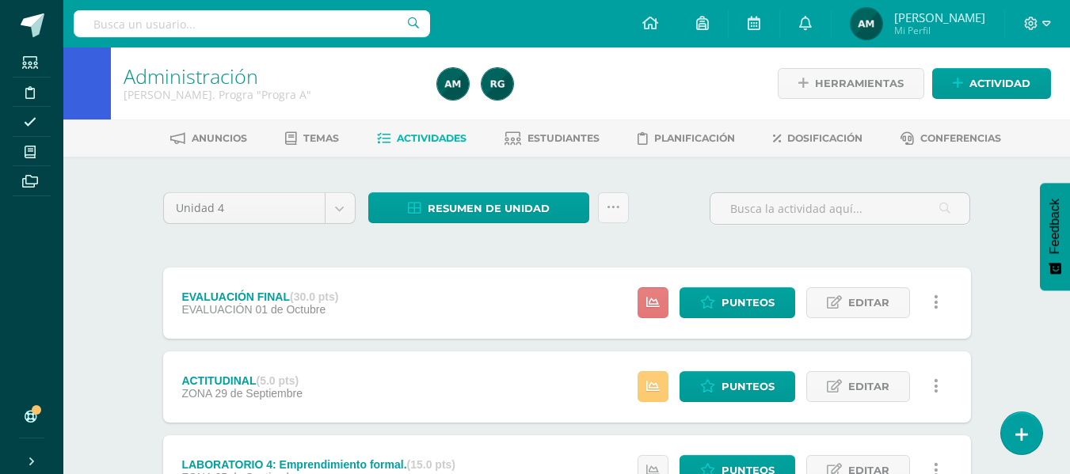
click at [662, 294] on link at bounding box center [653, 302] width 31 height 31
click at [854, 234] on div at bounding box center [839, 214] width 273 height 45
click at [613, 204] on icon at bounding box center [613, 207] width 13 height 13
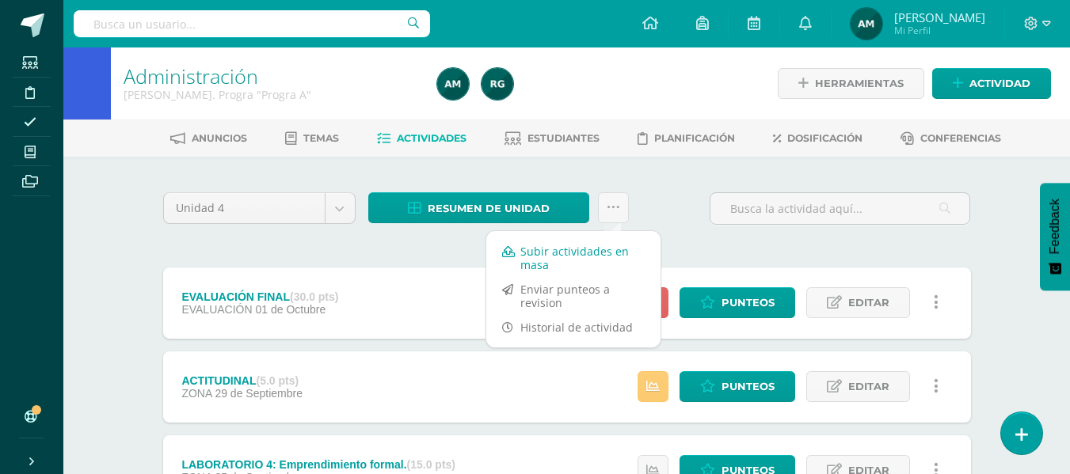
click at [577, 257] on link "Subir actividades en masa" at bounding box center [573, 258] width 174 height 38
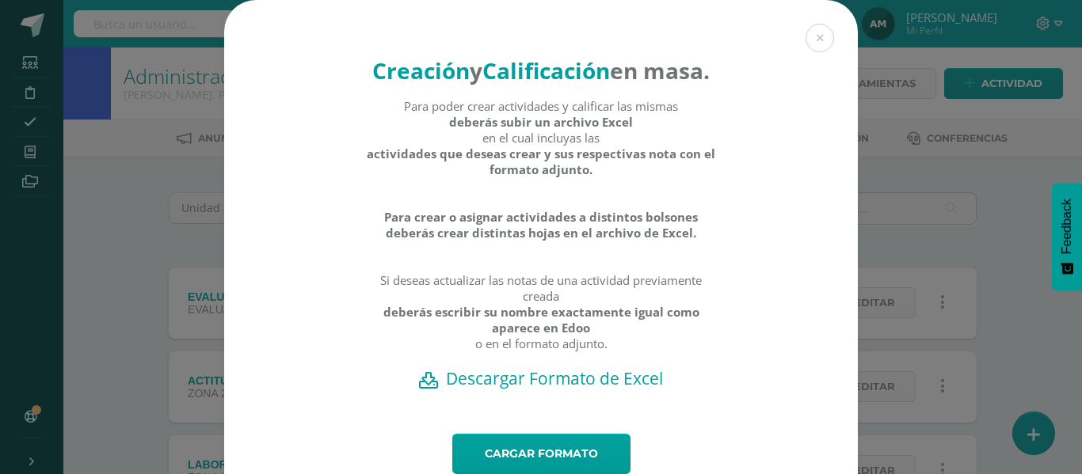
click at [543, 390] on h2 "Descargar Formato de Excel" at bounding box center [541, 378] width 578 height 22
click at [809, 33] on button at bounding box center [819, 38] width 29 height 29
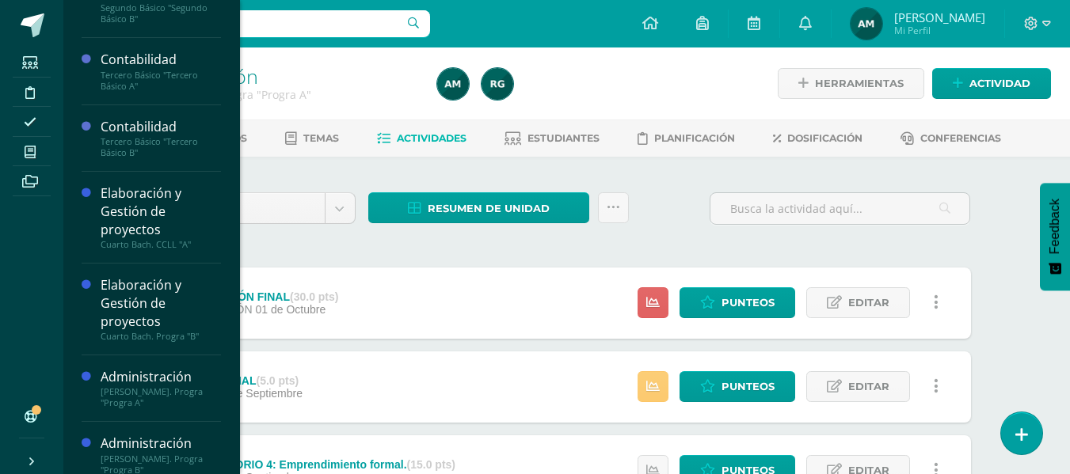
scroll to position [243, 0]
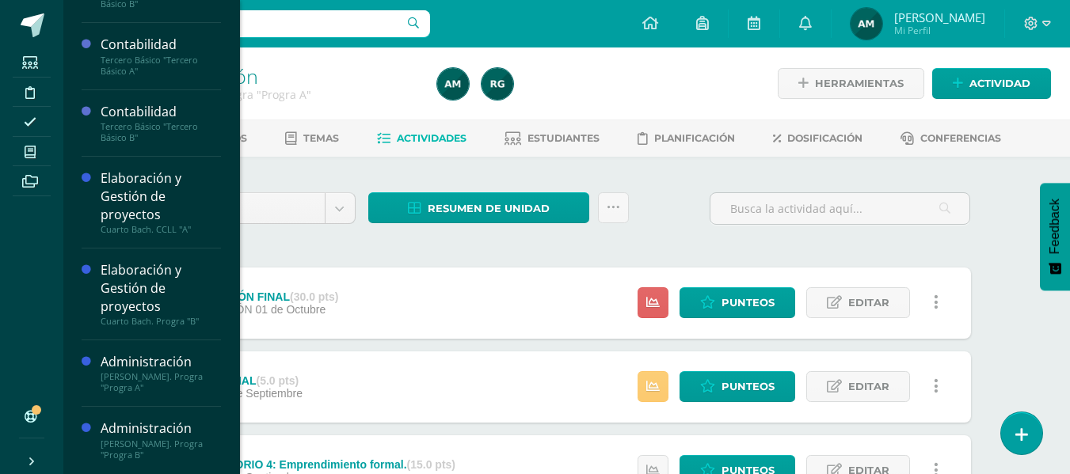
click at [147, 438] on link "Administración Quinto Bach. Progra "Progra B"" at bounding box center [161, 440] width 120 height 40
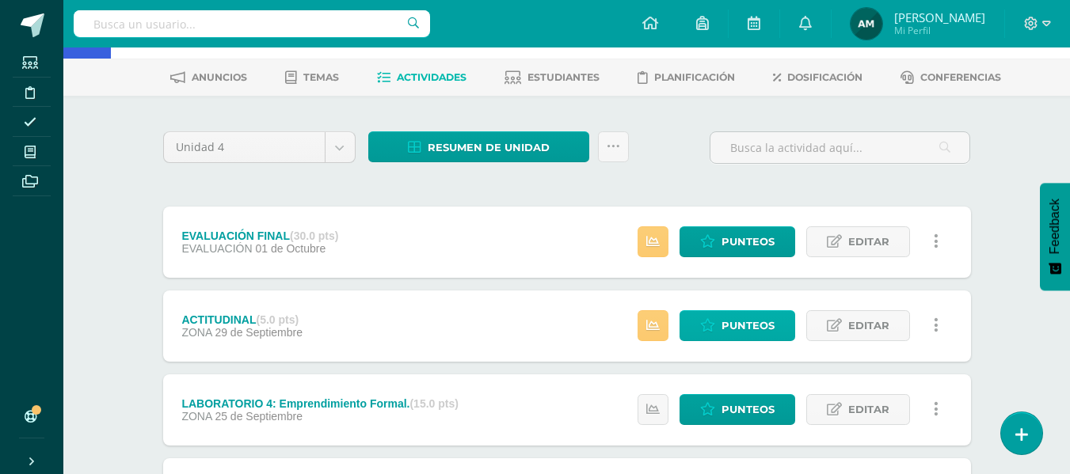
scroll to position [79, 0]
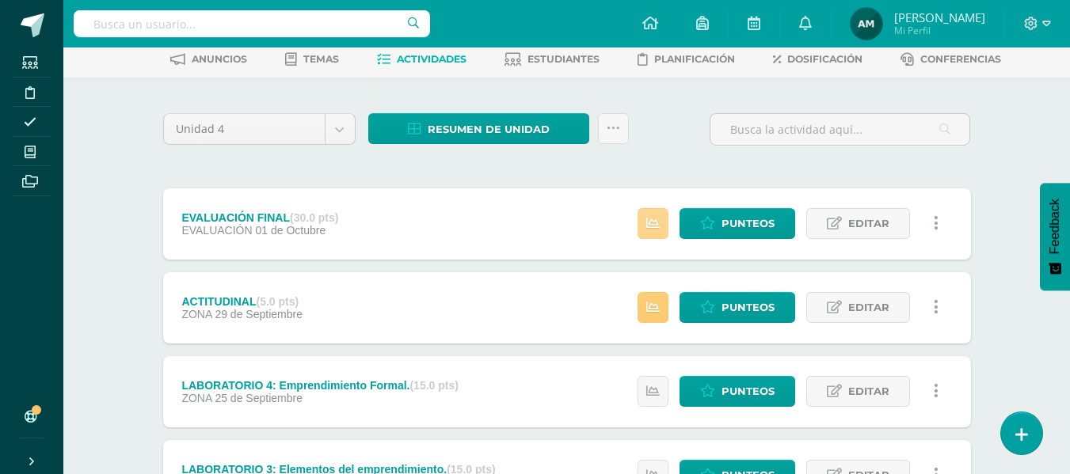
click at [663, 223] on link at bounding box center [653, 223] width 31 height 31
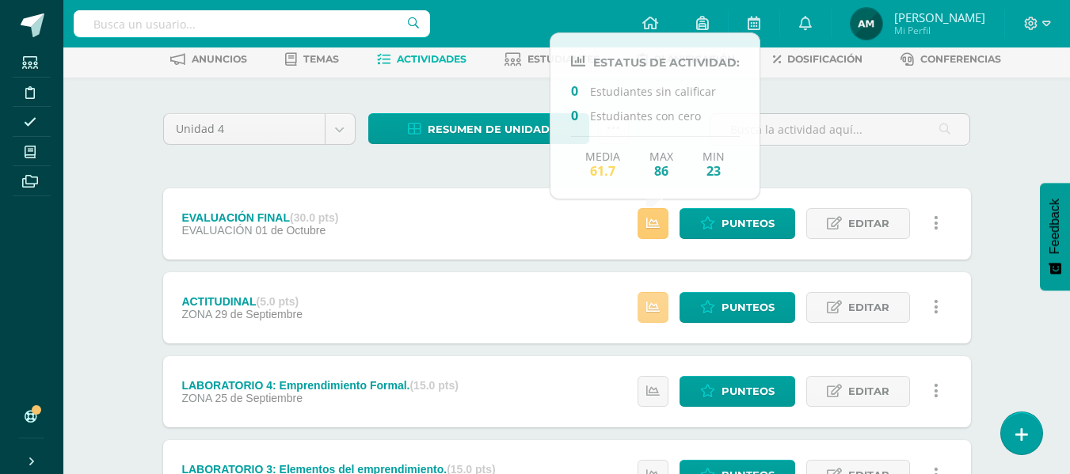
click at [655, 300] on link at bounding box center [653, 307] width 31 height 31
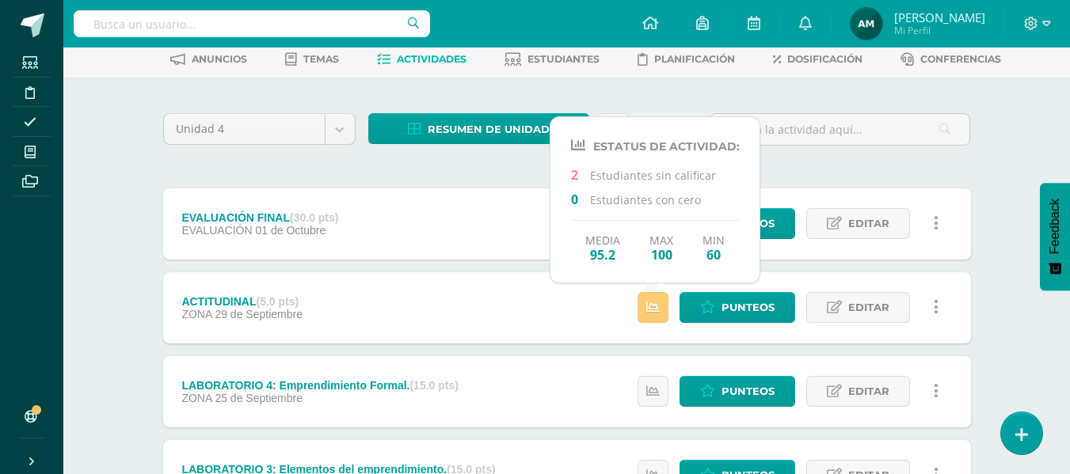
click at [996, 310] on div "Unidad 4 Unidad 1 Unidad 2 Unidad 3 Unidad 4 Resumen de unidad Descargar como H…" at bounding box center [566, 431] width 871 height 707
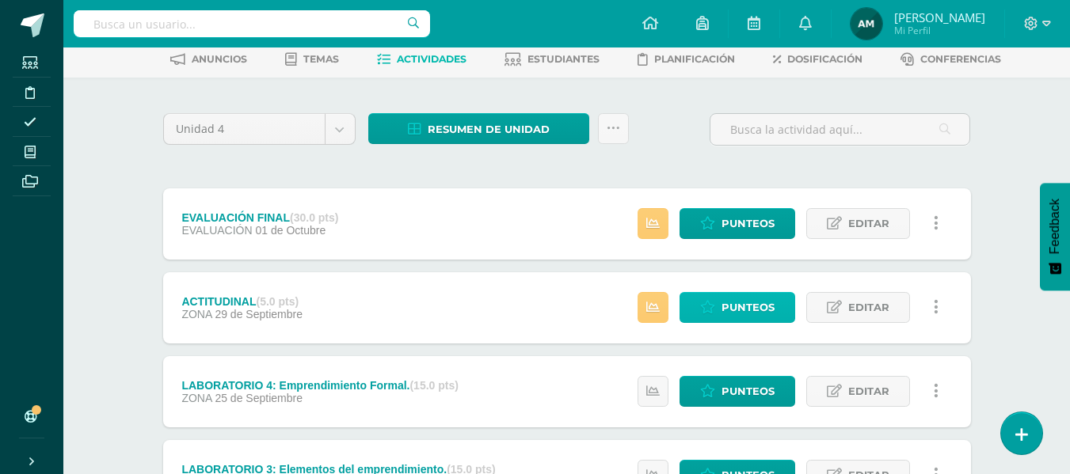
click at [754, 306] on span "Punteos" at bounding box center [747, 307] width 53 height 29
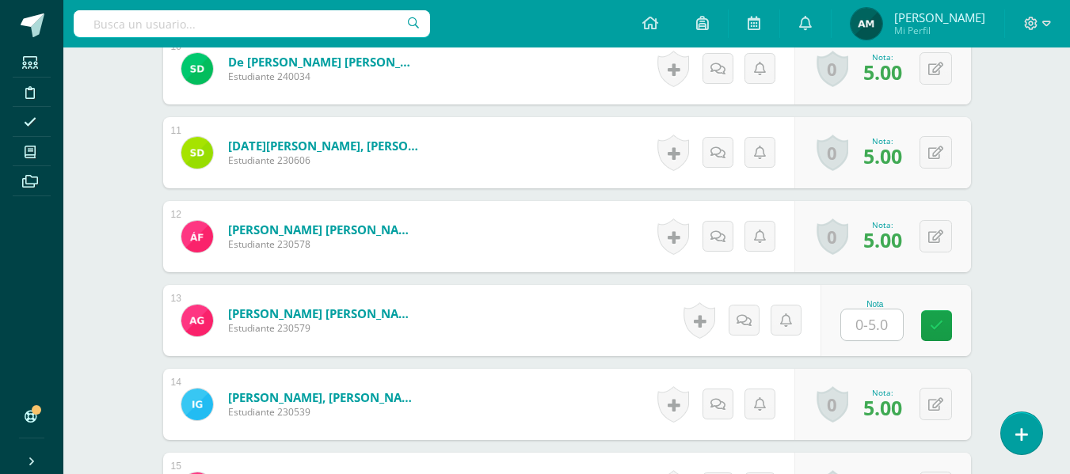
scroll to position [1289, 0]
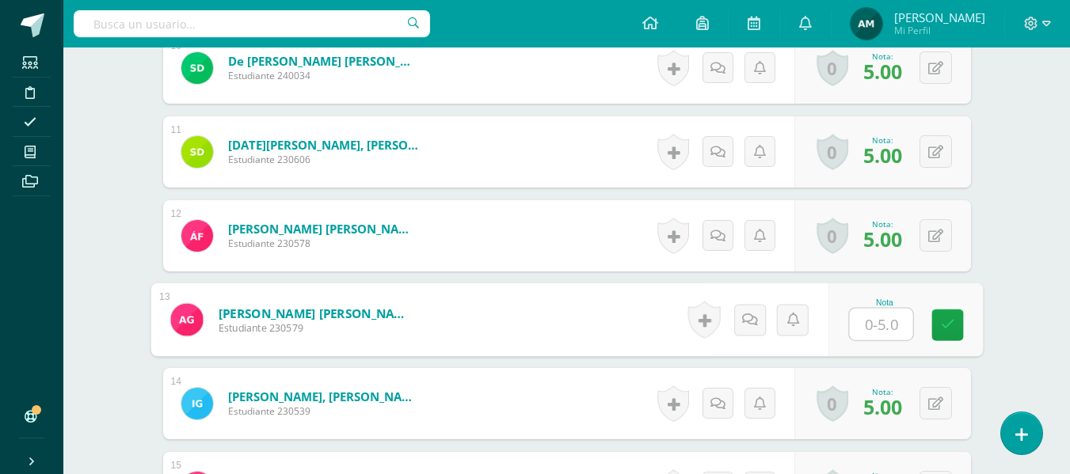
click at [862, 326] on input "text" at bounding box center [880, 325] width 63 height 32
type input "0"
click at [747, 322] on icon at bounding box center [749, 318] width 16 height 13
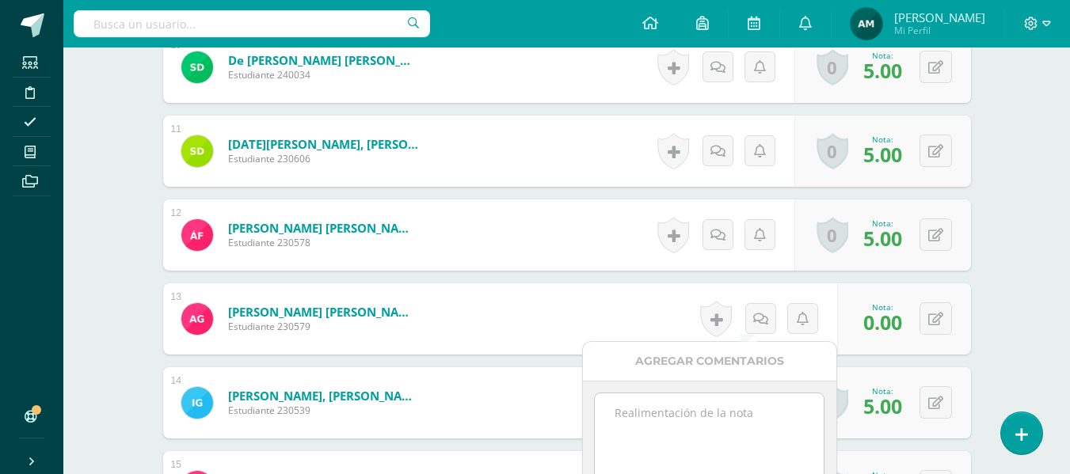
click at [705, 425] on textarea at bounding box center [709, 433] width 229 height 79
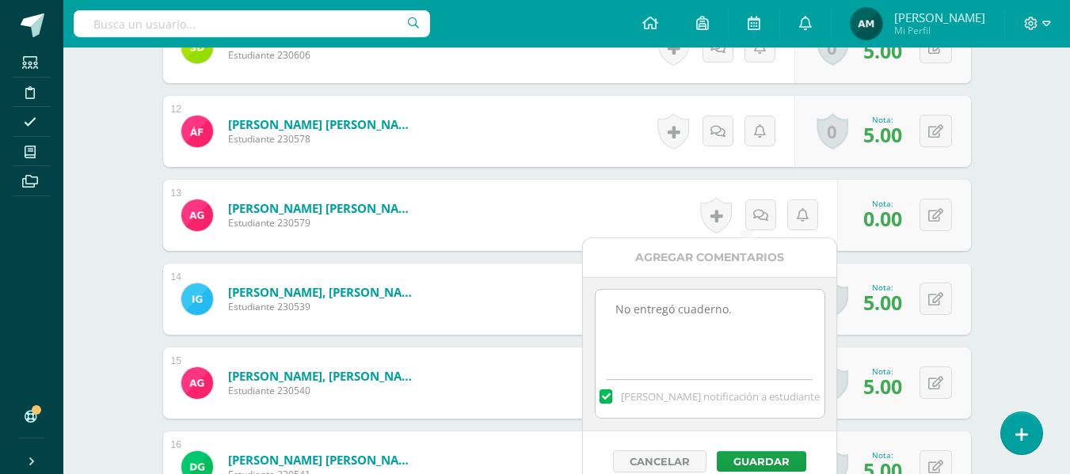
scroll to position [1448, 0]
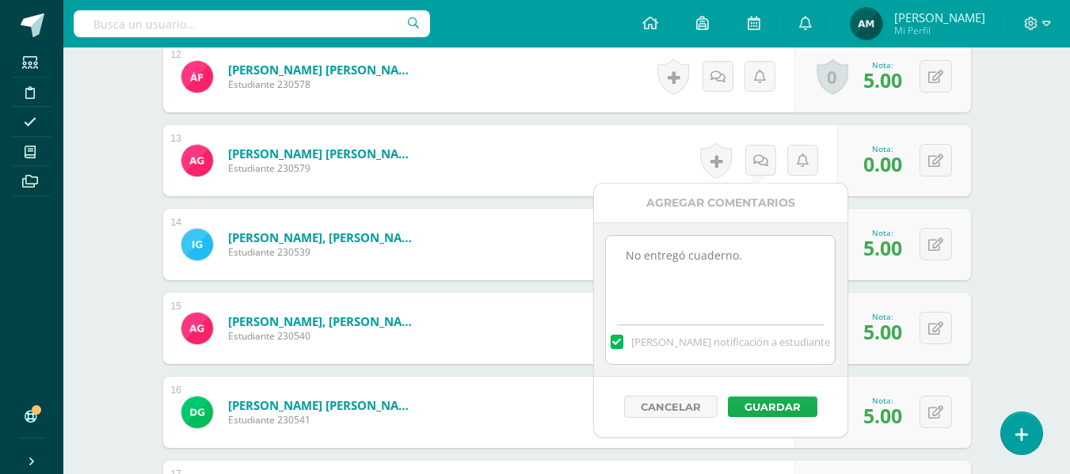
type textarea "No entregó cuaderno."
click at [788, 405] on button "Guardar" at bounding box center [772, 407] width 89 height 21
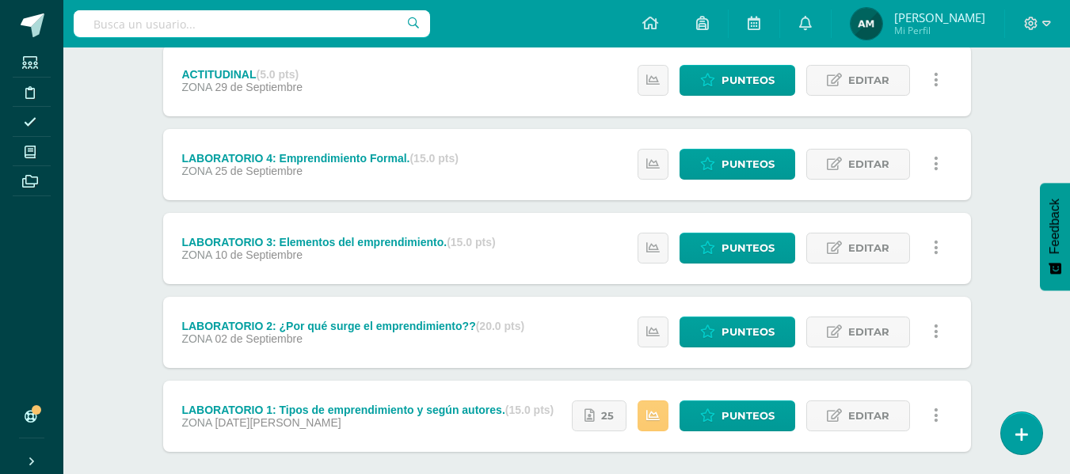
scroll to position [322, 0]
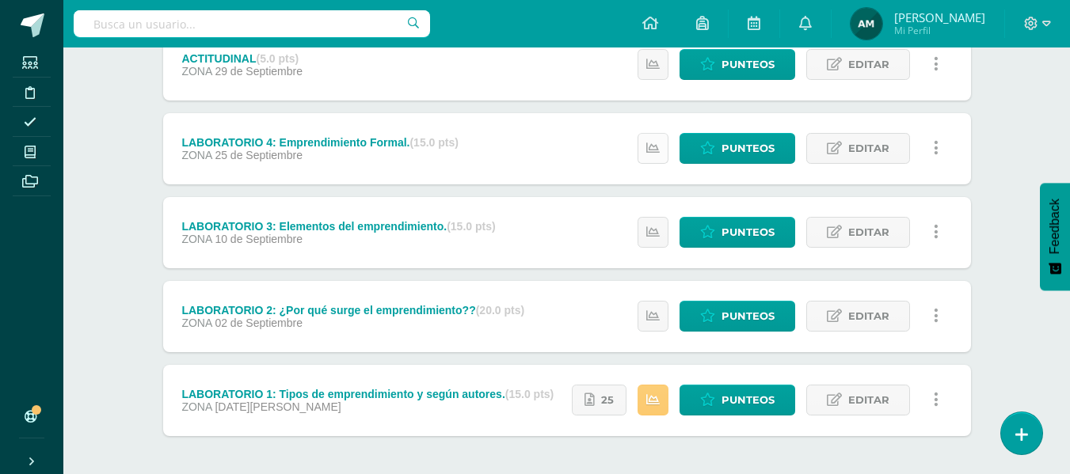
click at [658, 143] on icon at bounding box center [652, 148] width 13 height 13
click at [653, 224] on link at bounding box center [653, 232] width 31 height 31
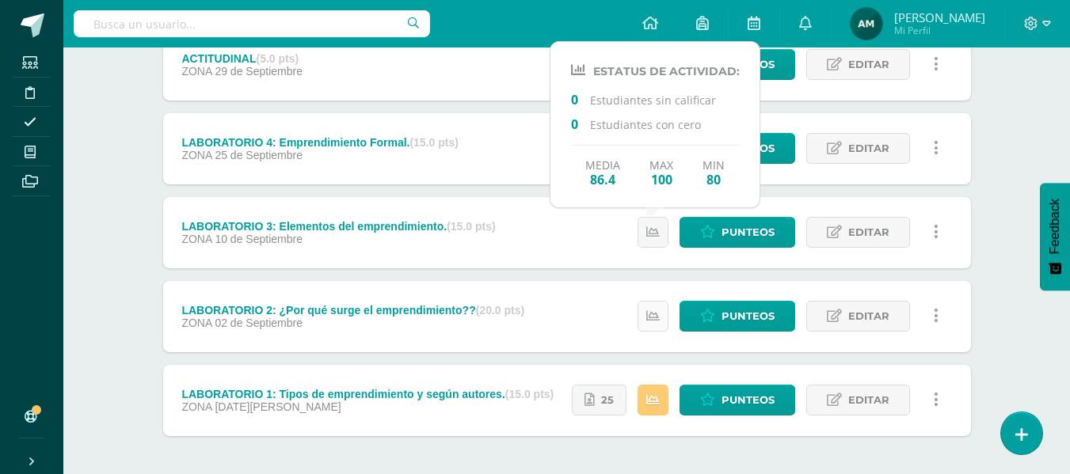
click at [657, 305] on link at bounding box center [653, 316] width 31 height 31
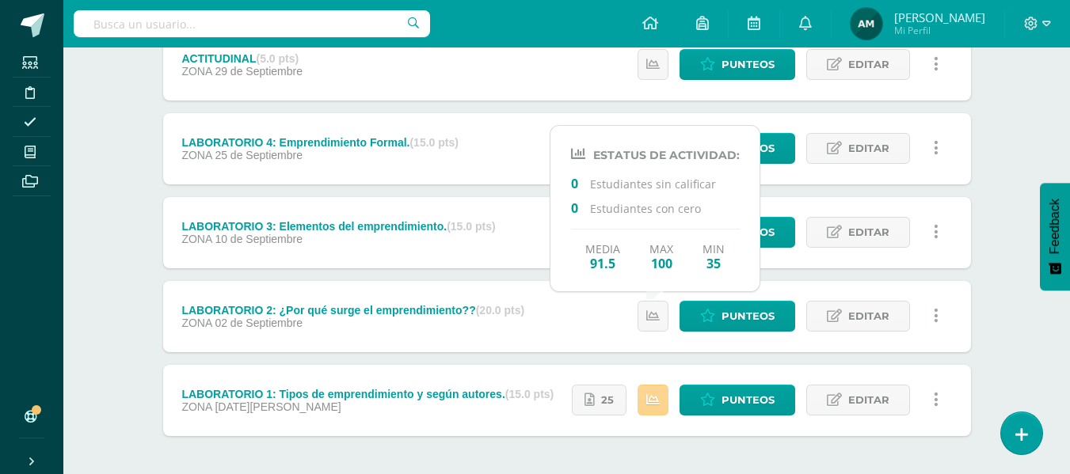
click at [648, 394] on icon at bounding box center [652, 400] width 13 height 13
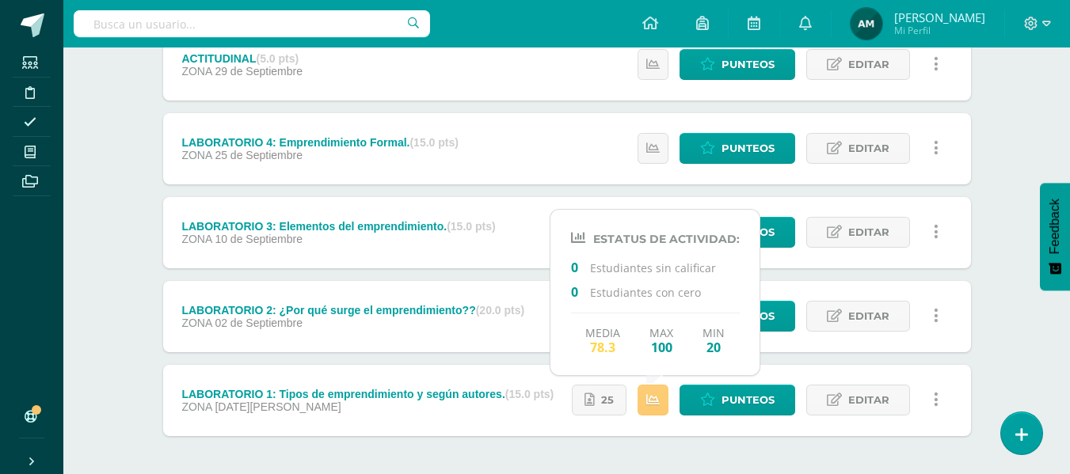
click at [1029, 351] on div "Administración [PERSON_NAME]. Progra "Progra B" Herramientas Detalle de asisten…" at bounding box center [566, 133] width 1007 height 817
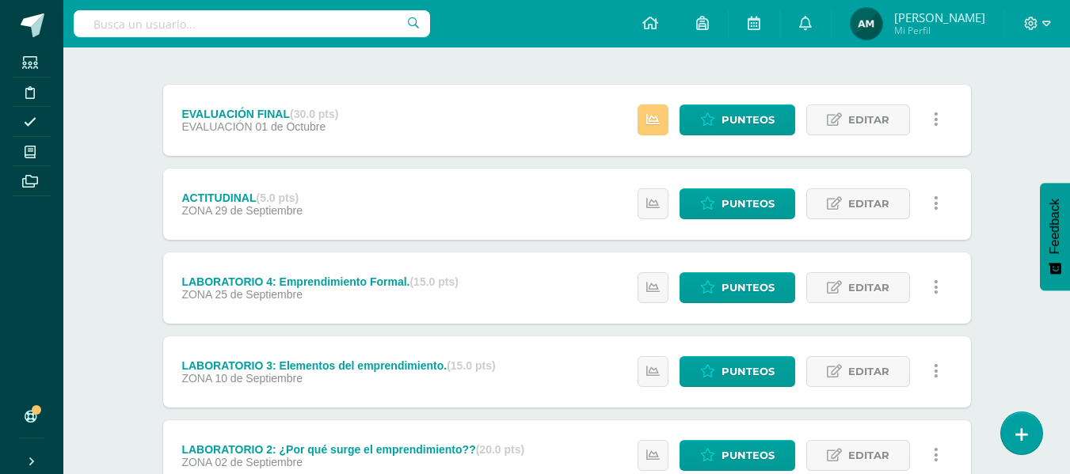
scroll to position [0, 0]
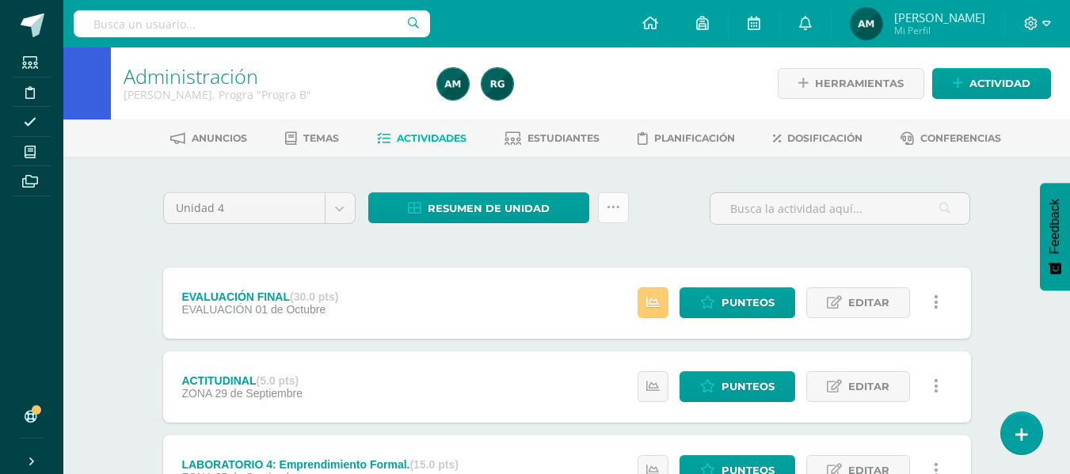
click at [616, 210] on icon at bounding box center [613, 207] width 13 height 13
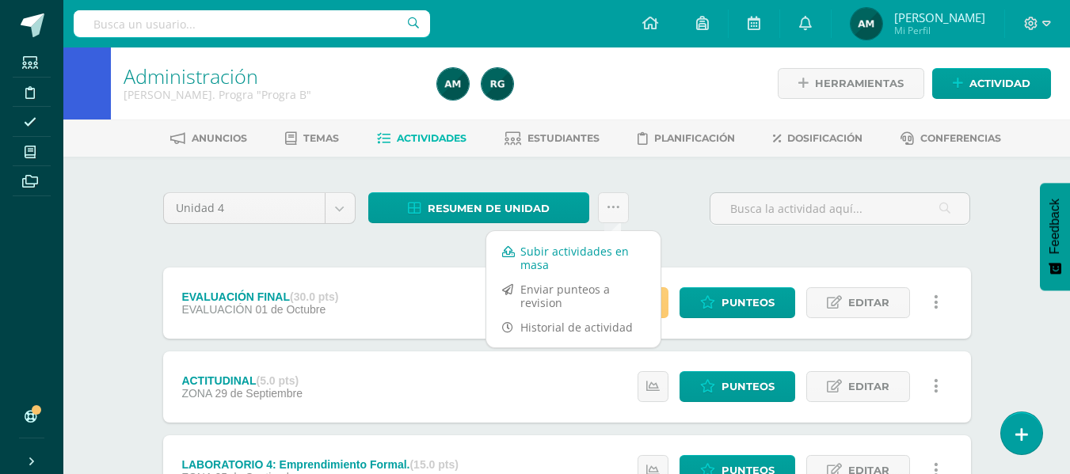
click at [558, 261] on link "Subir actividades en masa" at bounding box center [573, 258] width 174 height 38
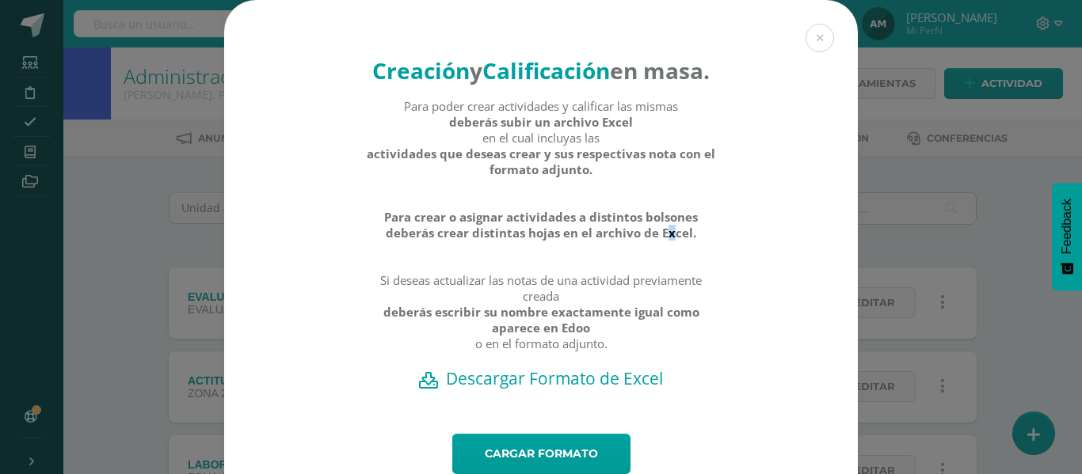
drag, startPoint x: 558, startPoint y: 261, endPoint x: 564, endPoint y: 271, distance: 11.4
click at [564, 271] on div "Para poder crear actividades y calificar las mismas deberás subir un archivo Ex…" at bounding box center [541, 232] width 351 height 269
click at [756, 361] on div "Creación y Calificación en masa. Para poder crear actividades y calificar las m…" at bounding box center [541, 217] width 634 height 434
click at [561, 390] on h2 "Descargar Formato de Excel" at bounding box center [541, 378] width 578 height 22
click at [809, 41] on button at bounding box center [819, 38] width 29 height 29
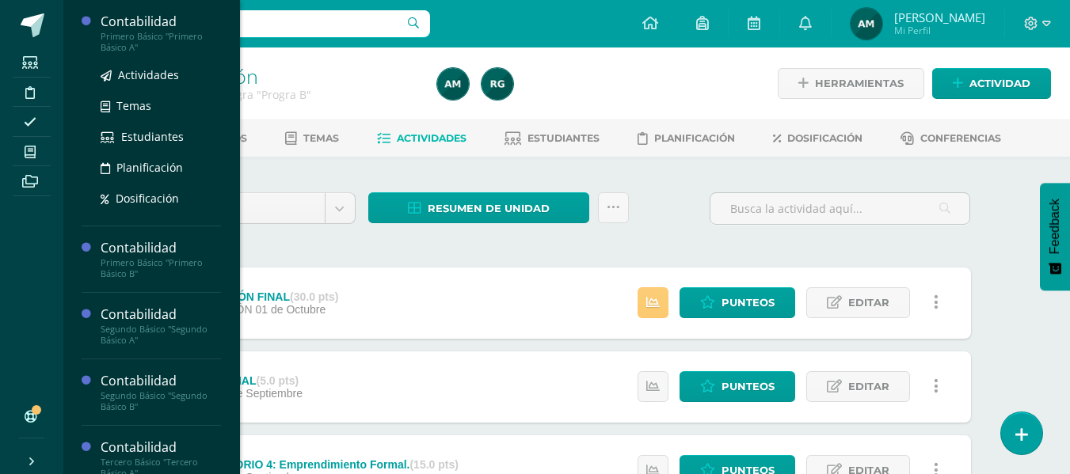
click at [160, 25] on div "Contabilidad" at bounding box center [161, 22] width 120 height 18
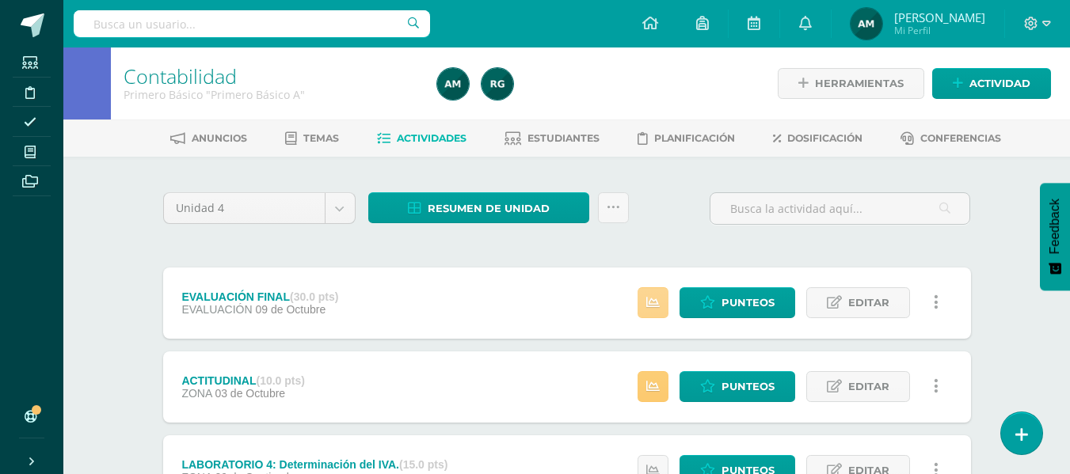
click at [664, 299] on link at bounding box center [653, 302] width 31 height 31
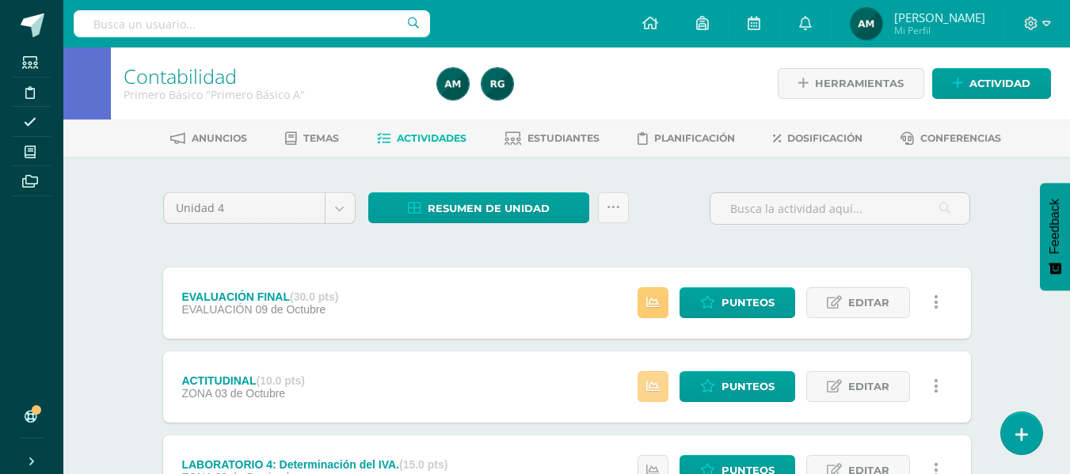
click at [653, 373] on link at bounding box center [653, 386] width 31 height 31
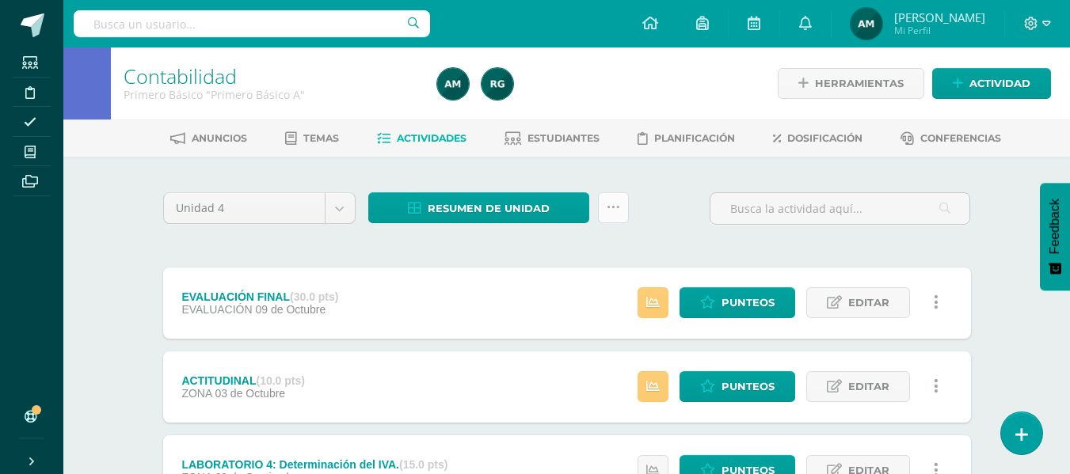
click at [610, 201] on icon at bounding box center [613, 207] width 13 height 13
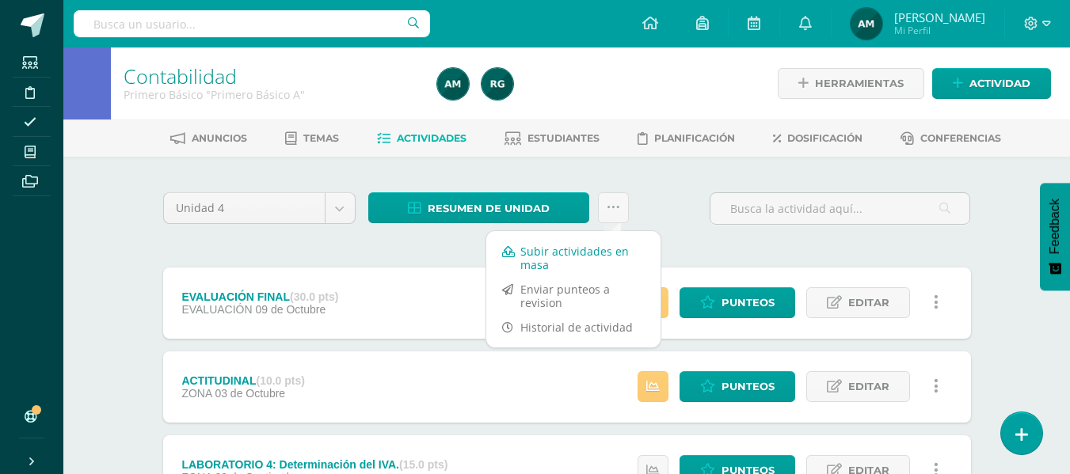
click at [557, 255] on link "Subir actividades en masa" at bounding box center [573, 258] width 174 height 38
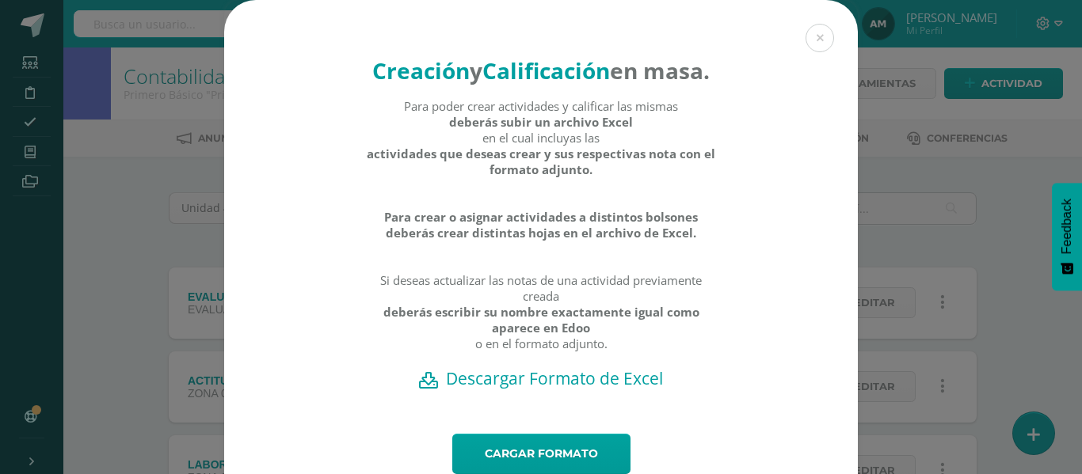
click at [550, 390] on h2 "Descargar Formato de Excel" at bounding box center [541, 378] width 578 height 22
click at [805, 34] on button at bounding box center [819, 38] width 29 height 29
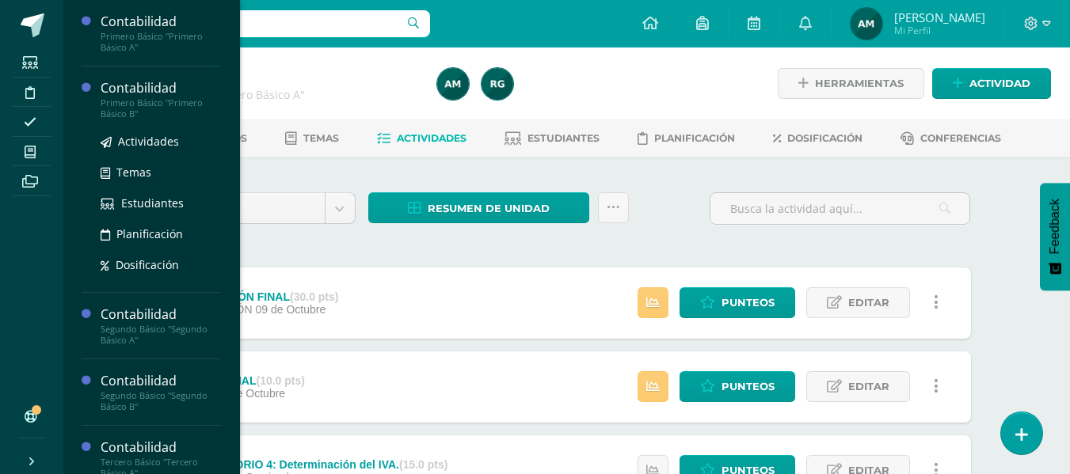
click at [125, 97] on div "Primero Básico "Primero Básico B"" at bounding box center [161, 108] width 120 height 22
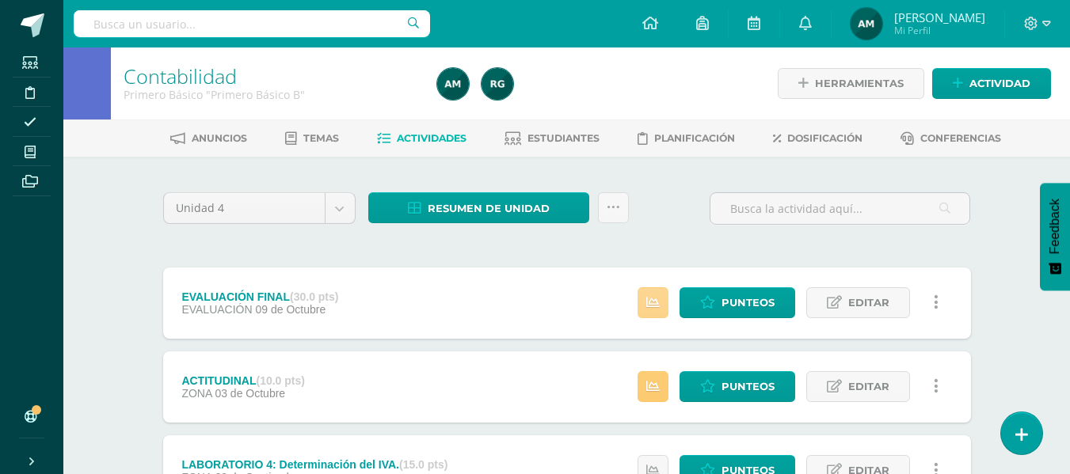
click at [653, 303] on icon at bounding box center [652, 302] width 13 height 13
click at [649, 385] on icon at bounding box center [652, 386] width 13 height 13
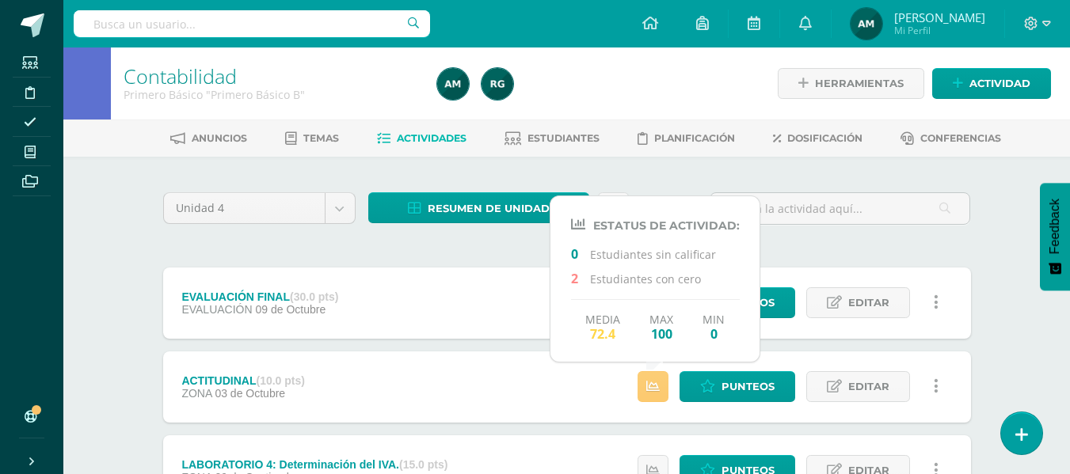
click at [821, 230] on div at bounding box center [839, 214] width 273 height 45
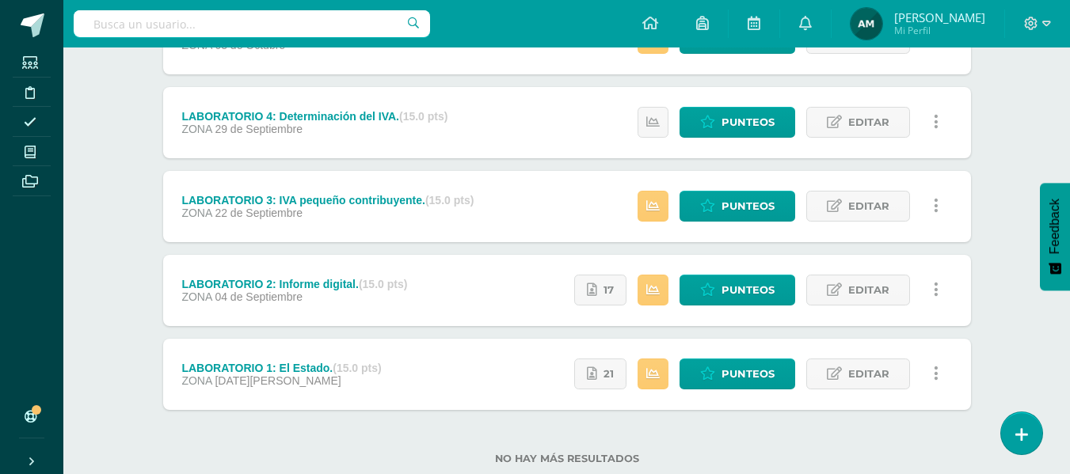
scroll to position [360, 0]
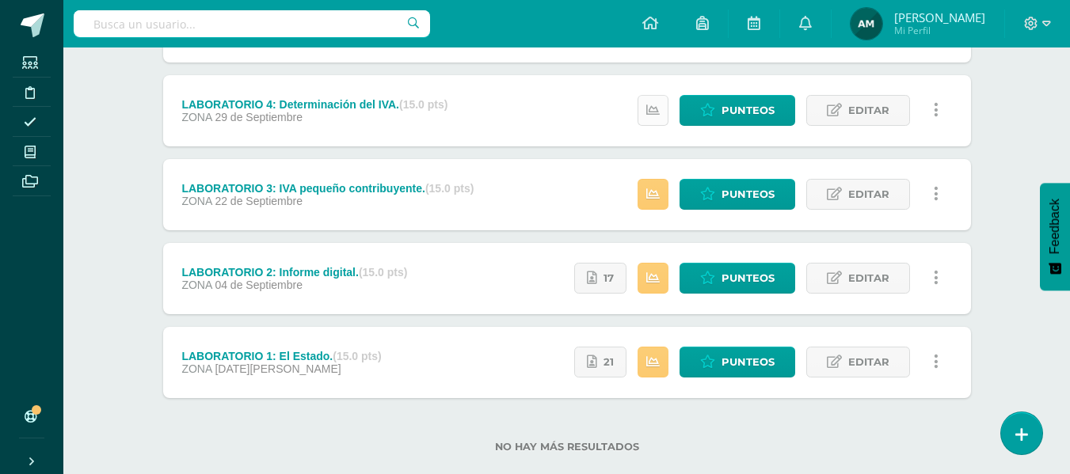
click at [663, 105] on link at bounding box center [653, 110] width 31 height 31
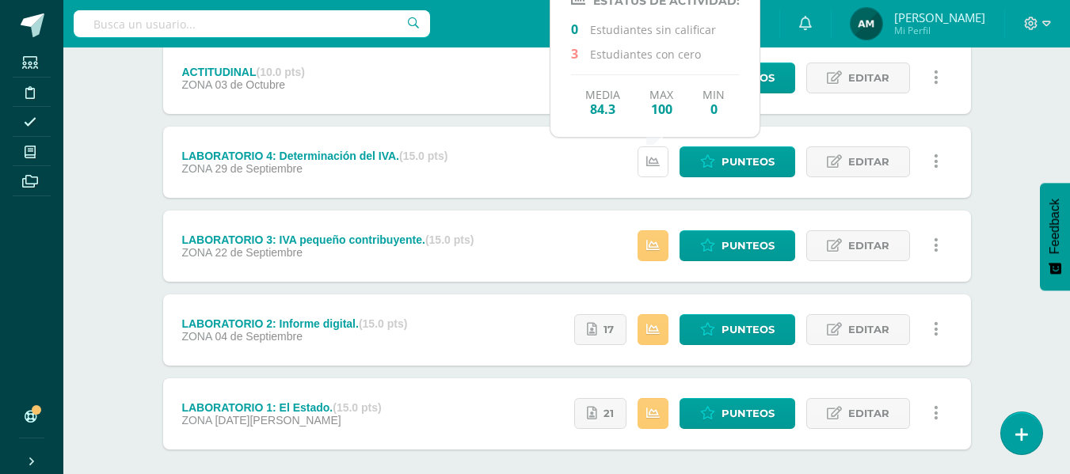
scroll to position [281, 0]
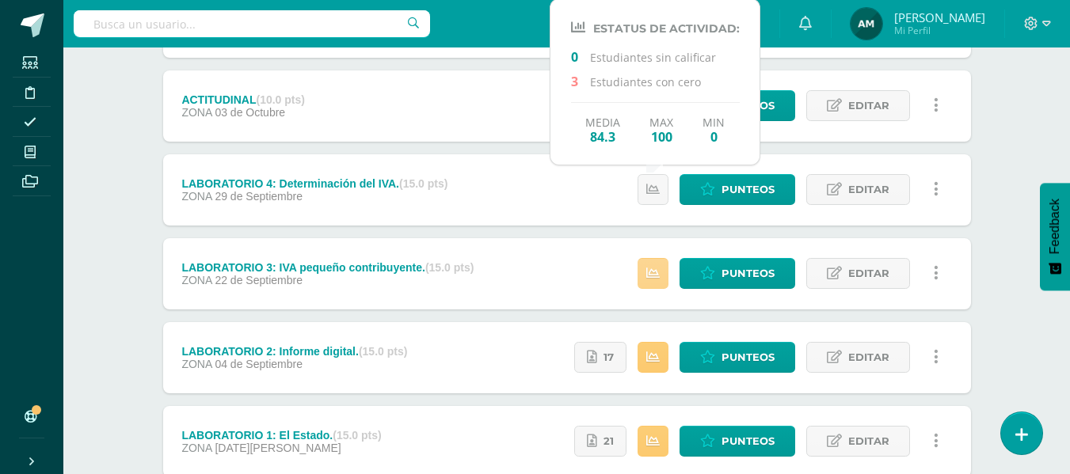
click at [659, 272] on icon at bounding box center [652, 273] width 13 height 13
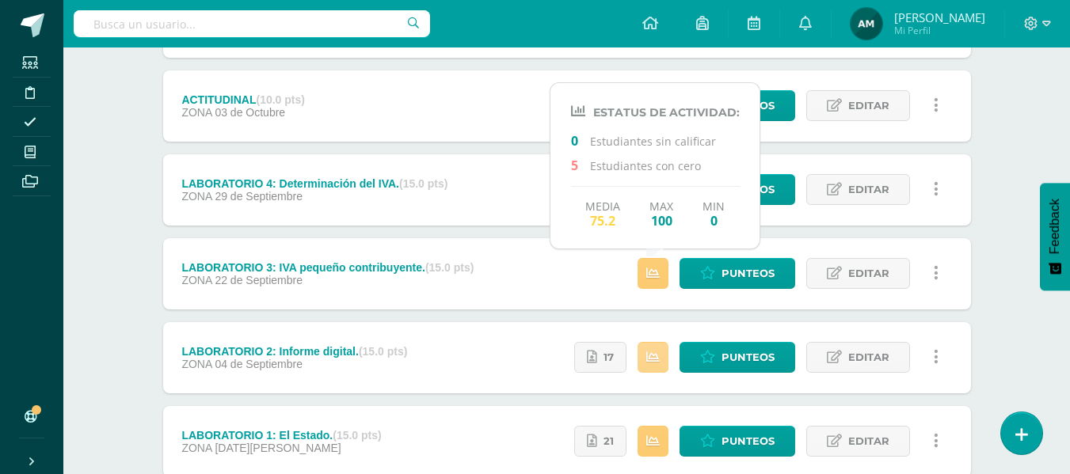
click at [649, 365] on link at bounding box center [653, 357] width 31 height 31
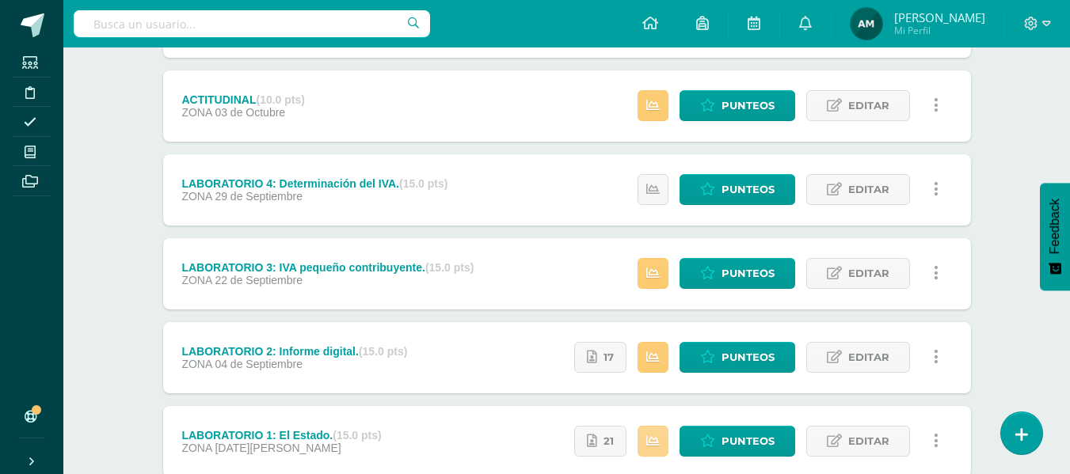
click at [653, 436] on icon at bounding box center [652, 441] width 13 height 13
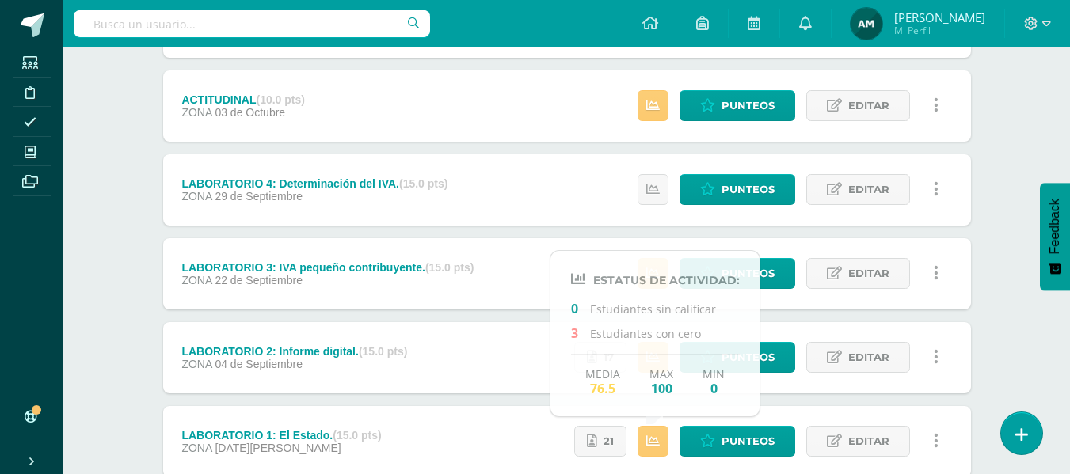
click at [1021, 359] on div "Contabilidad Primero Básico "Primero Básico B" Herramientas Detalle de asistenc…" at bounding box center [566, 174] width 1007 height 817
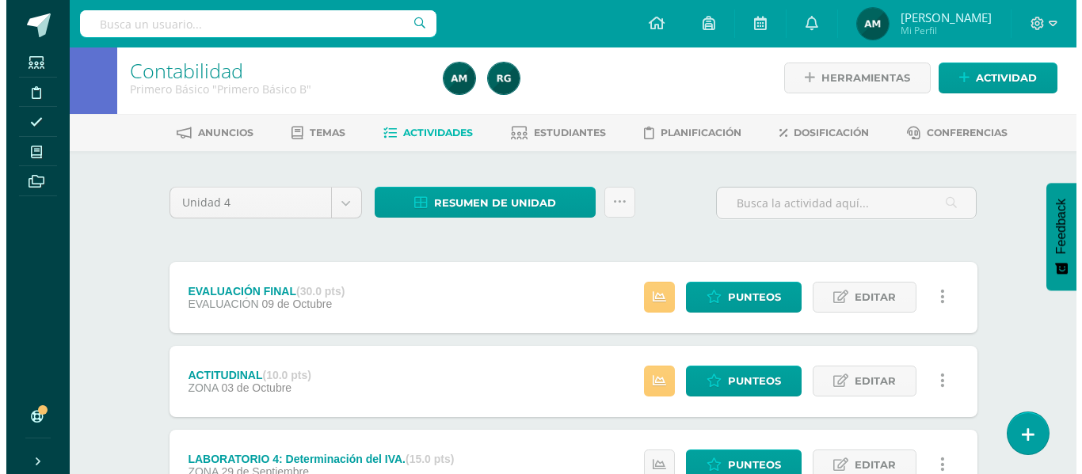
scroll to position [4, 0]
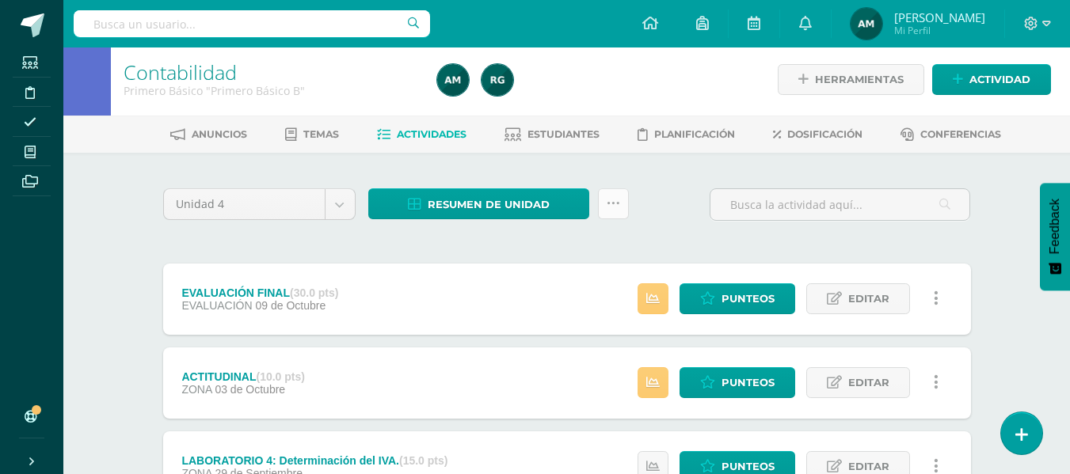
click at [607, 200] on icon at bounding box center [613, 203] width 13 height 13
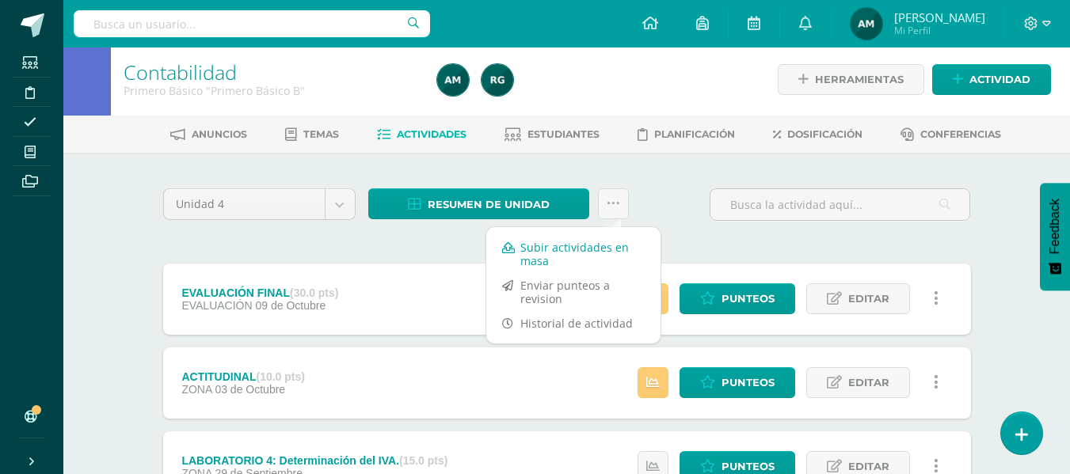
click at [552, 254] on link "Subir actividades en masa" at bounding box center [573, 254] width 174 height 38
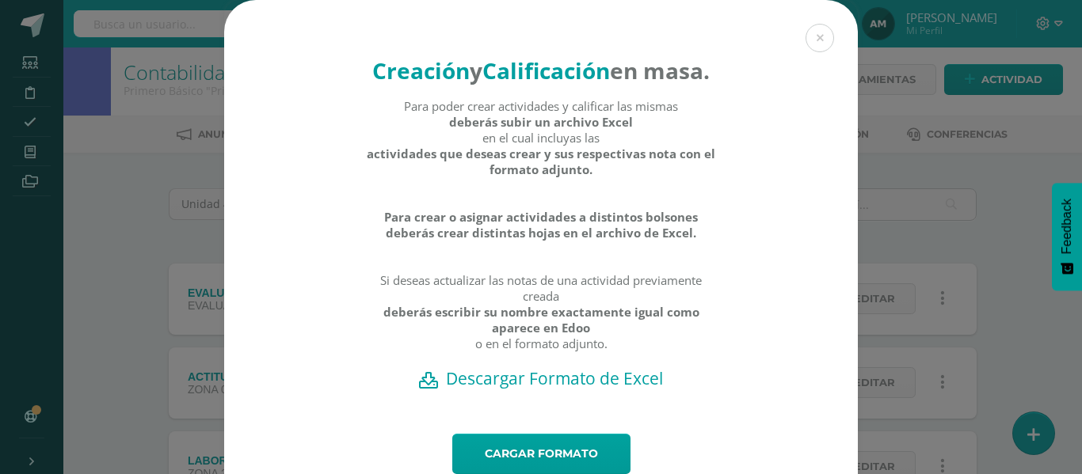
scroll to position [79, 0]
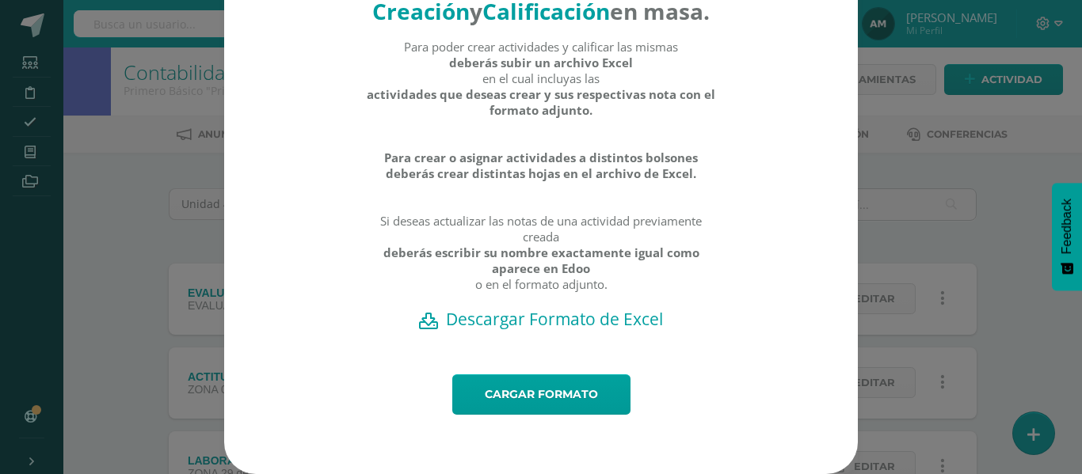
click at [623, 330] on h2 "Descargar Formato de Excel" at bounding box center [541, 319] width 578 height 22
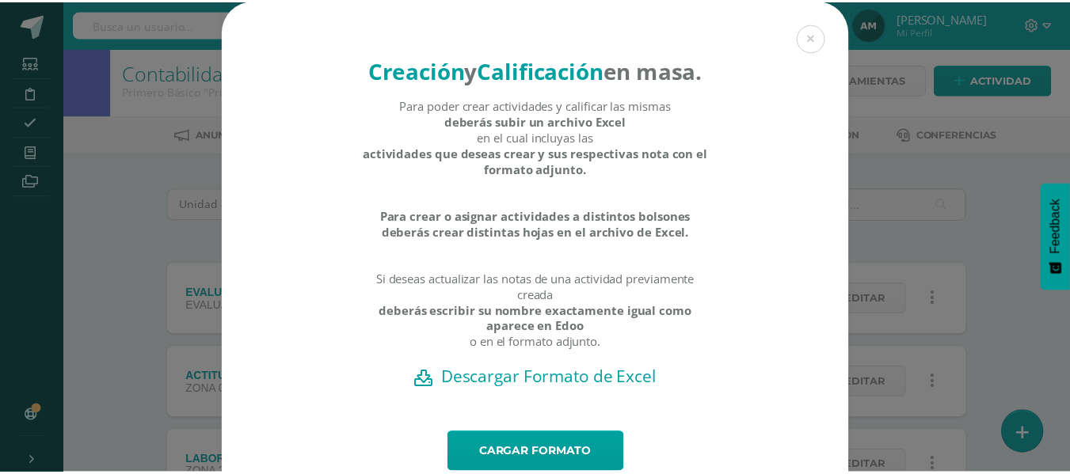
scroll to position [0, 0]
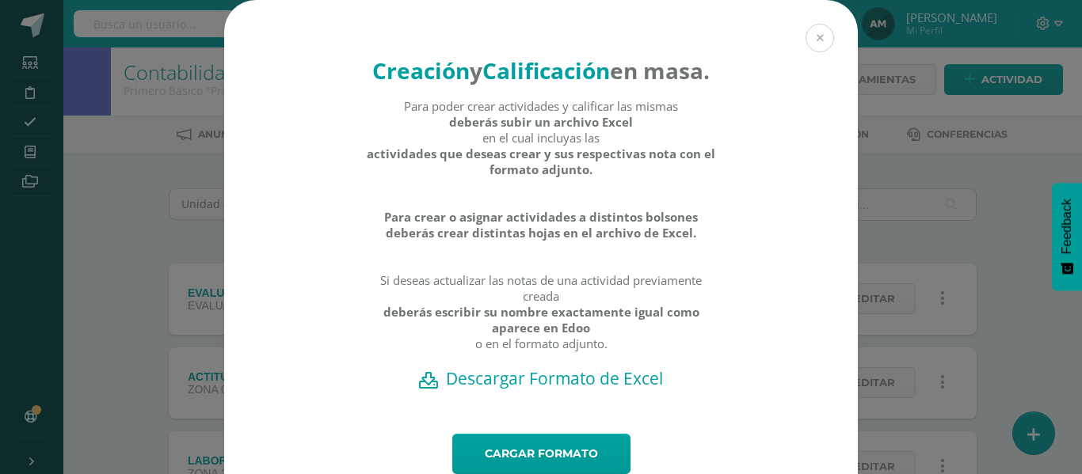
click at [817, 35] on button at bounding box center [819, 38] width 29 height 29
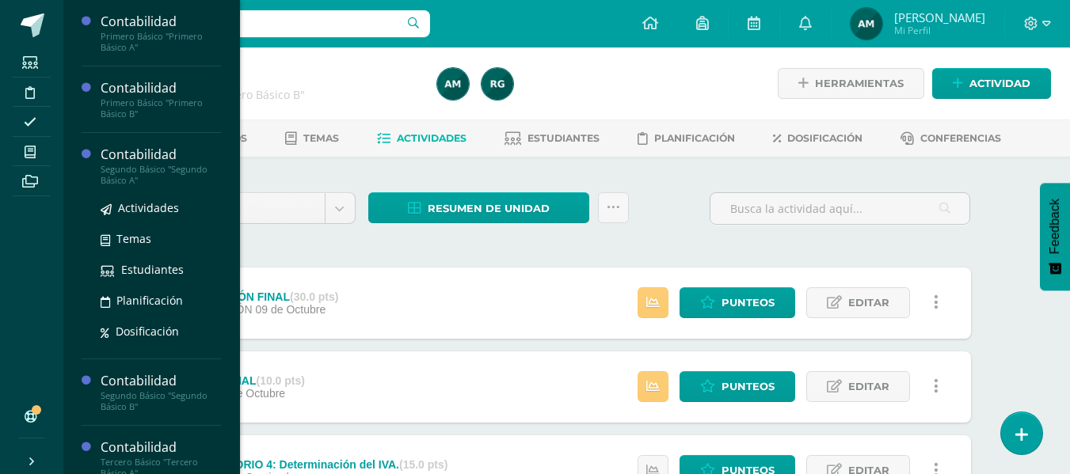
click at [131, 172] on div "Segundo Básico "Segundo Básico A"" at bounding box center [161, 175] width 120 height 22
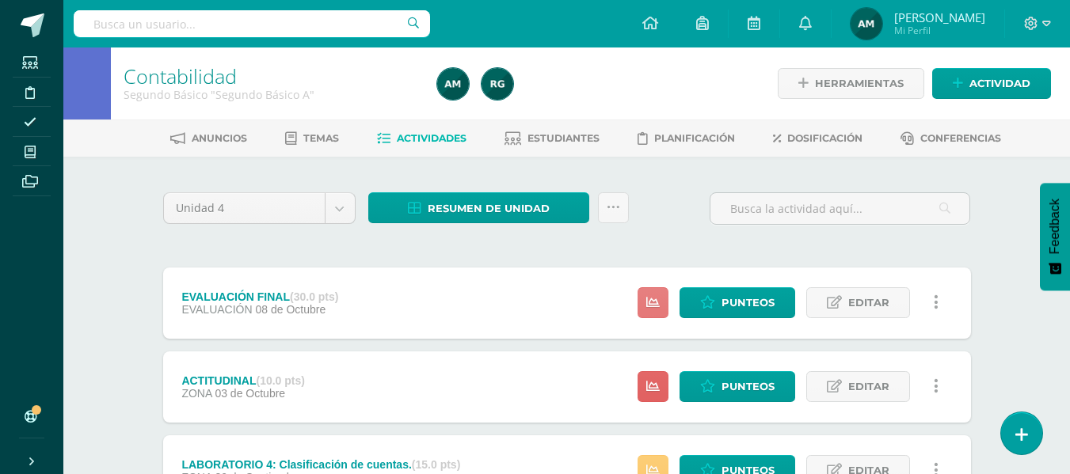
click at [653, 304] on icon at bounding box center [652, 302] width 13 height 13
click at [656, 383] on icon at bounding box center [652, 386] width 13 height 13
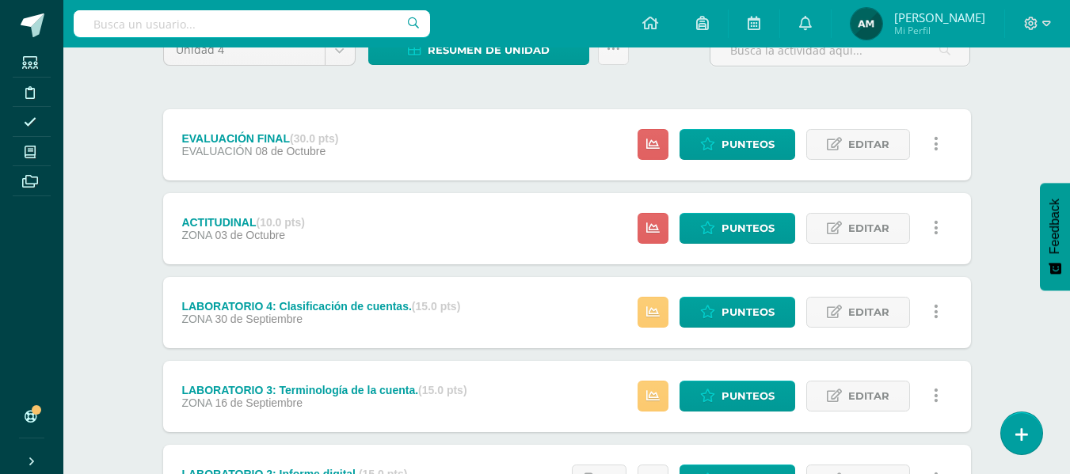
scroll to position [238, 0]
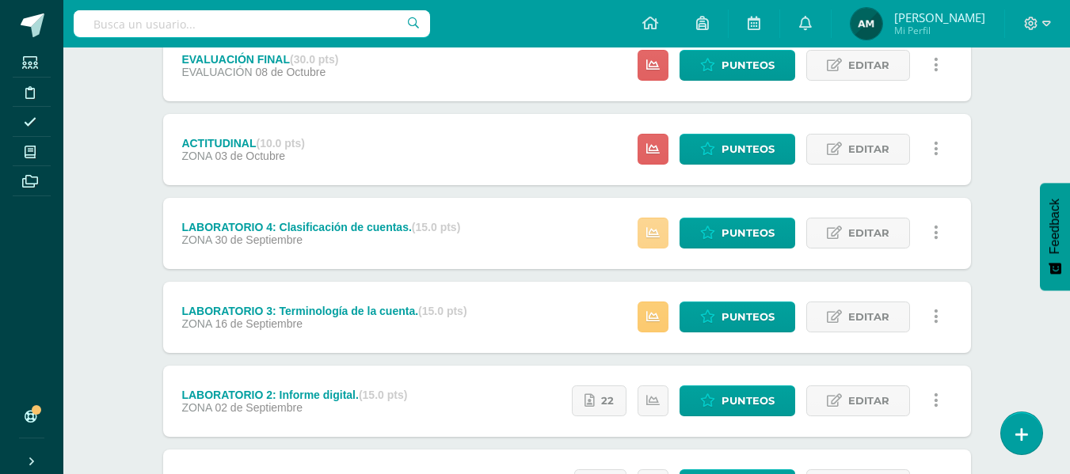
click at [662, 230] on link at bounding box center [653, 233] width 31 height 31
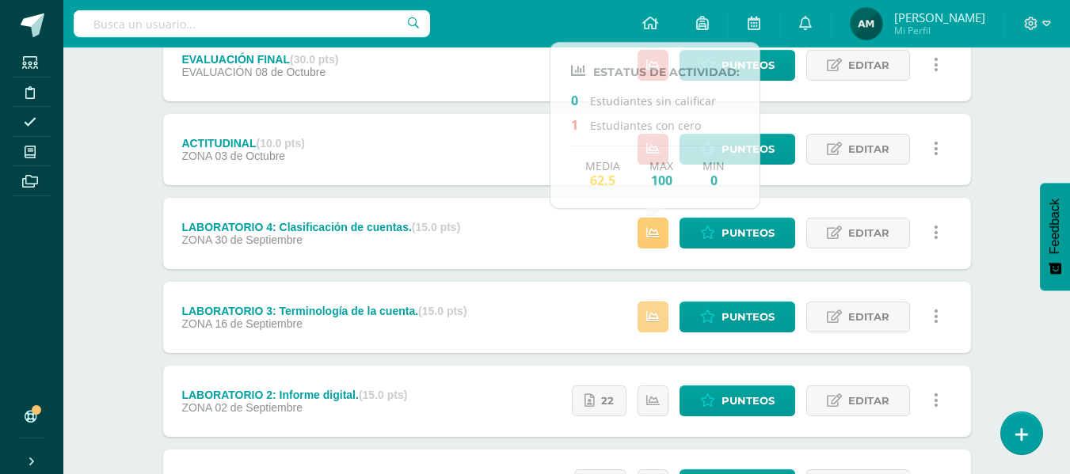
click at [654, 331] on link at bounding box center [653, 317] width 31 height 31
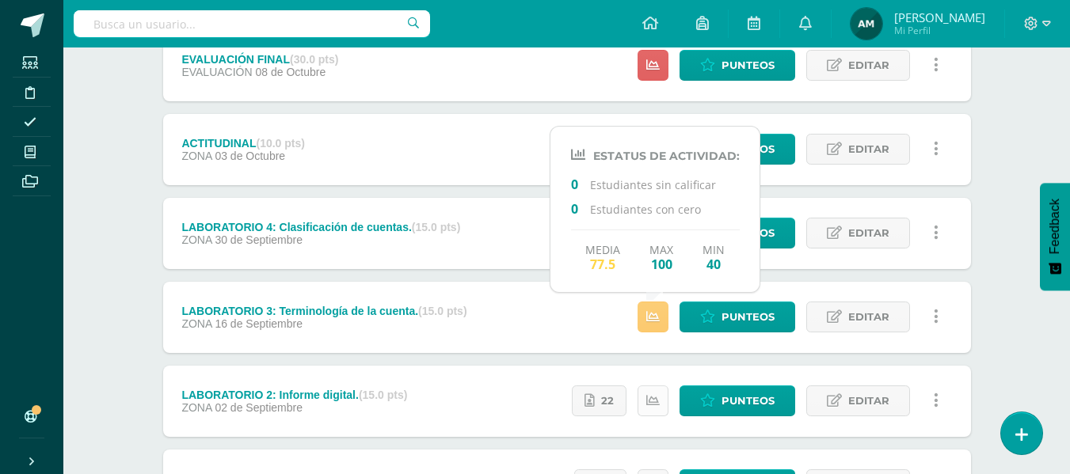
click at [656, 388] on link at bounding box center [653, 401] width 31 height 31
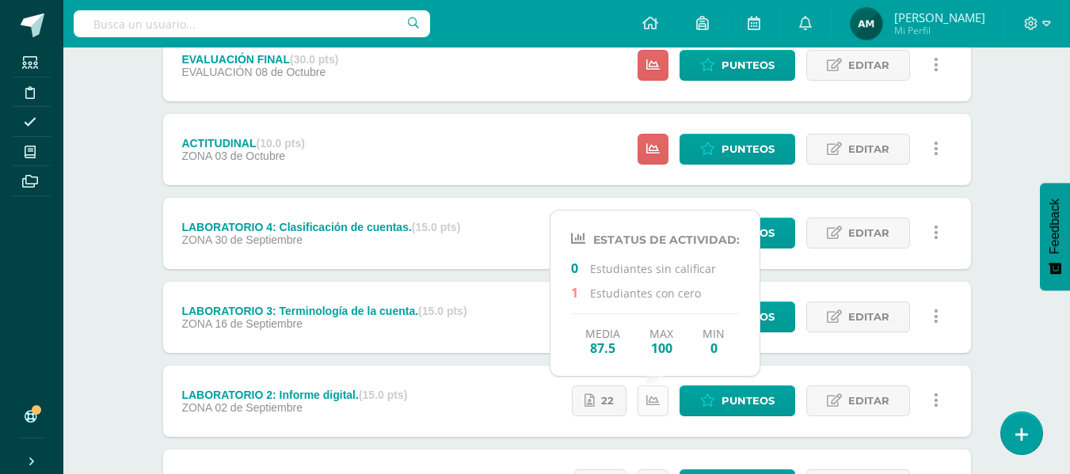
scroll to position [390, 0]
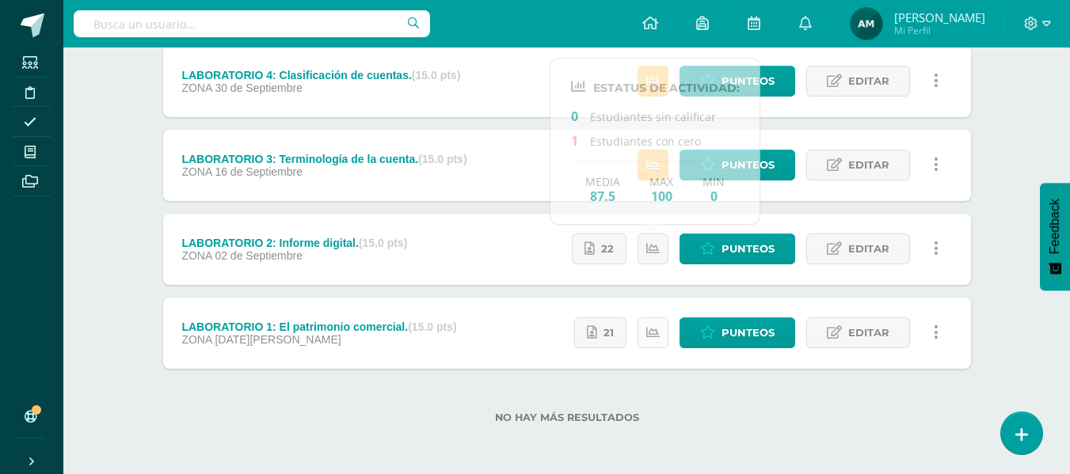
click at [663, 331] on link at bounding box center [653, 333] width 31 height 31
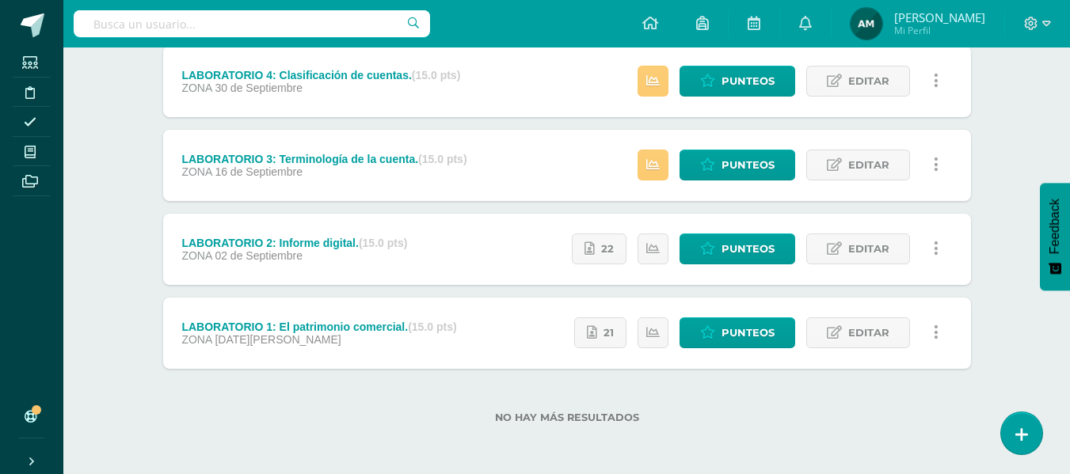
click at [832, 418] on label "No hay más resultados" at bounding box center [567, 418] width 808 height 12
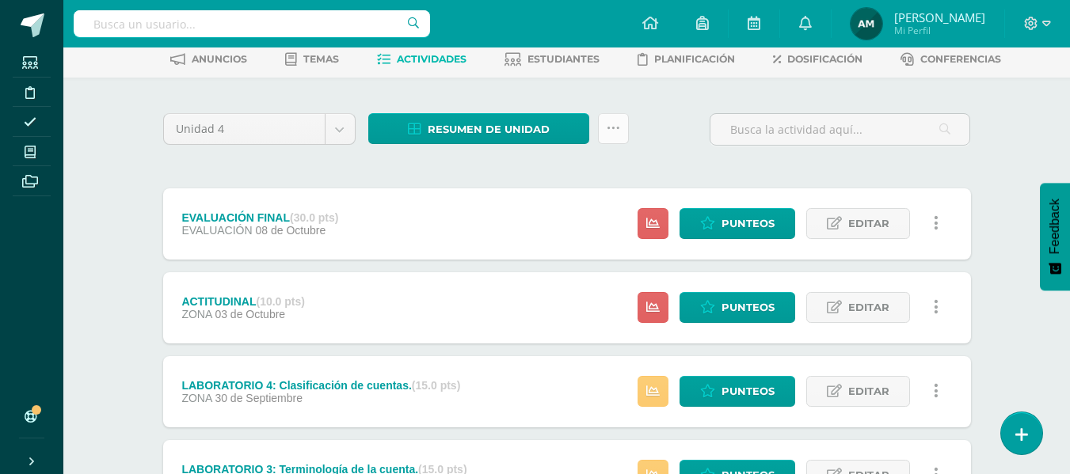
click at [611, 123] on icon at bounding box center [613, 128] width 13 height 13
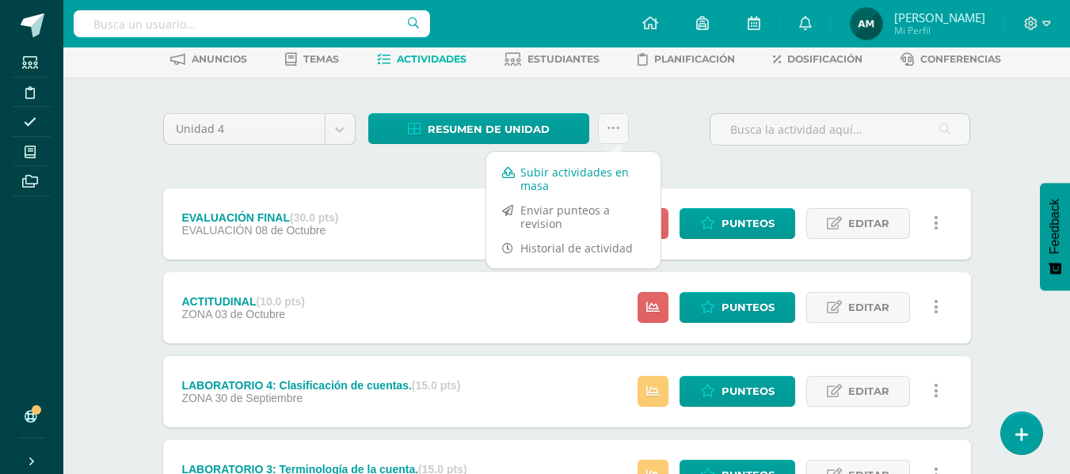
click at [564, 181] on link "Subir actividades en masa" at bounding box center [573, 179] width 174 height 38
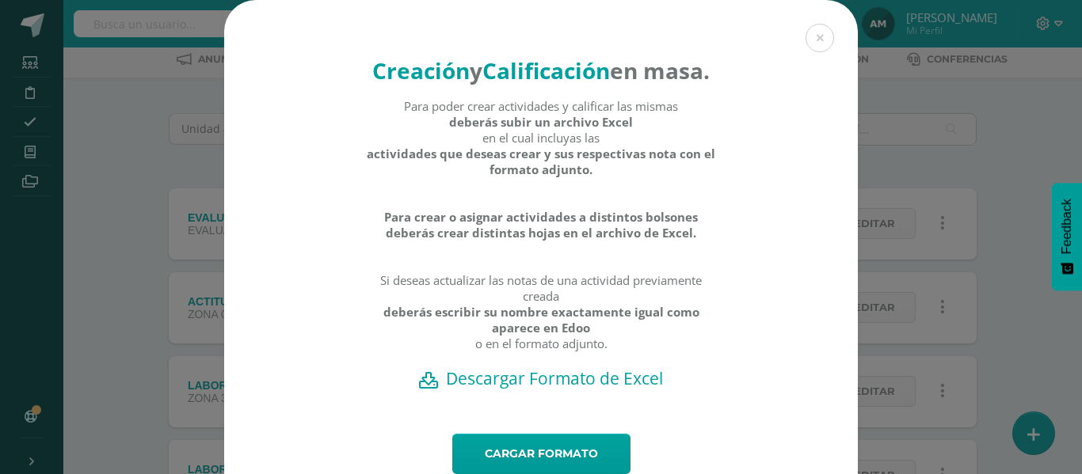
click at [577, 390] on h2 "Descargar Formato de Excel" at bounding box center [541, 378] width 578 height 22
click at [816, 41] on button at bounding box center [819, 38] width 29 height 29
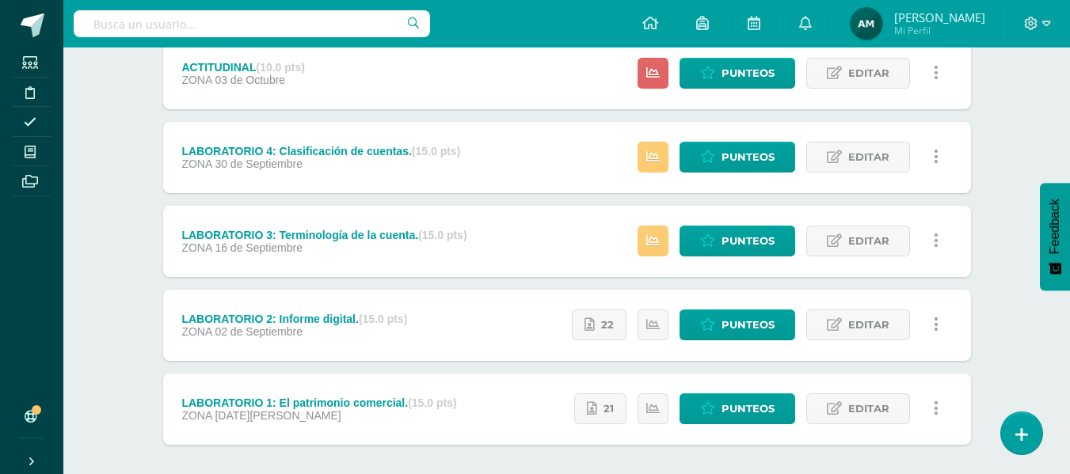
scroll to position [390, 0]
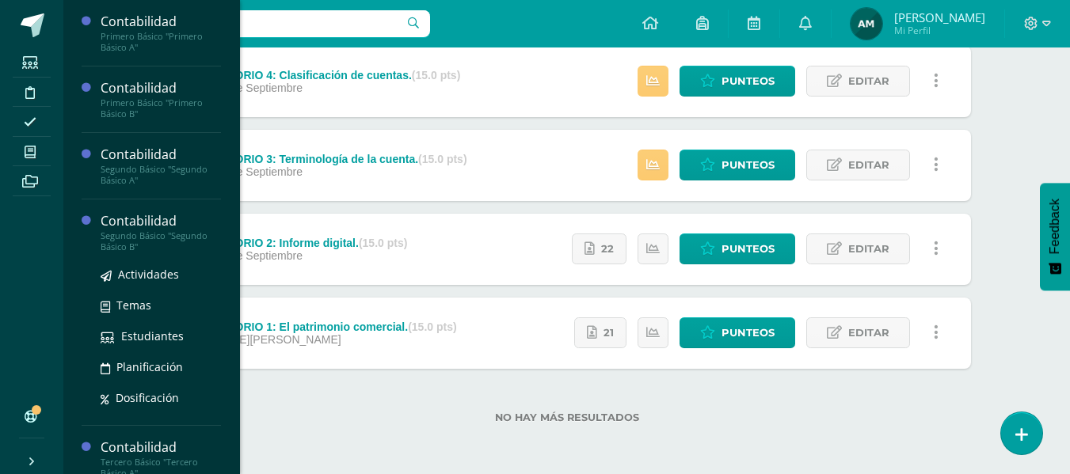
click at [166, 238] on div "Segundo Básico "Segundo Básico B"" at bounding box center [161, 241] width 120 height 22
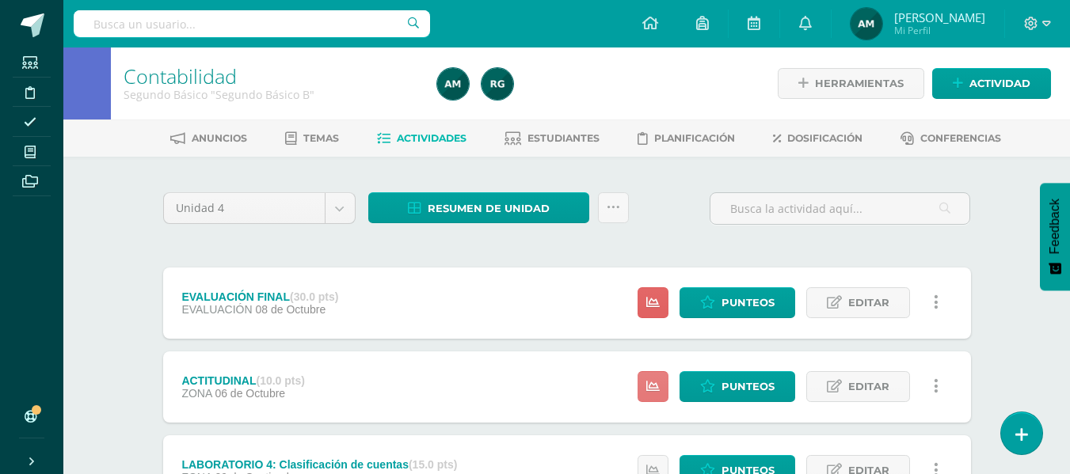
click at [657, 383] on icon at bounding box center [652, 386] width 13 height 13
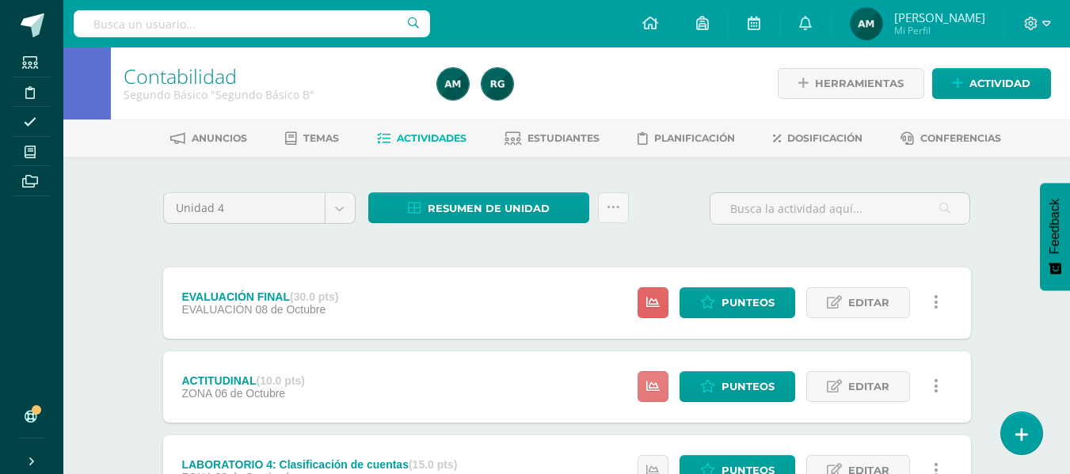
click at [658, 376] on link at bounding box center [653, 386] width 31 height 31
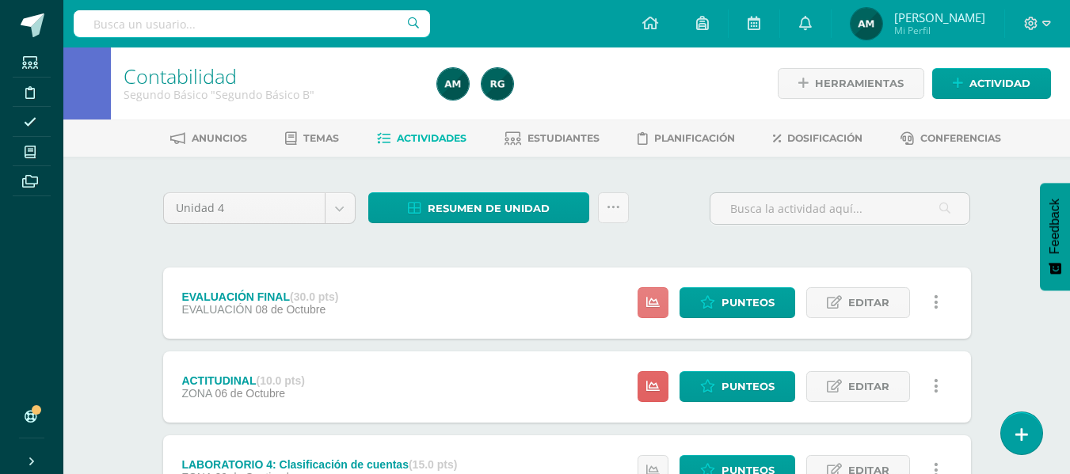
click at [654, 299] on icon at bounding box center [652, 302] width 13 height 13
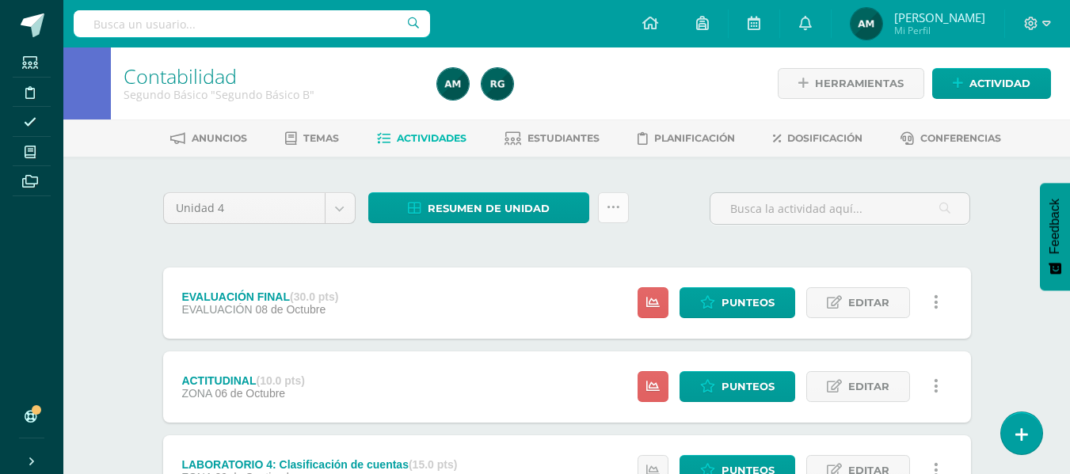
click at [613, 209] on icon at bounding box center [613, 207] width 13 height 13
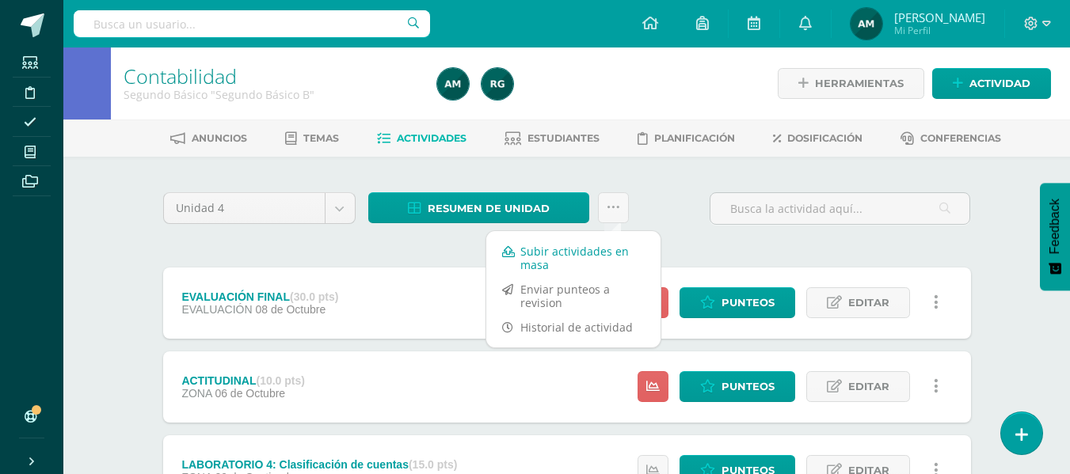
click at [561, 256] on link "Subir actividades en masa" at bounding box center [573, 258] width 174 height 38
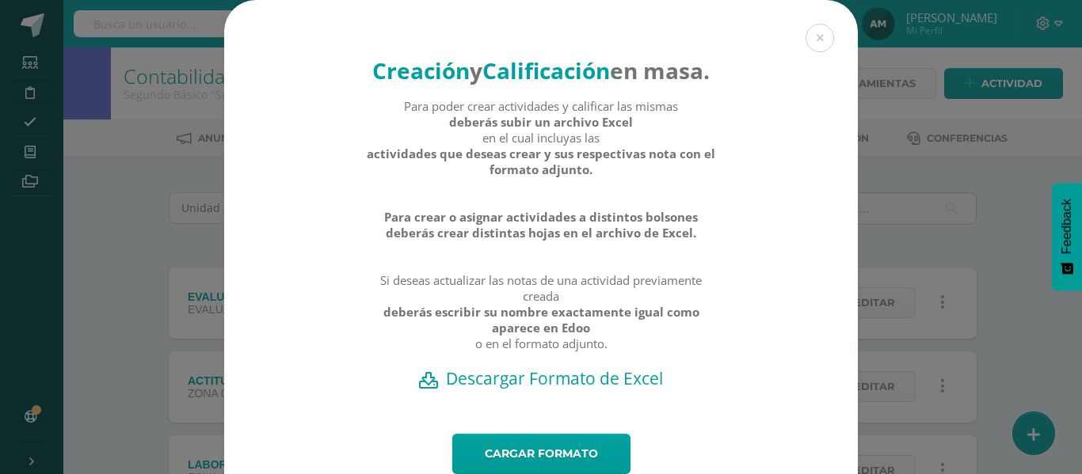
click at [482, 390] on h2 "Descargar Formato de Excel" at bounding box center [541, 378] width 578 height 22
click at [819, 40] on button at bounding box center [819, 38] width 29 height 29
